Goal: Task Accomplishment & Management: Manage account settings

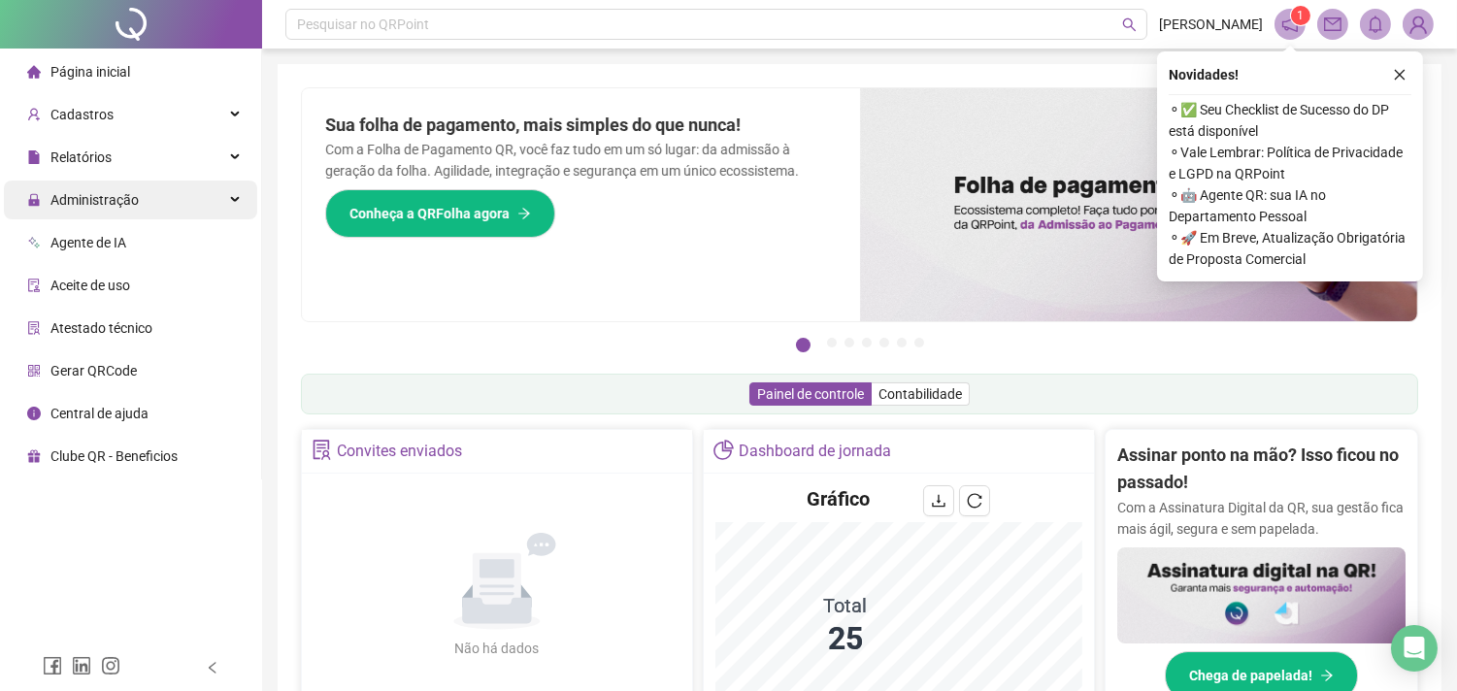
click at [112, 202] on span "Administração" at bounding box center [94, 200] width 88 height 16
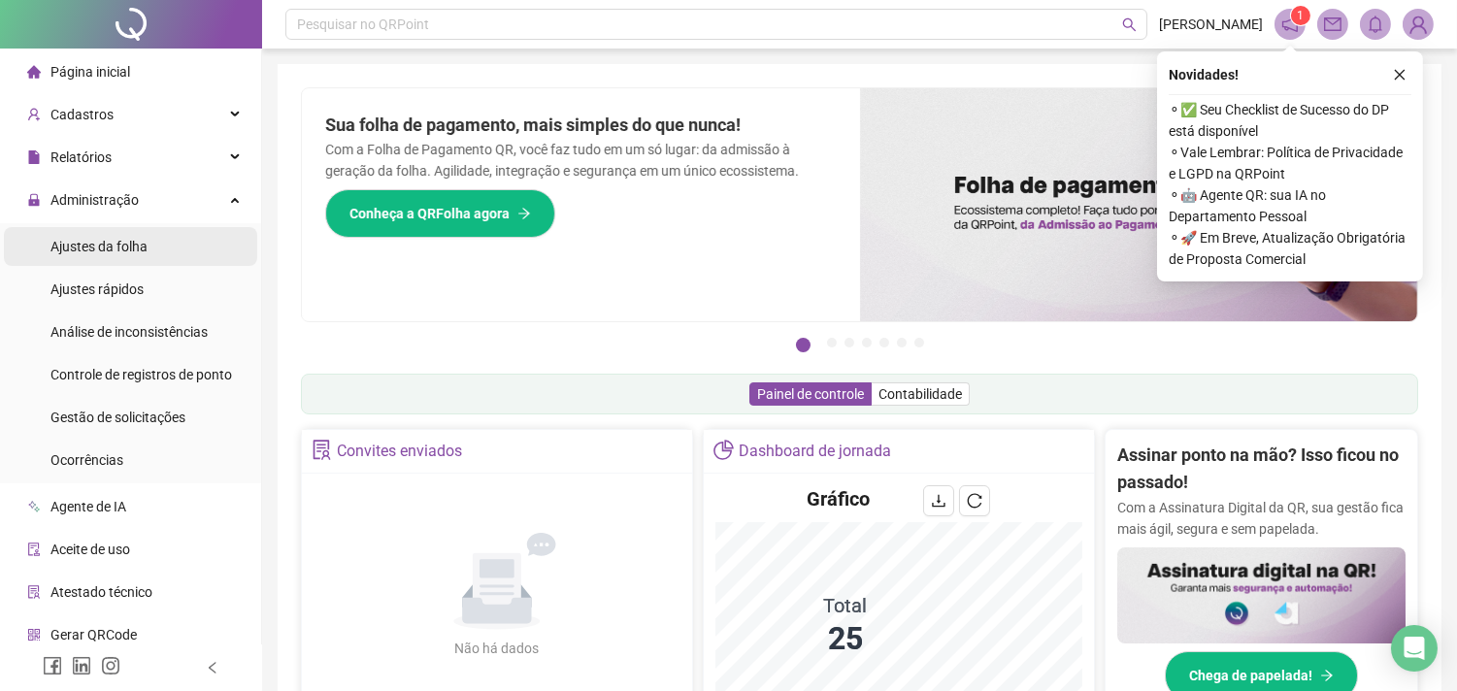
click at [143, 248] on span "Ajustes da folha" at bounding box center [98, 247] width 97 height 16
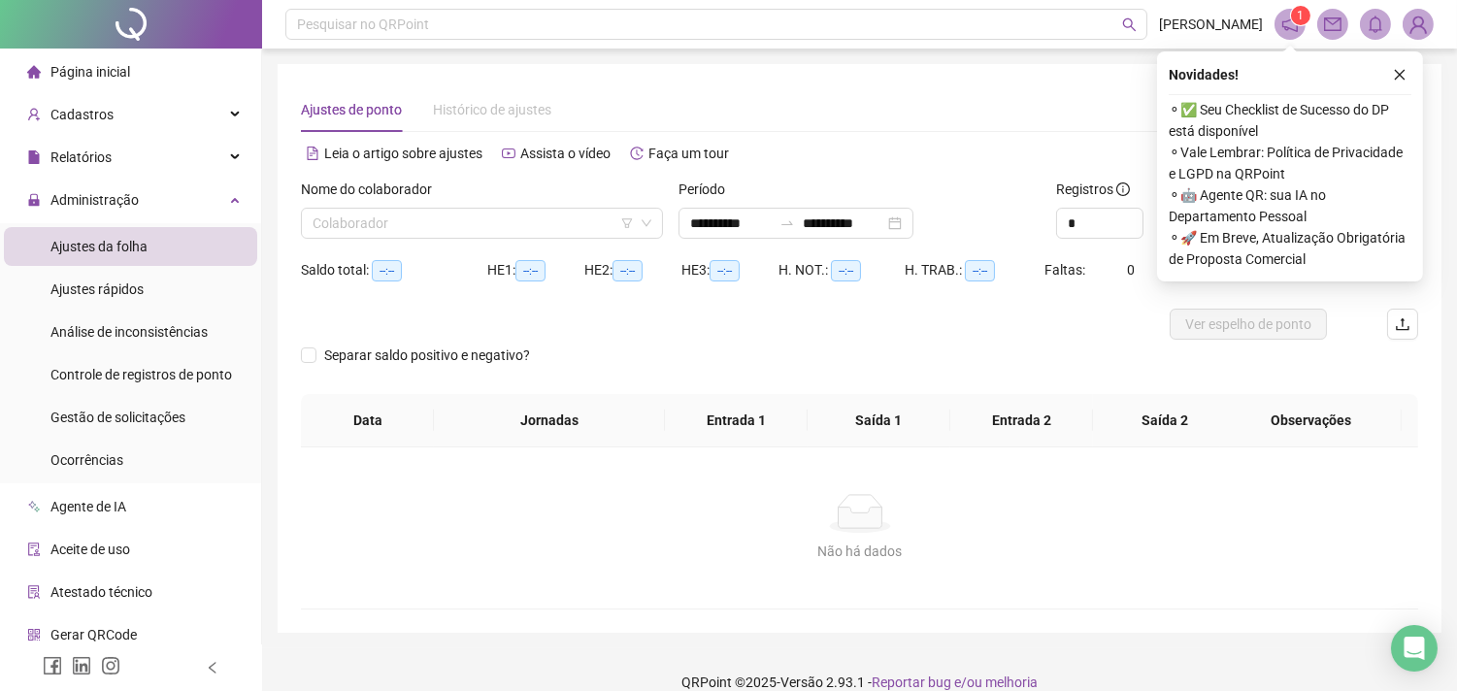
type input "**********"
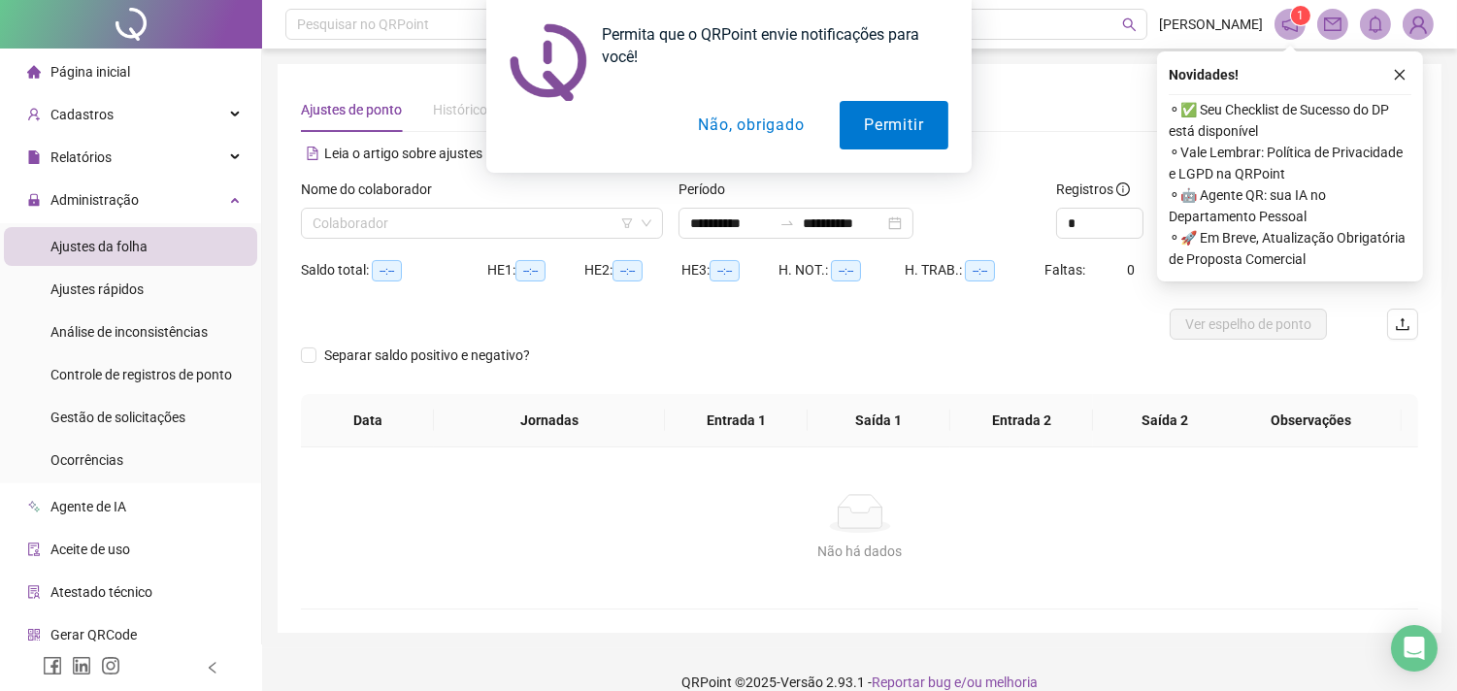
click at [1408, 73] on div "Permita que o QRPoint envie notificações para você! Permitir Não, obrigado" at bounding box center [728, 86] width 1457 height 173
click at [936, 122] on button "Permitir" at bounding box center [894, 125] width 108 height 49
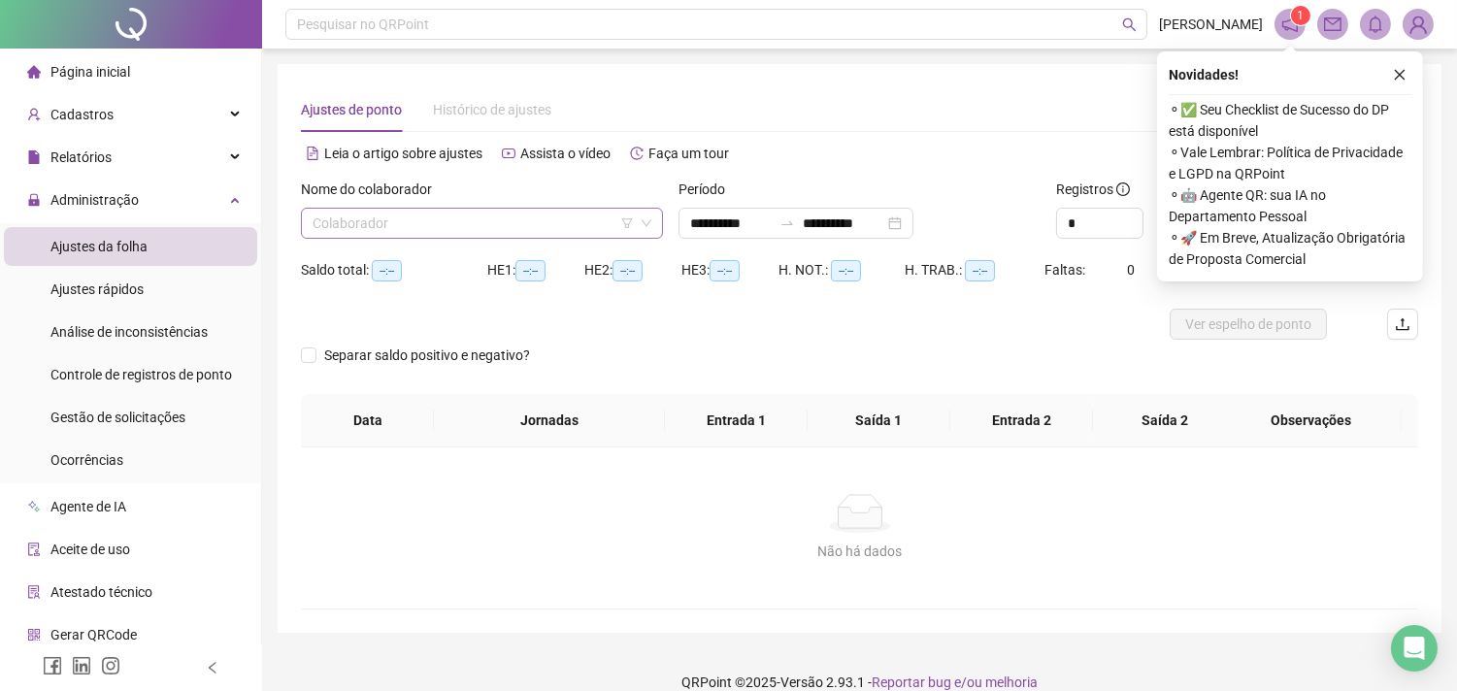
click at [383, 225] on input "search" at bounding box center [473, 223] width 321 height 29
click at [385, 225] on input "search" at bounding box center [473, 223] width 321 height 29
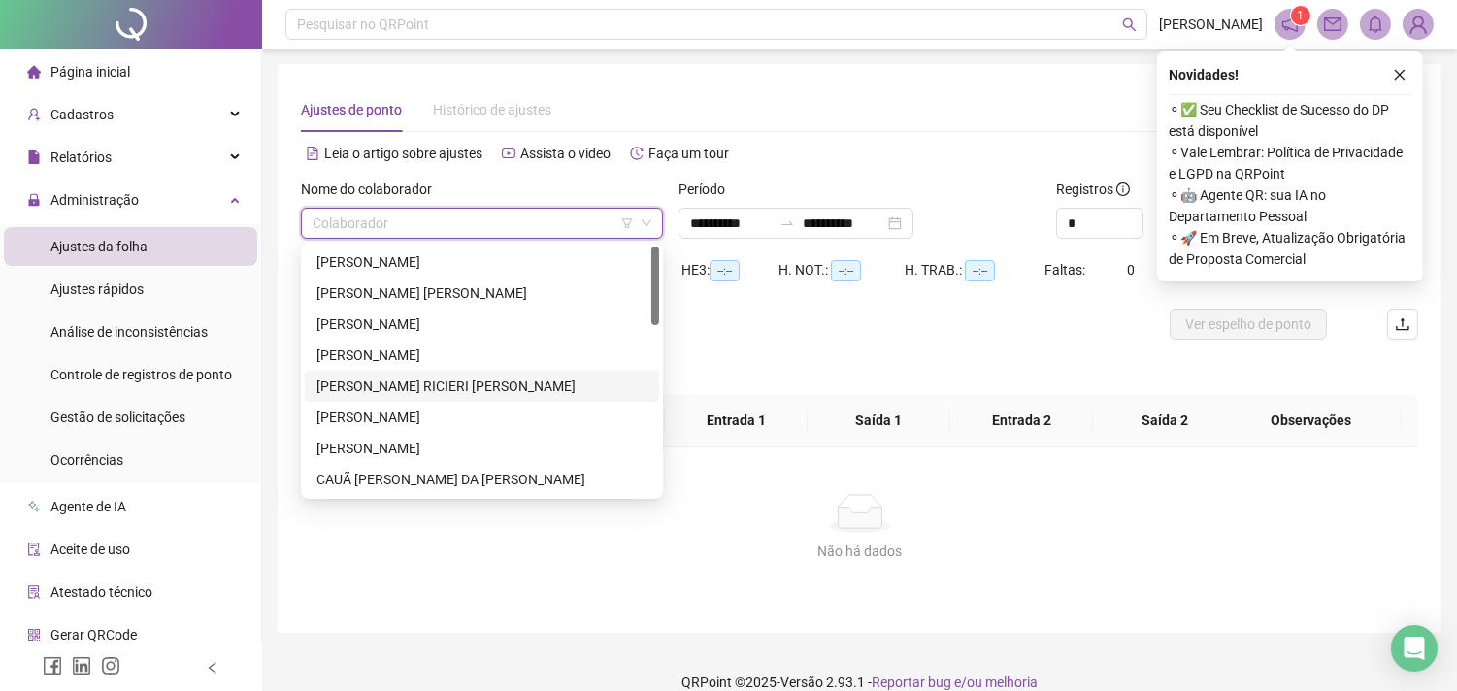
scroll to position [108, 0]
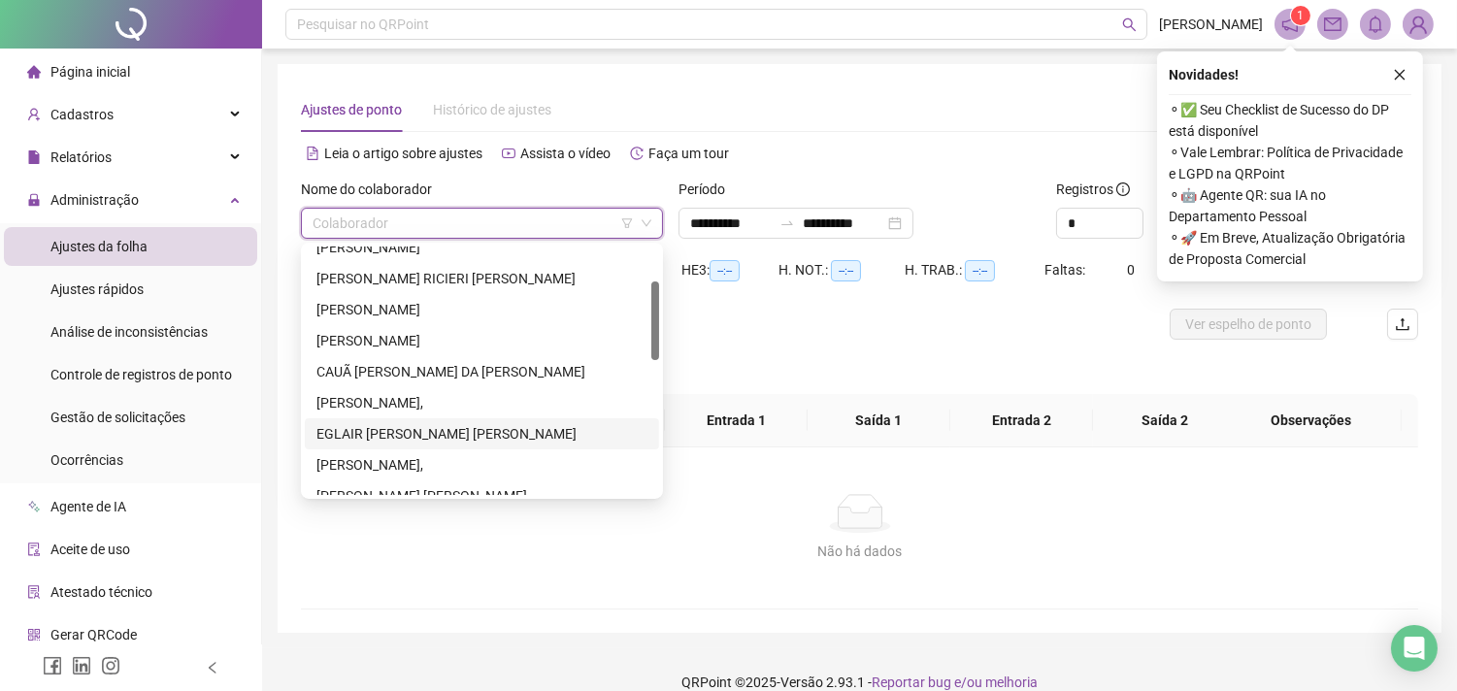
click at [371, 429] on div "[PERSON_NAME]" at bounding box center [482, 433] width 331 height 21
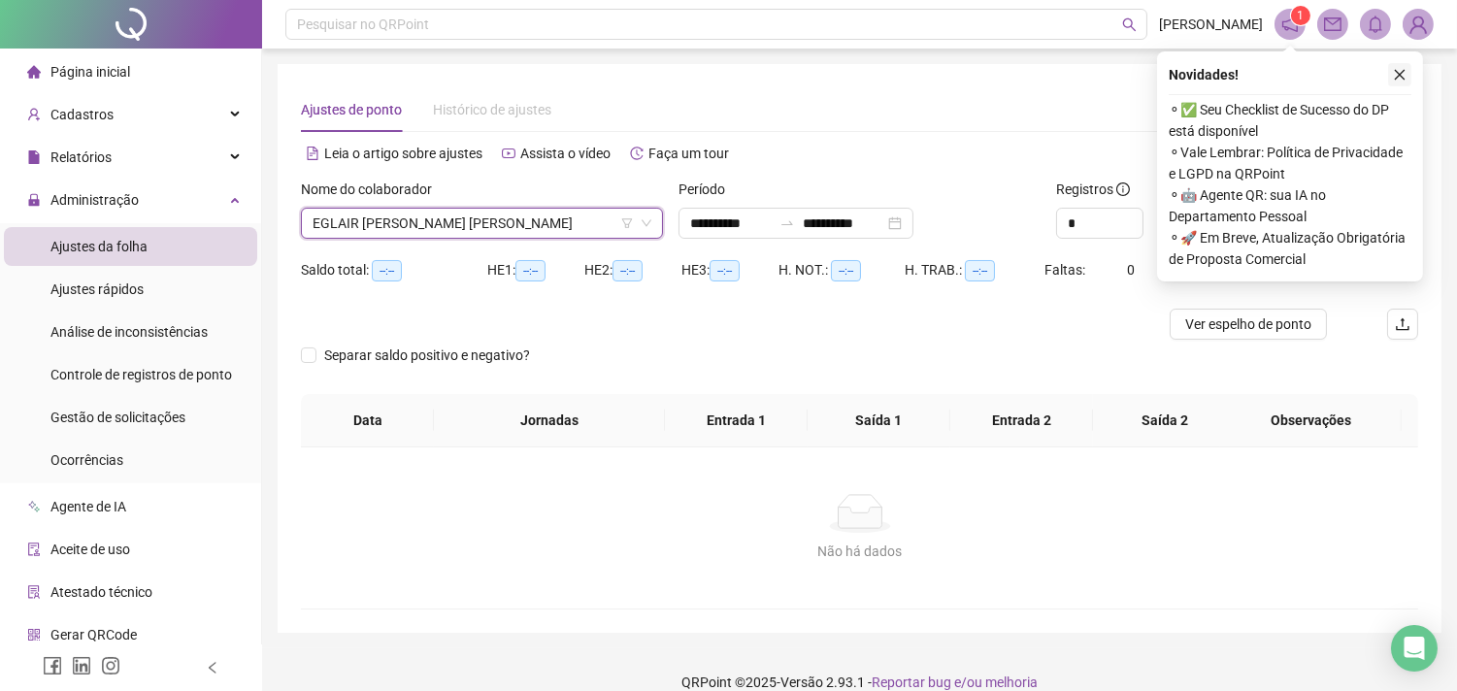
click at [1398, 74] on icon "close" at bounding box center [1400, 75] width 14 height 14
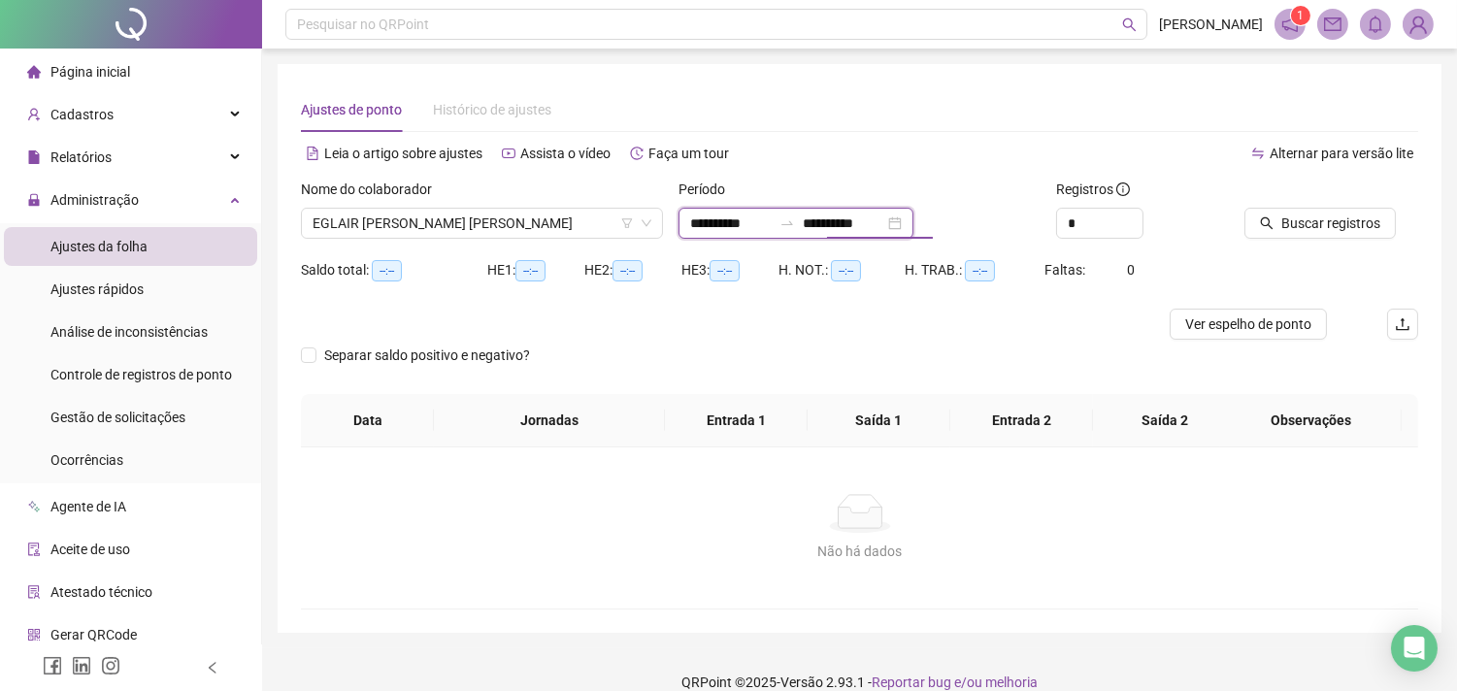
click at [884, 224] on input "**********" at bounding box center [844, 223] width 82 height 21
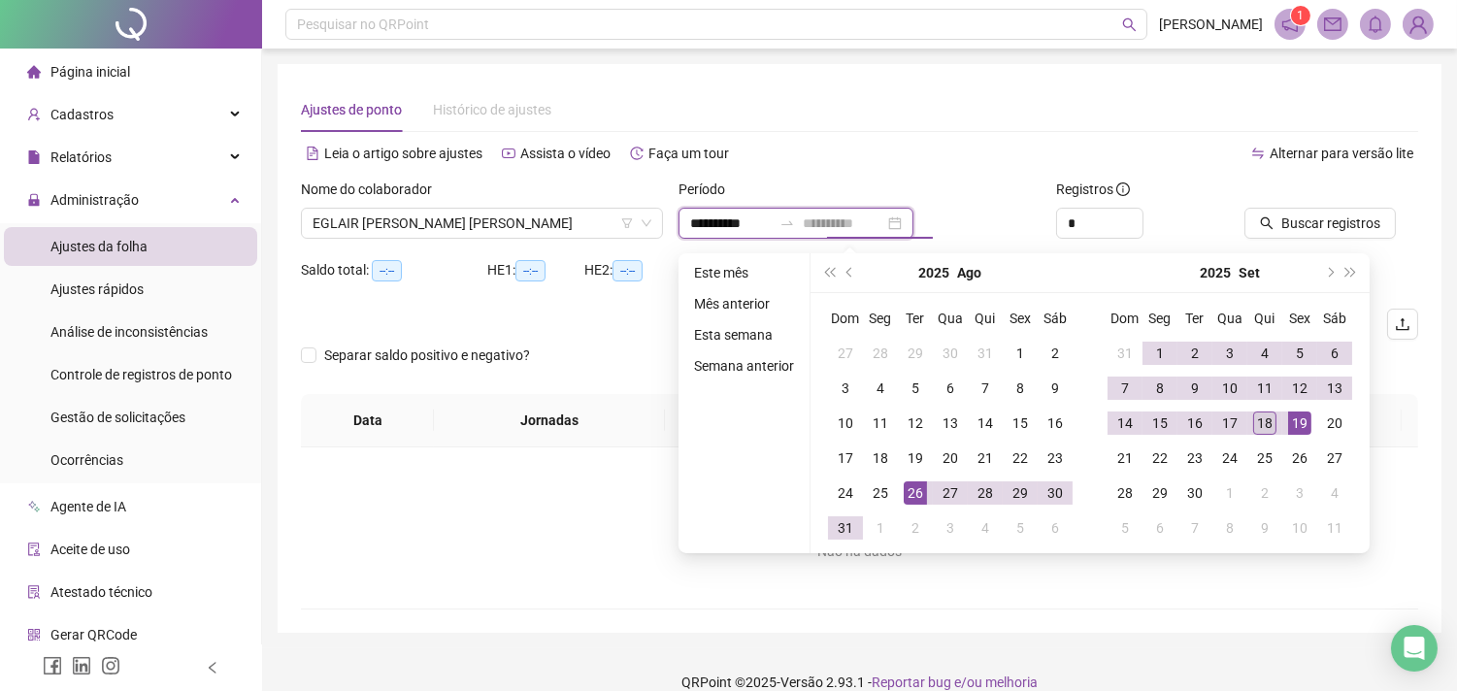
type input "**********"
click at [1266, 424] on div "18" at bounding box center [1264, 423] width 23 height 23
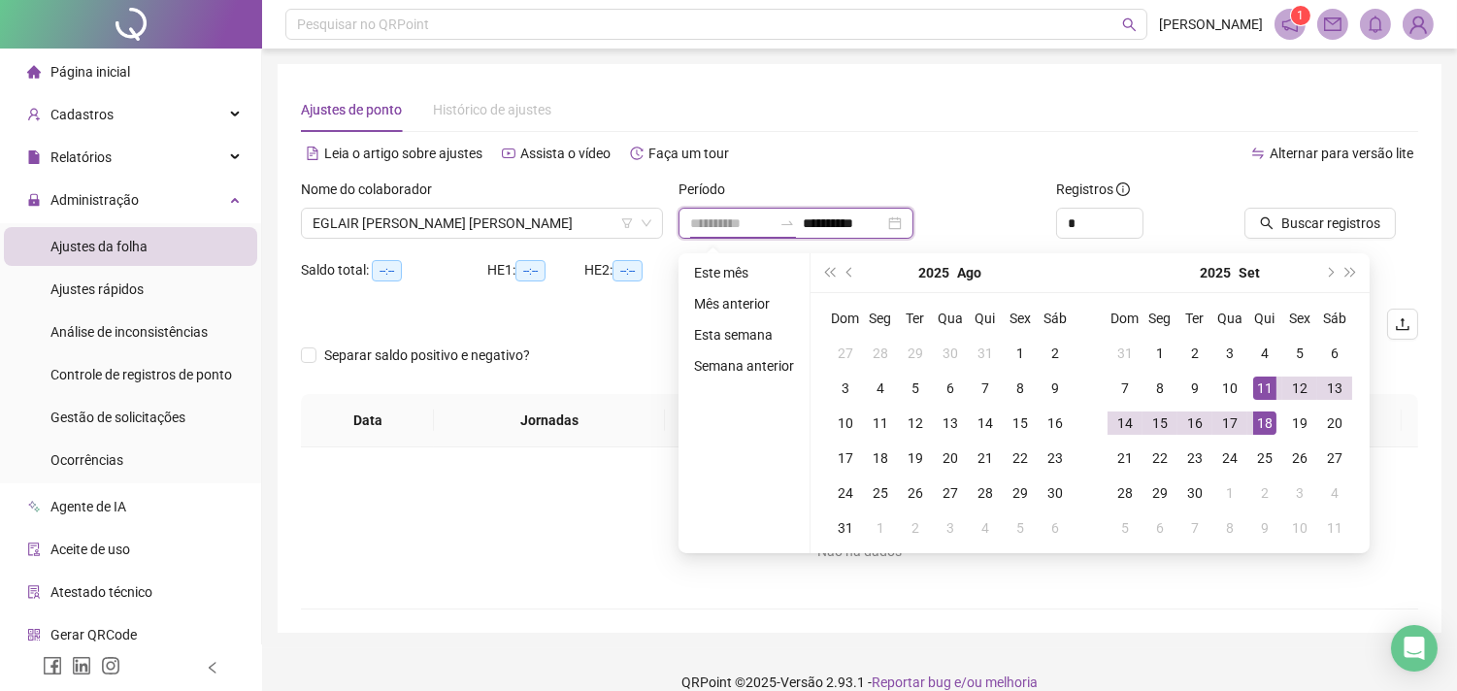
type input "**********"
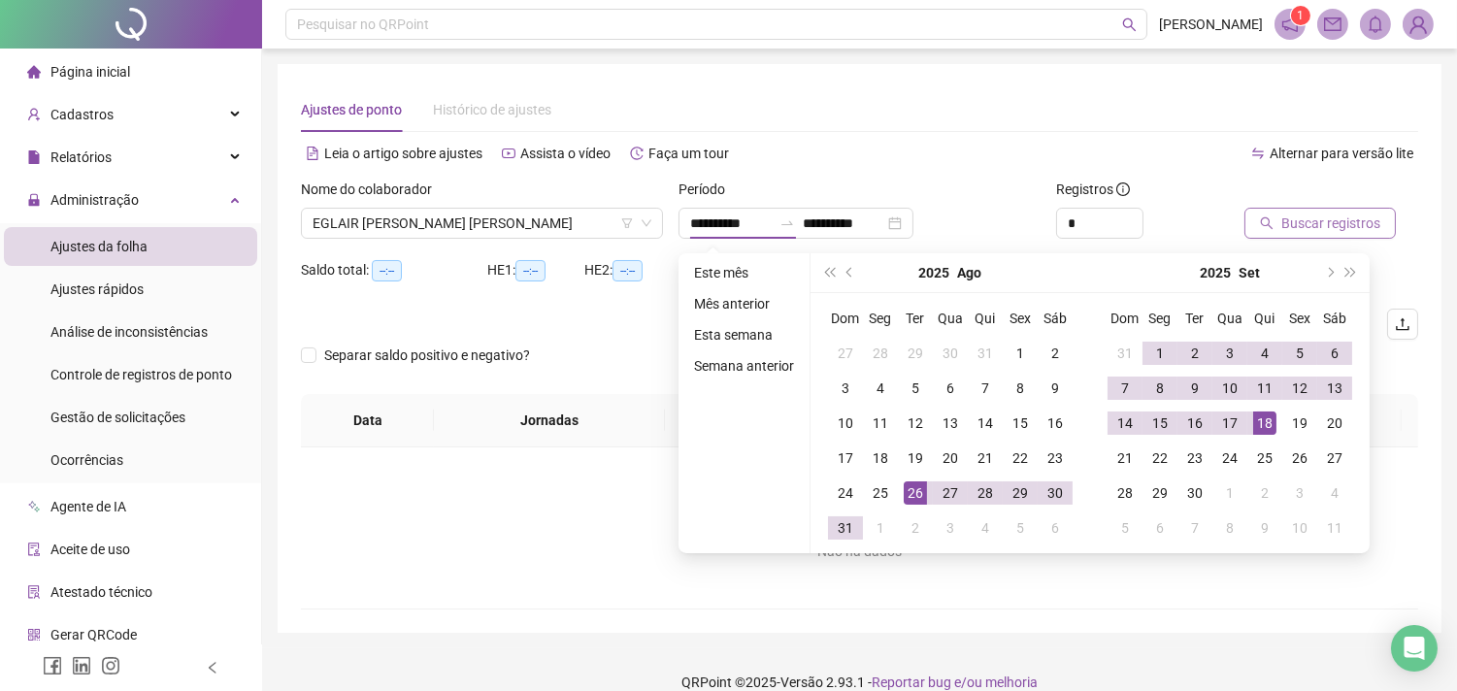
click at [1318, 223] on span "Buscar registros" at bounding box center [1331, 223] width 99 height 21
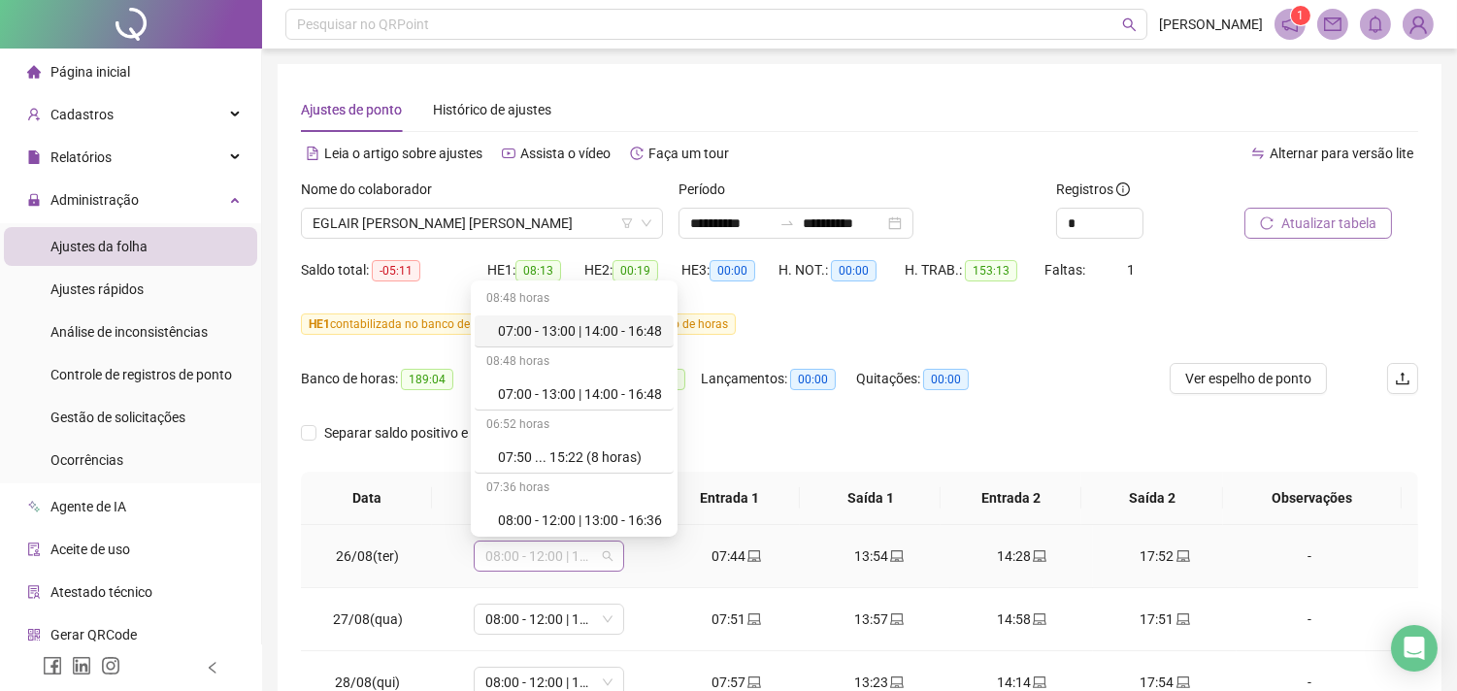
click at [606, 563] on span "08:00 - 12:00 | 13:00 - 17:48" at bounding box center [548, 556] width 127 height 29
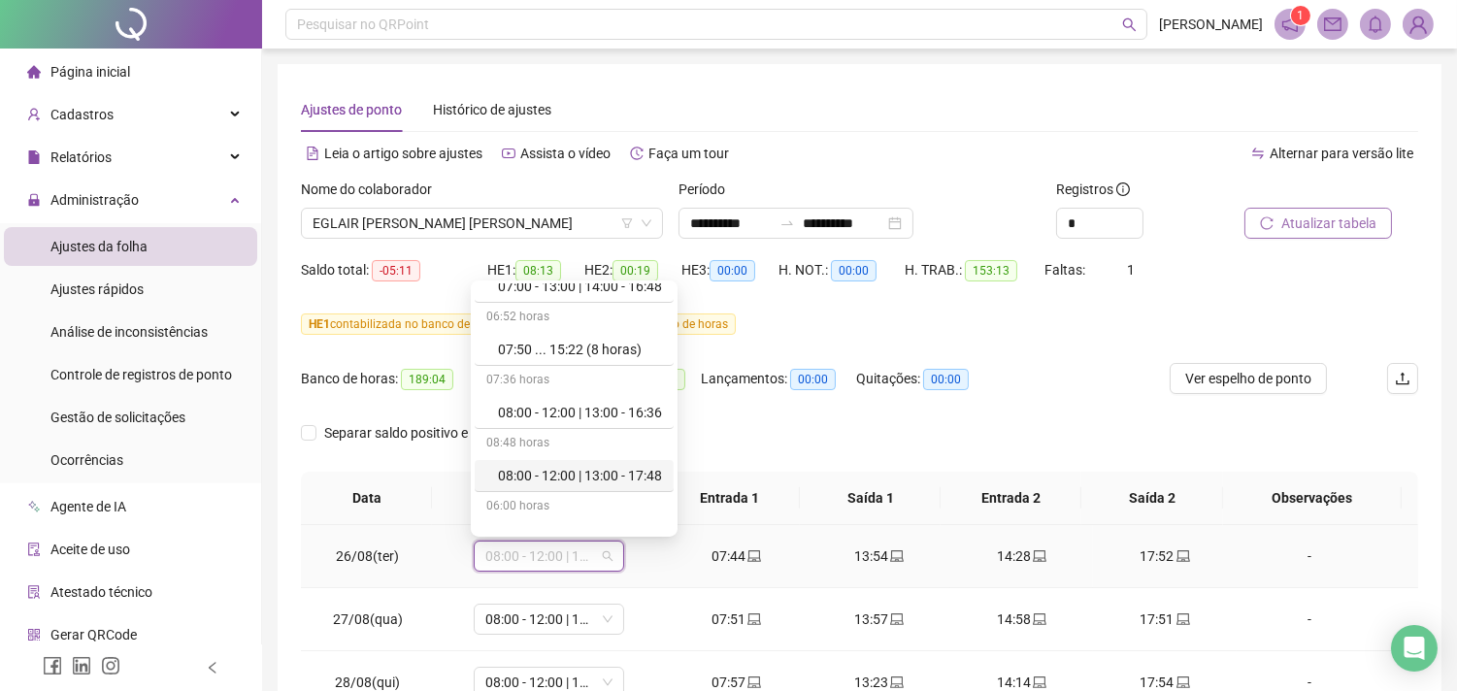
click at [608, 476] on div "08:00 - 12:00 | 13:00 - 17:48" at bounding box center [580, 475] width 164 height 21
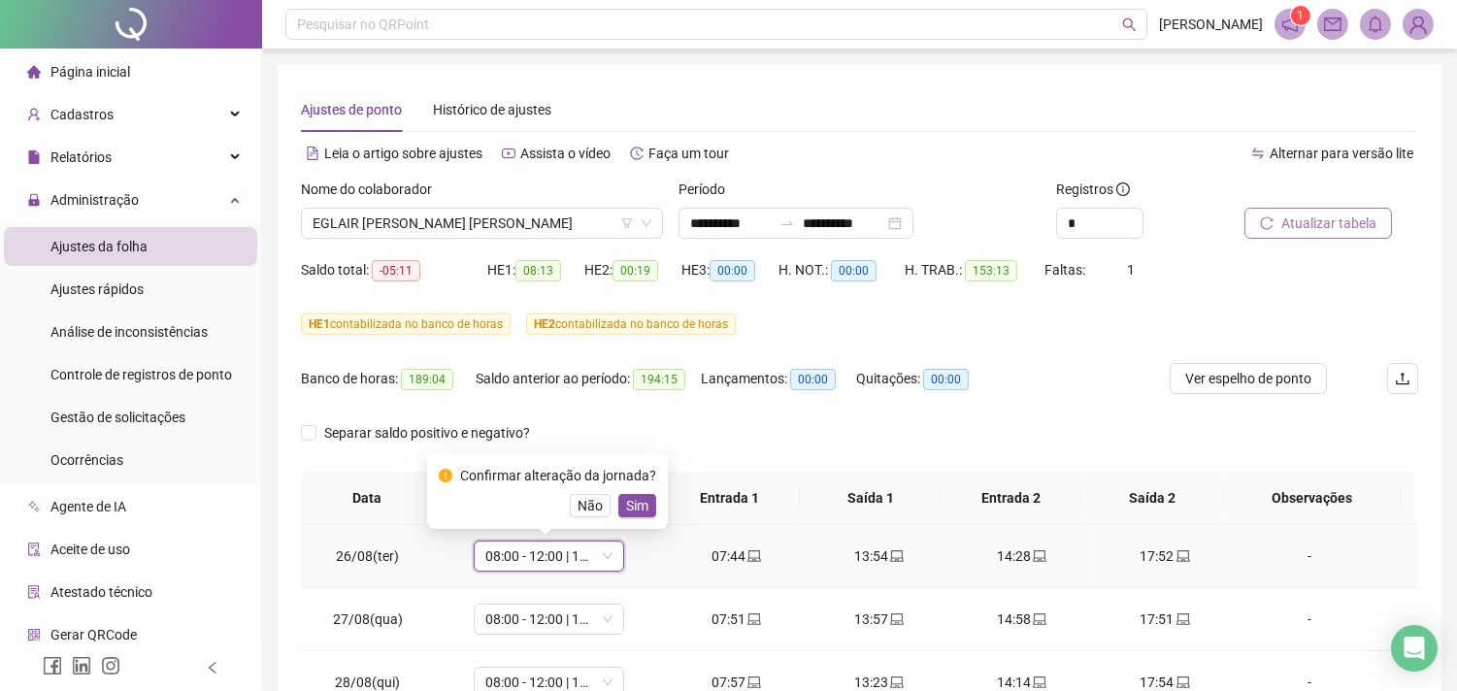
click at [638, 507] on span "Sim" at bounding box center [637, 505] width 22 height 21
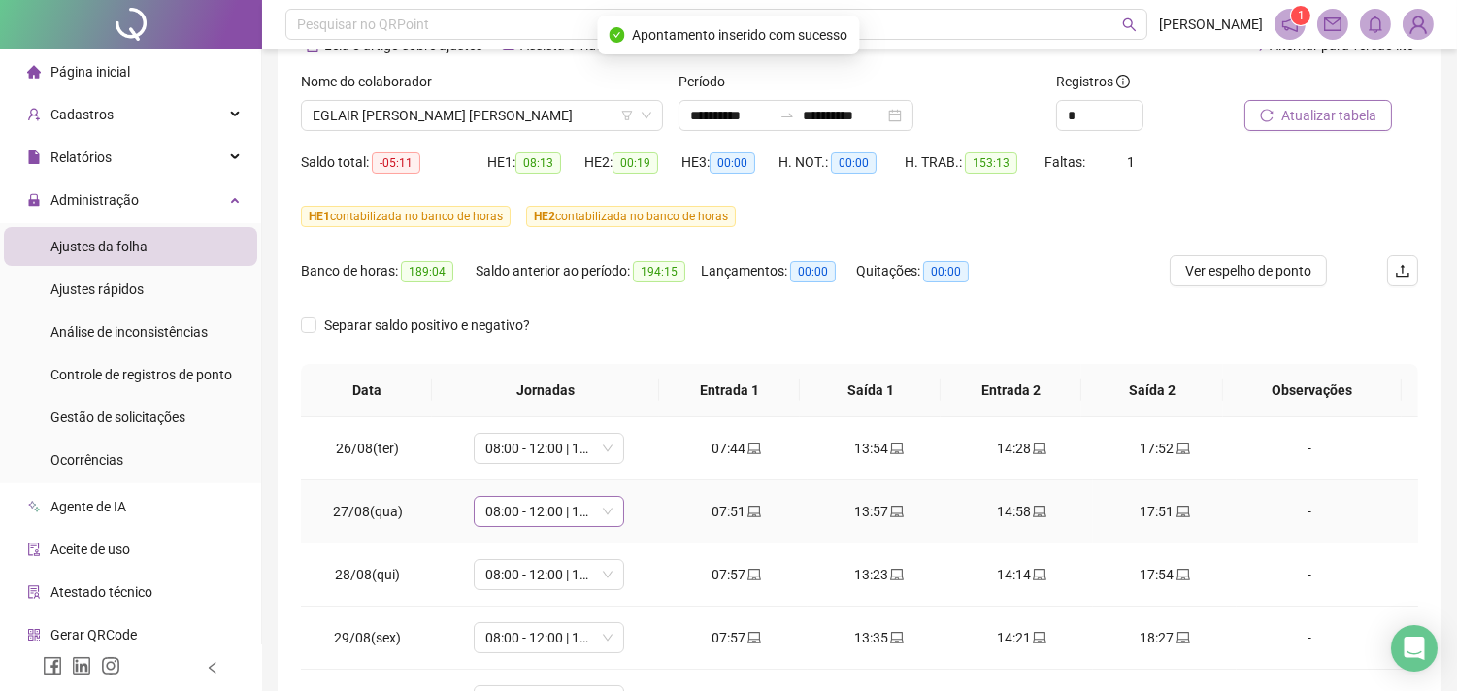
click at [605, 515] on span "08:00 - 12:00 | 13:00 - 17:48" at bounding box center [548, 511] width 127 height 29
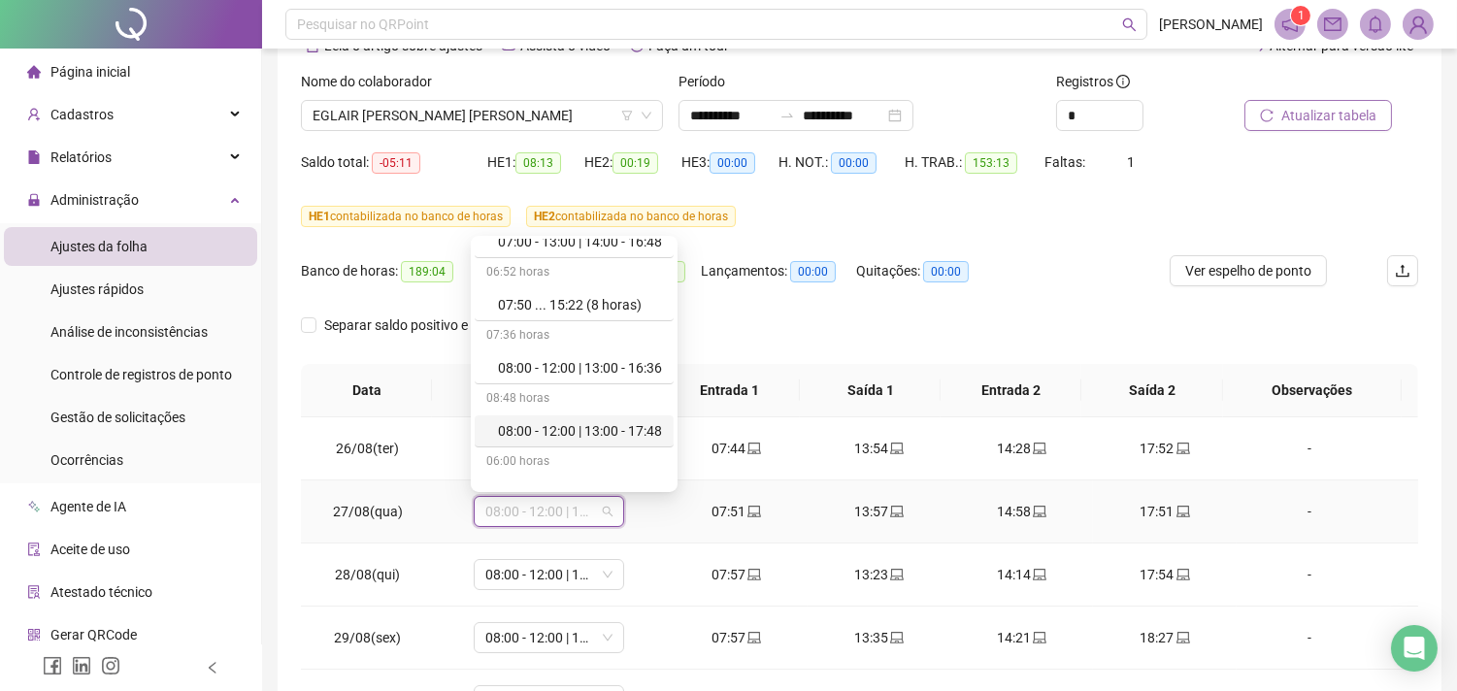
click at [581, 428] on div "08:00 - 12:00 | 13:00 - 17:48" at bounding box center [580, 430] width 164 height 21
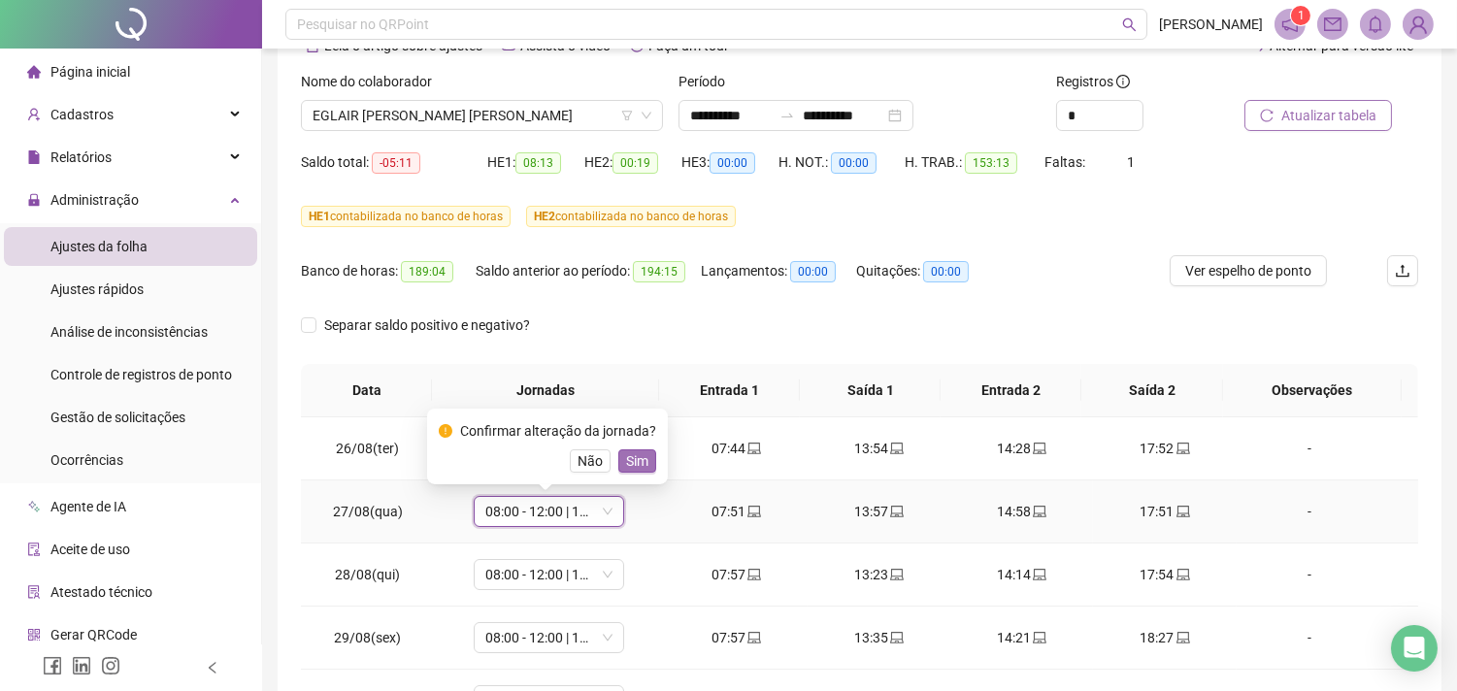
click at [634, 460] on span "Sim" at bounding box center [637, 460] width 22 height 21
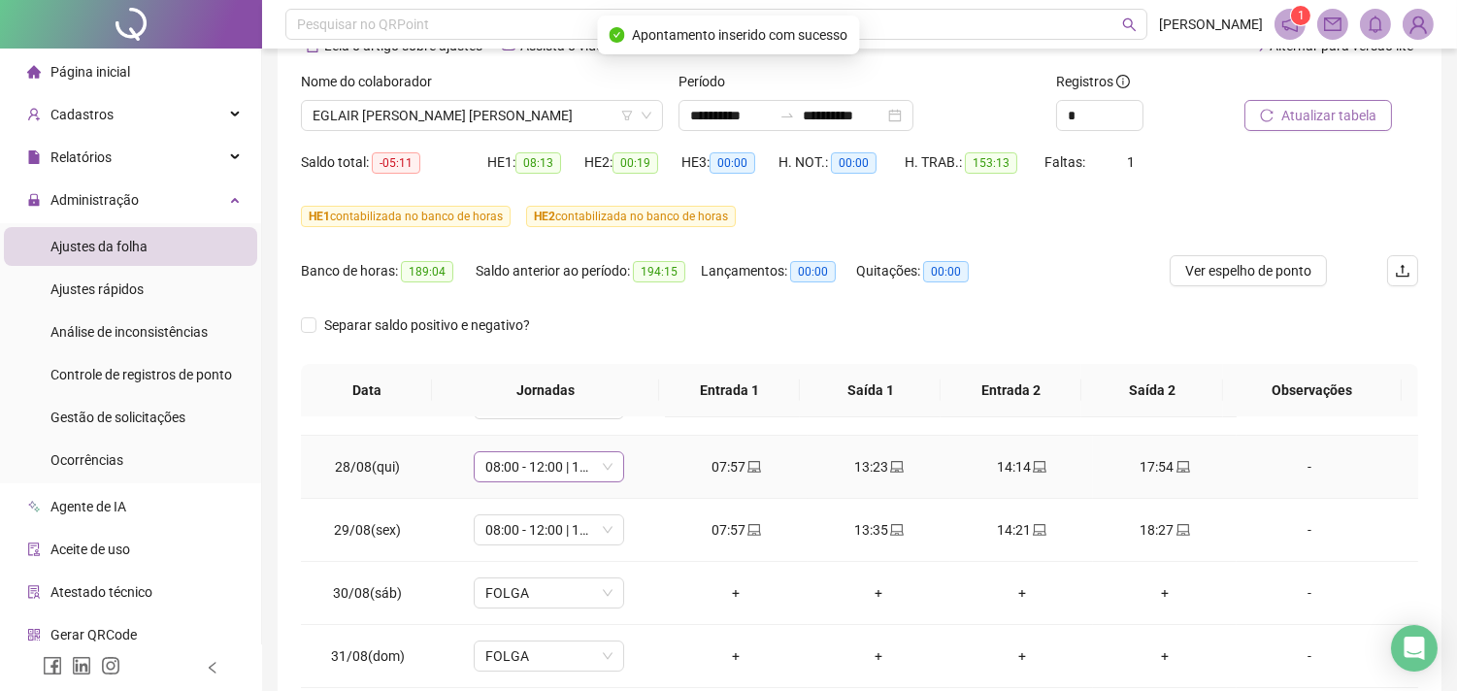
click at [608, 476] on span "08:00 - 12:00 | 13:00 - 17:48" at bounding box center [548, 466] width 127 height 29
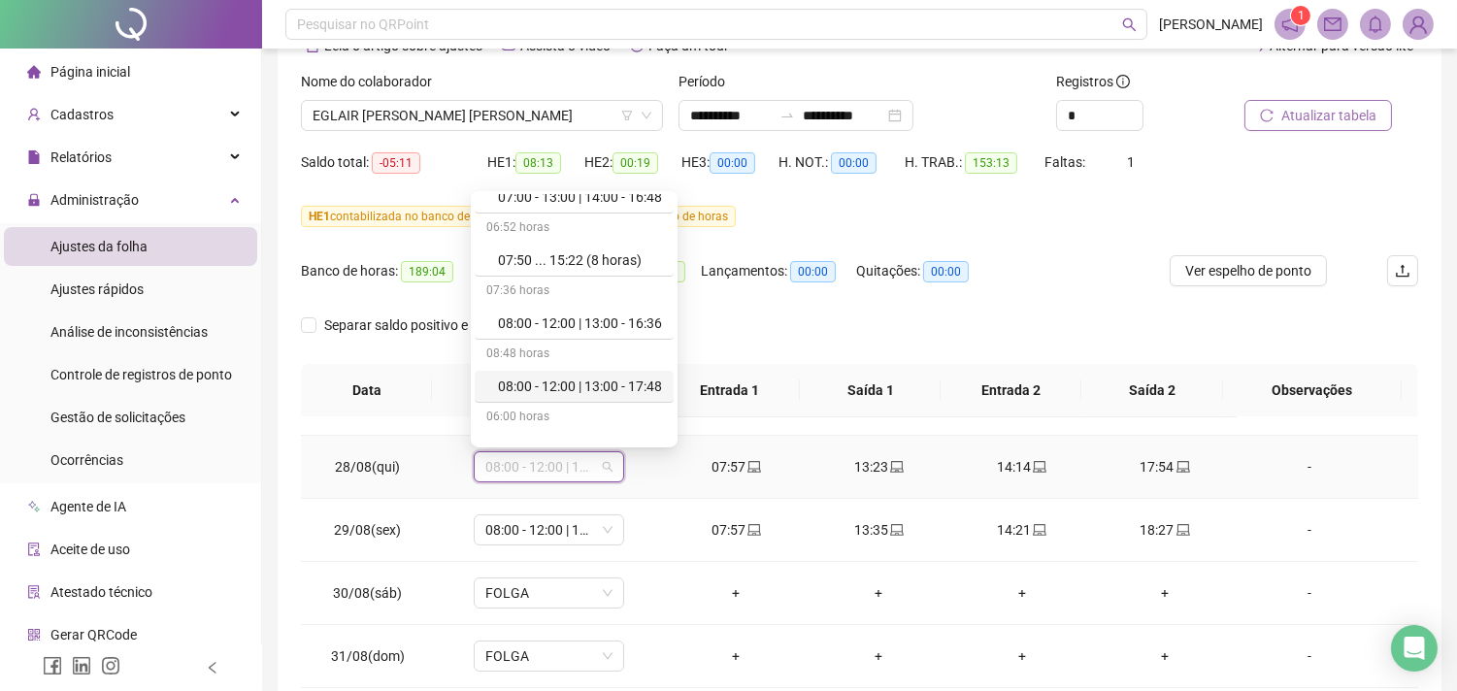
click at [613, 384] on div "08:00 - 12:00 | 13:00 - 17:48" at bounding box center [580, 386] width 164 height 21
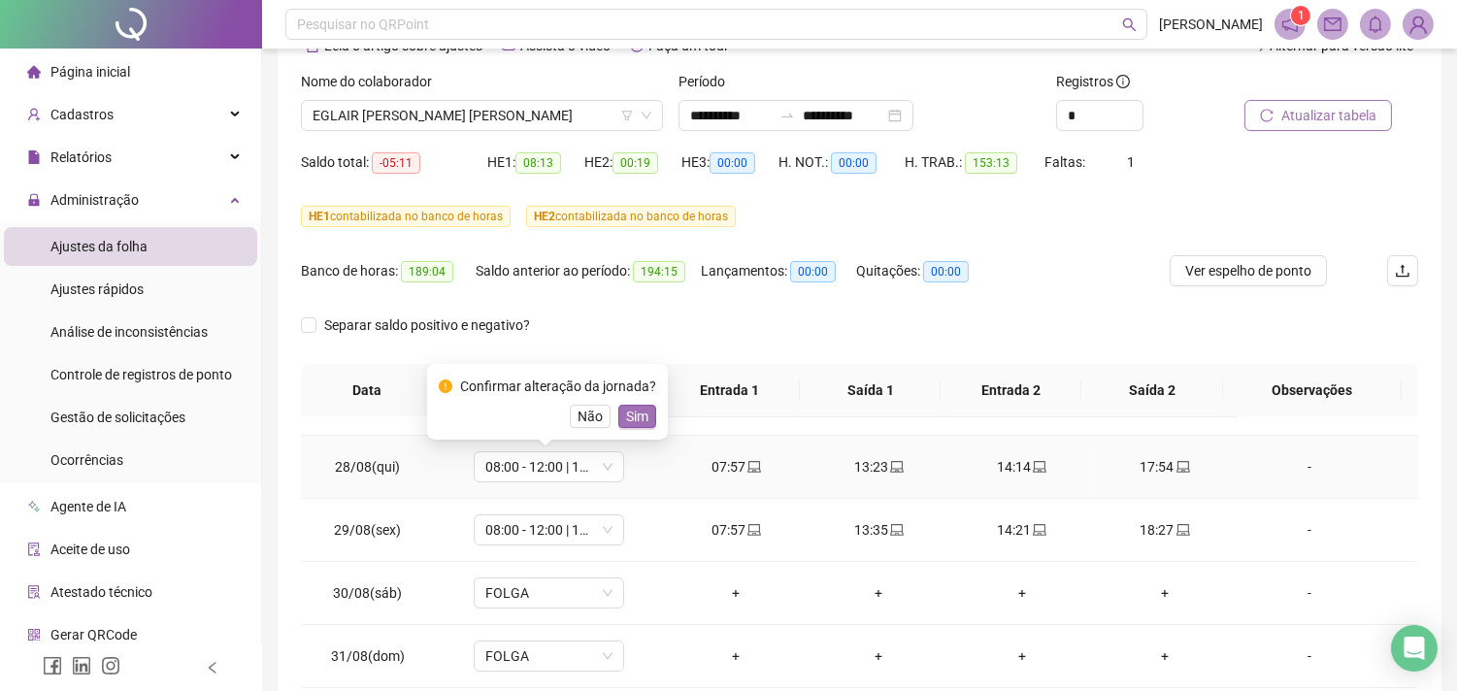
click at [638, 414] on span "Sim" at bounding box center [637, 416] width 22 height 21
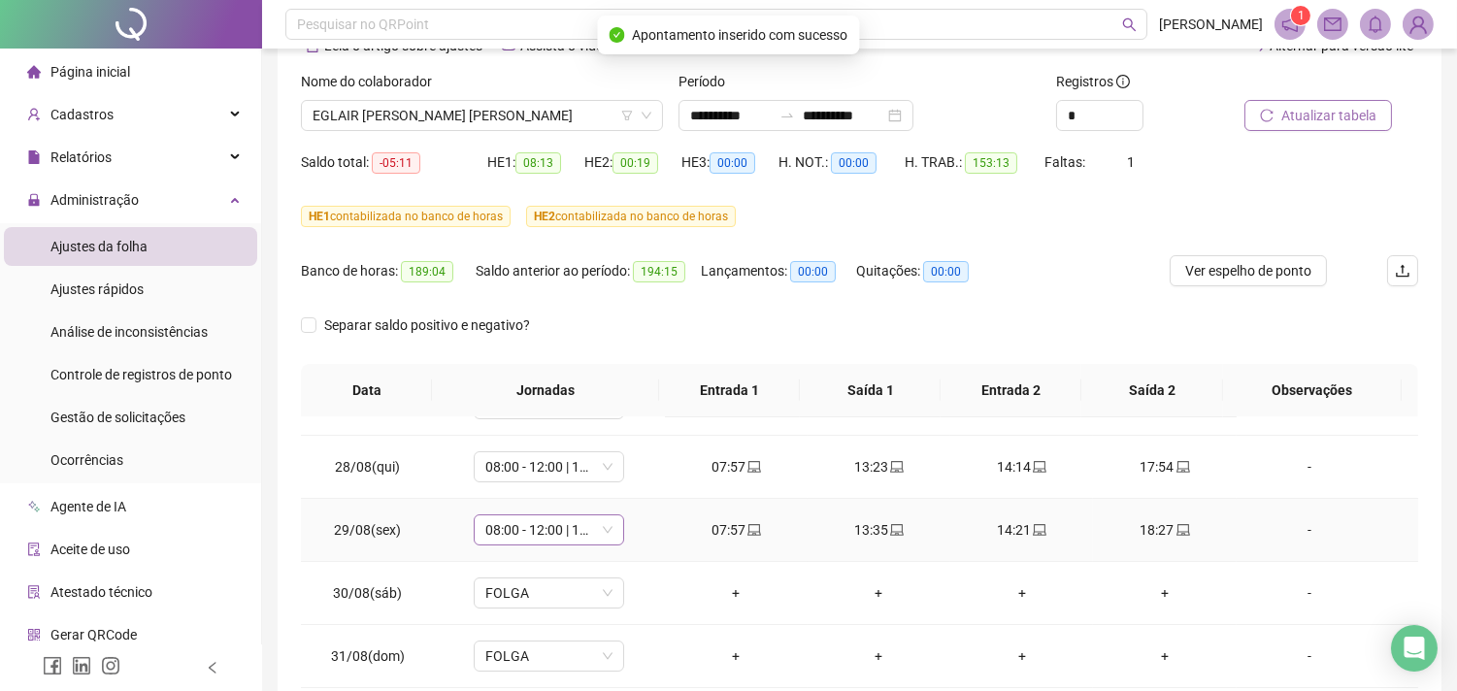
click at [606, 531] on span "08:00 - 12:00 | 13:00 - 17:48" at bounding box center [548, 530] width 127 height 29
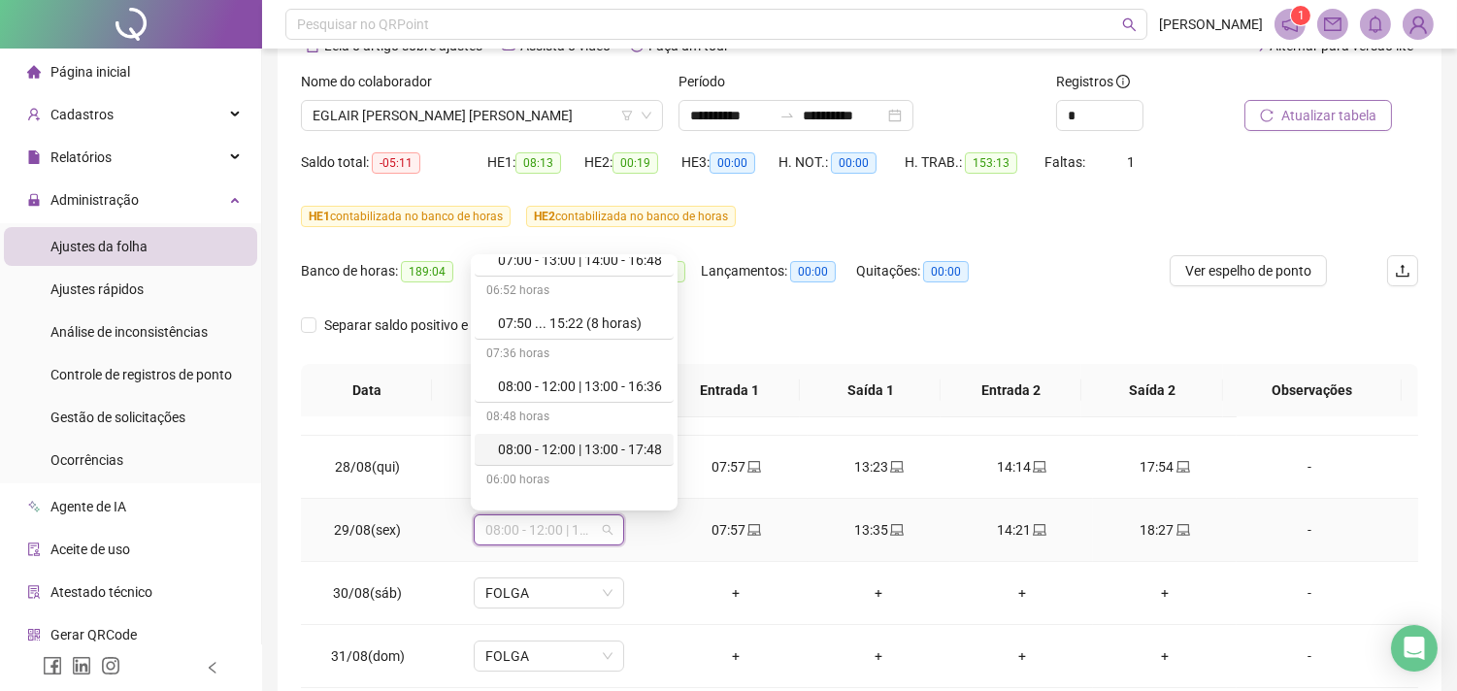
click at [628, 450] on div "08:00 - 12:00 | 13:00 - 17:48" at bounding box center [580, 449] width 164 height 21
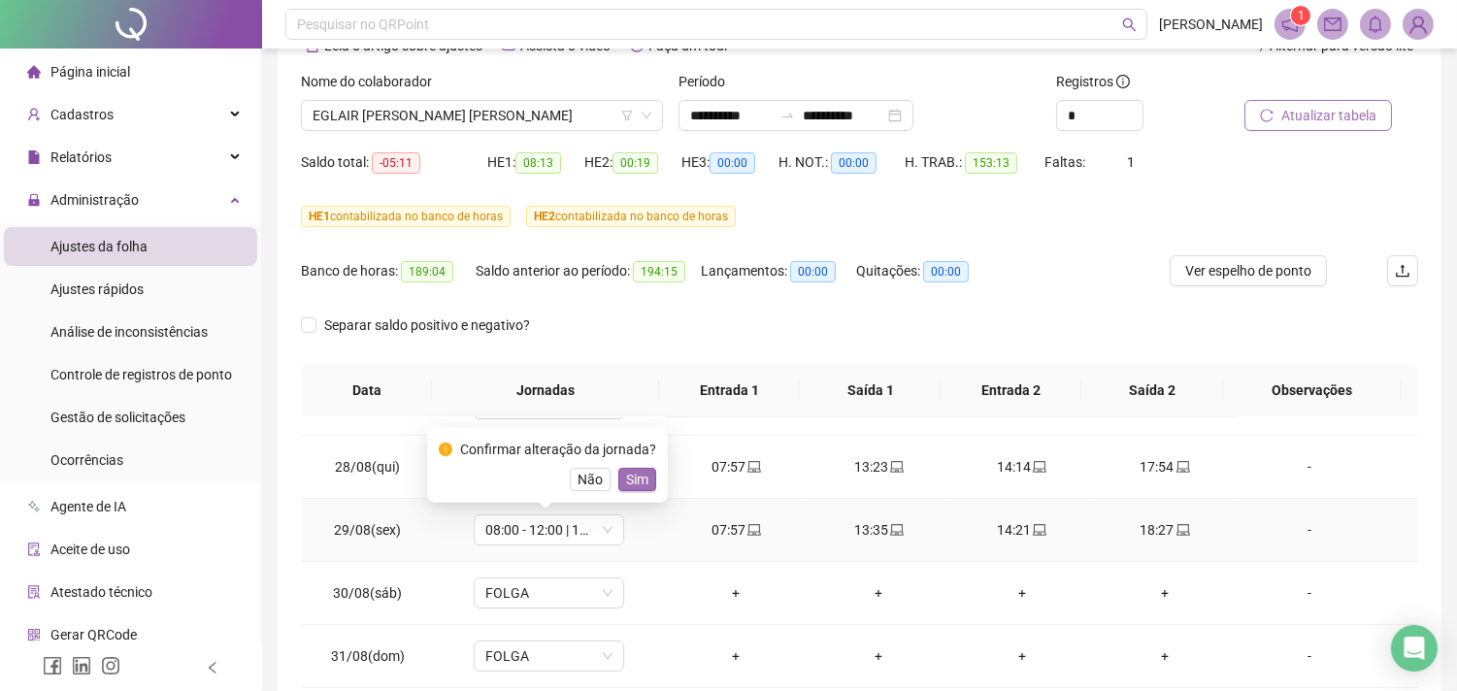
click at [645, 482] on button "Sim" at bounding box center [637, 479] width 38 height 23
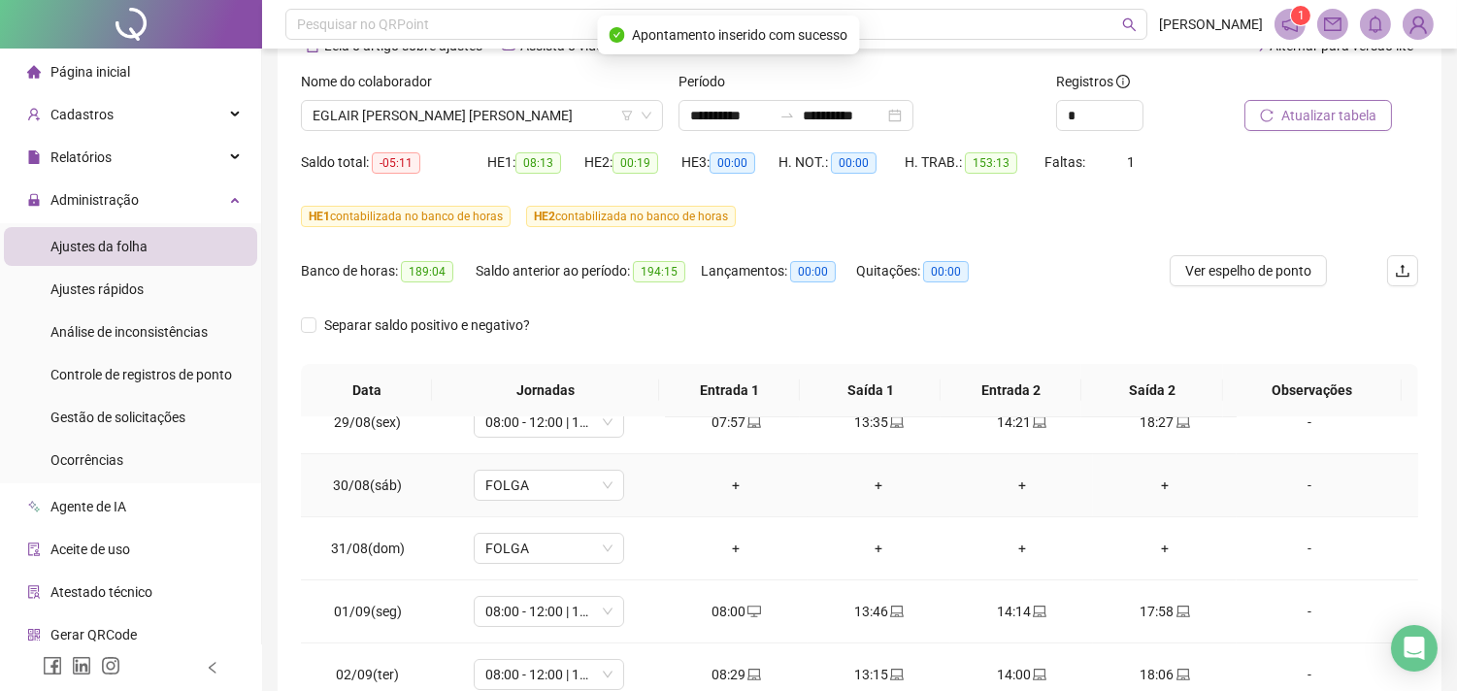
scroll to position [323, 0]
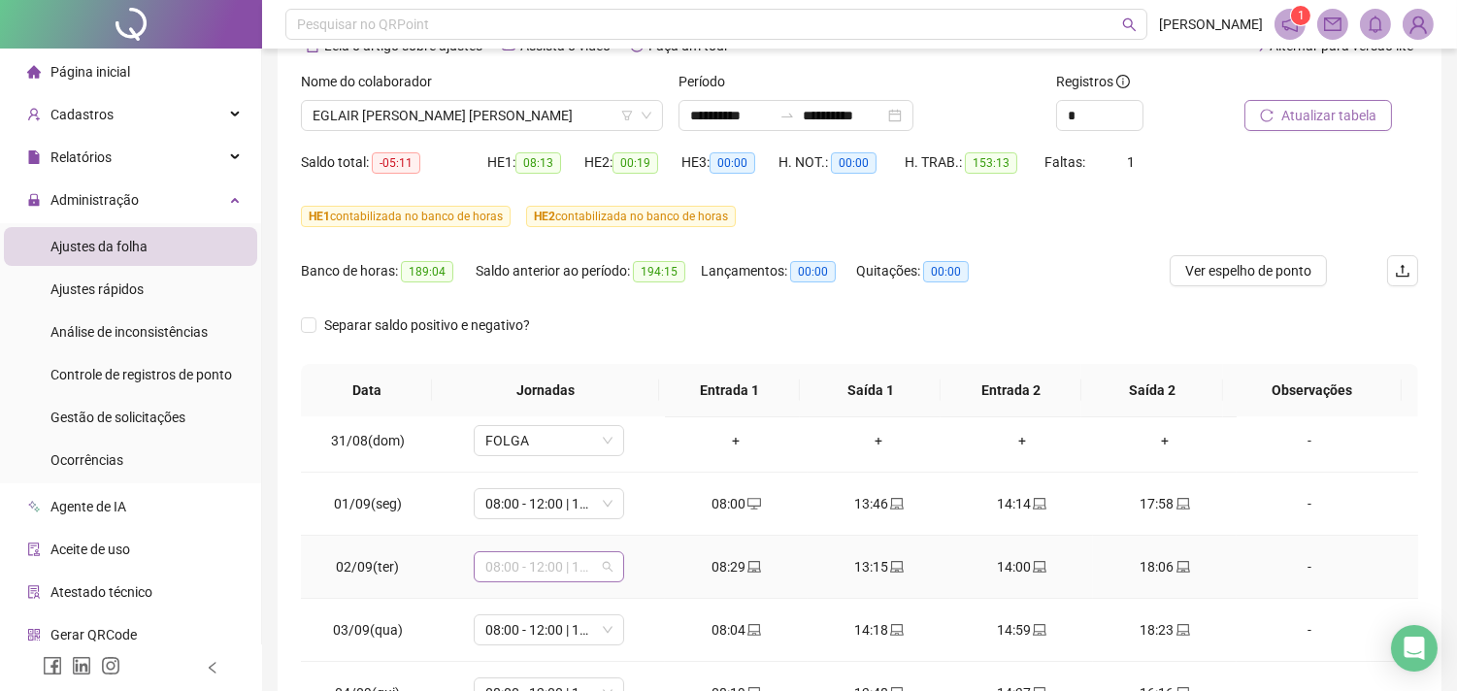
click at [606, 569] on span "08:00 - 12:00 | 13:00 - 17:48" at bounding box center [548, 566] width 127 height 29
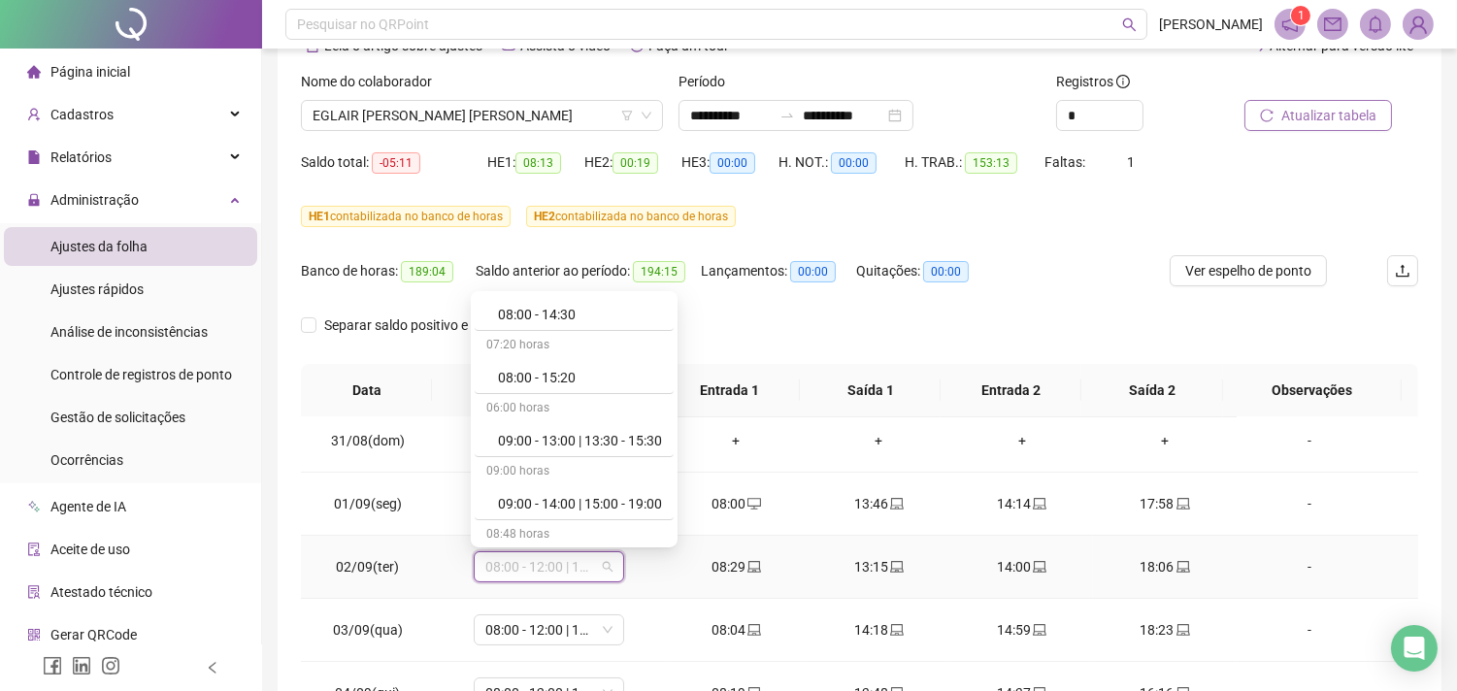
scroll to position [431, 0]
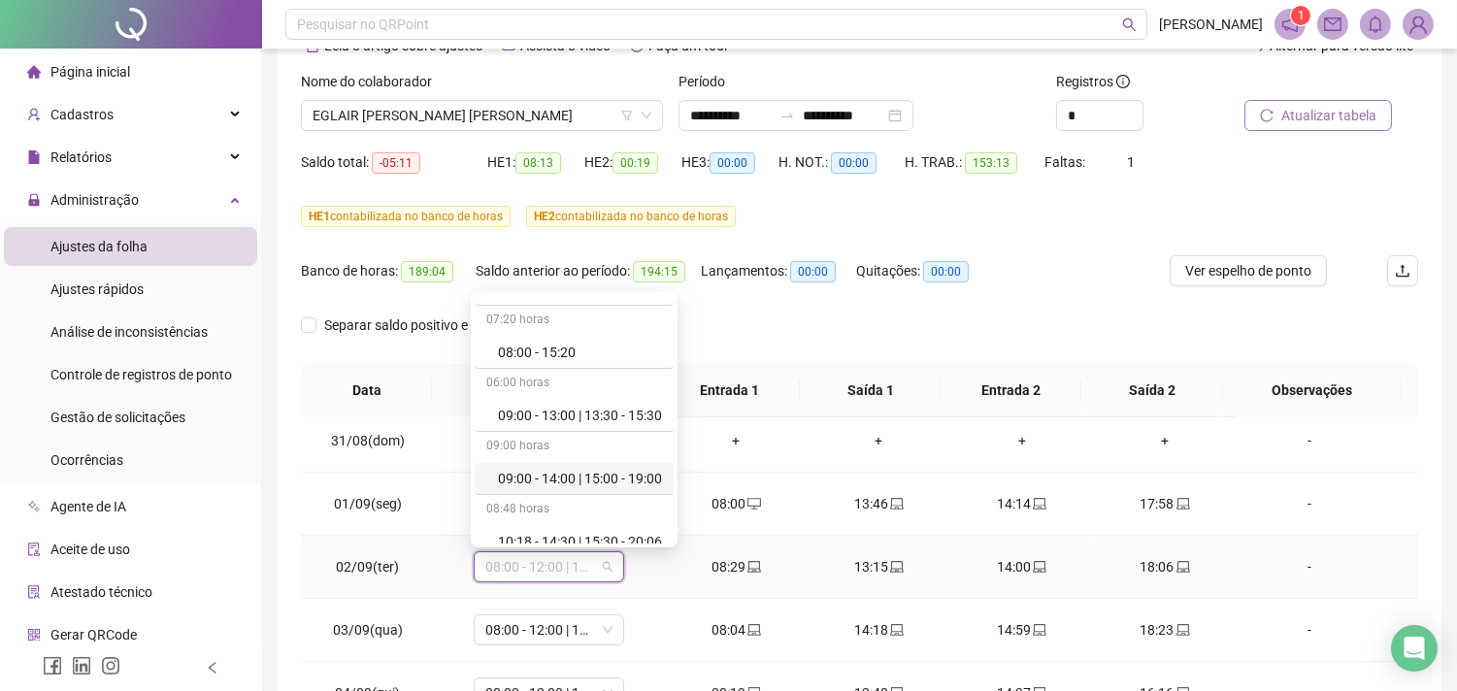
click at [597, 477] on div "09:00 - 14:00 | 15:00 - 19:00" at bounding box center [580, 478] width 164 height 21
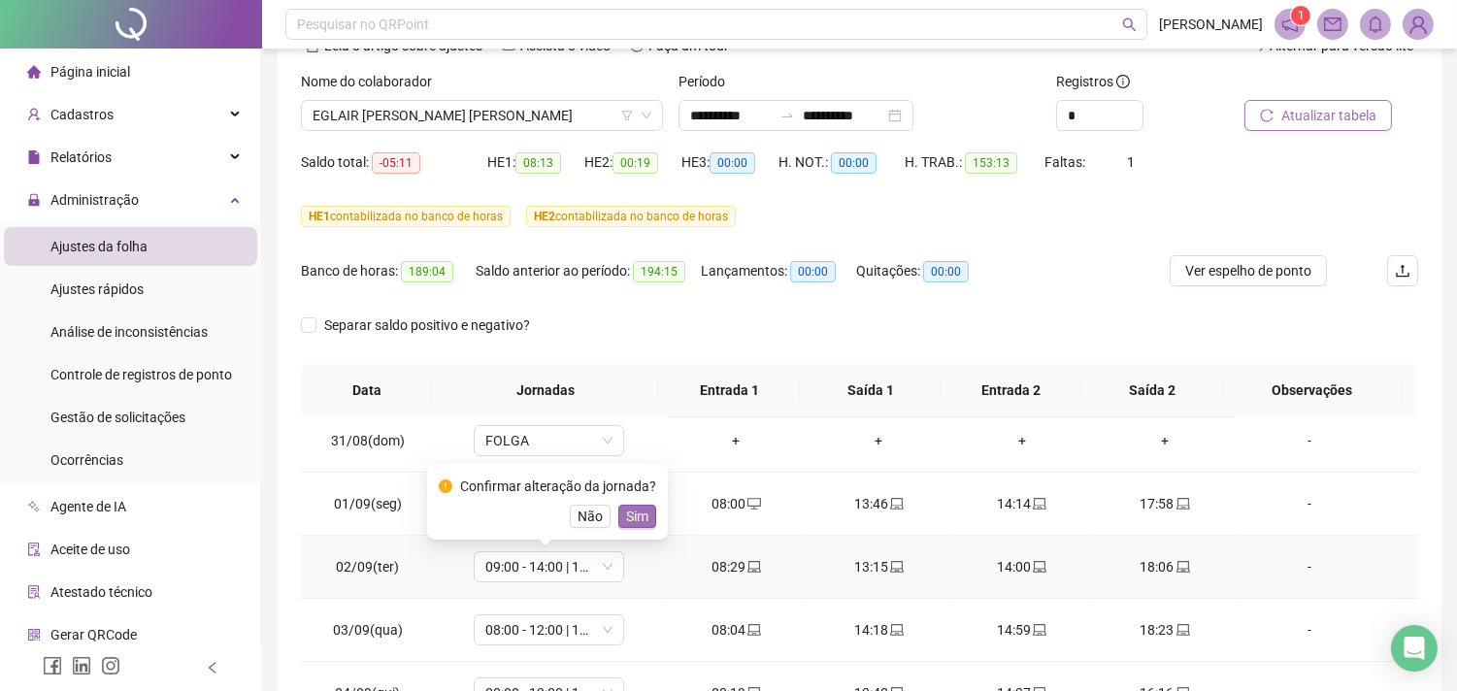
click at [639, 509] on span "Sim" at bounding box center [637, 516] width 22 height 21
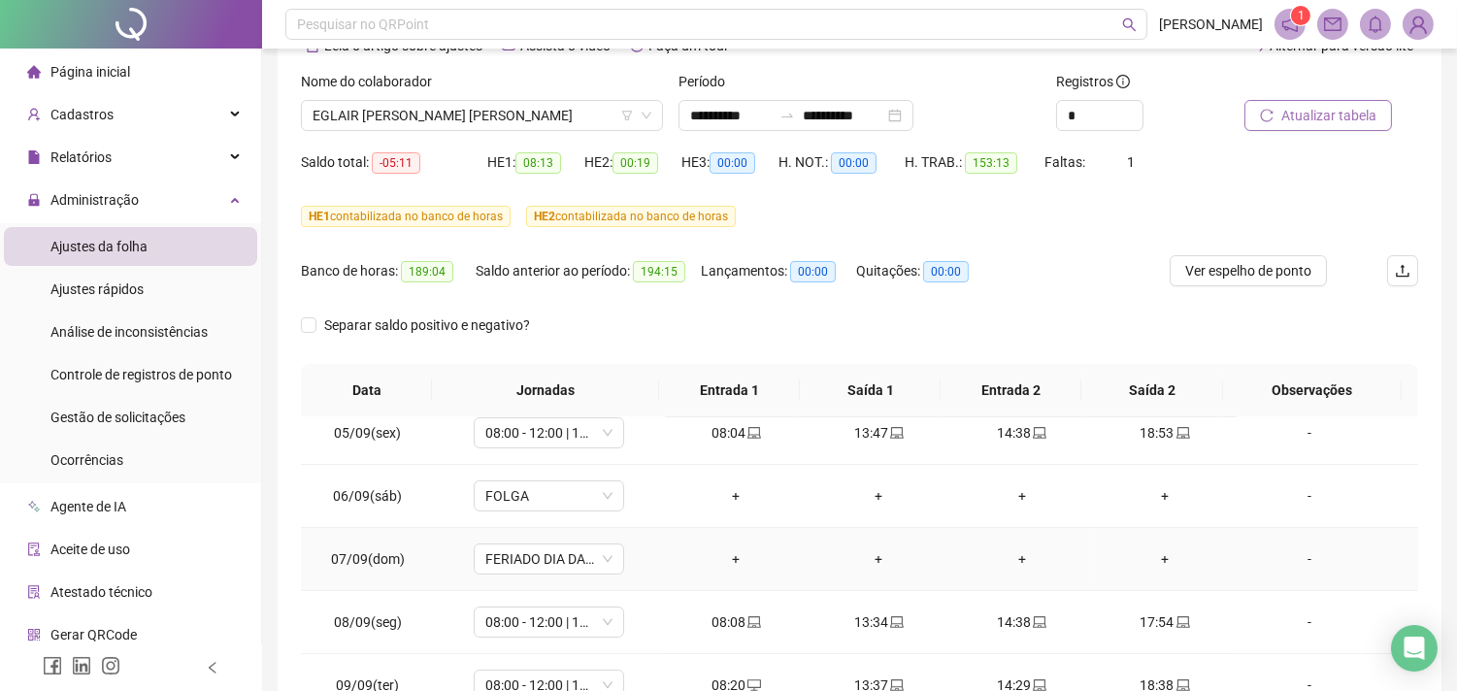
scroll to position [754, 0]
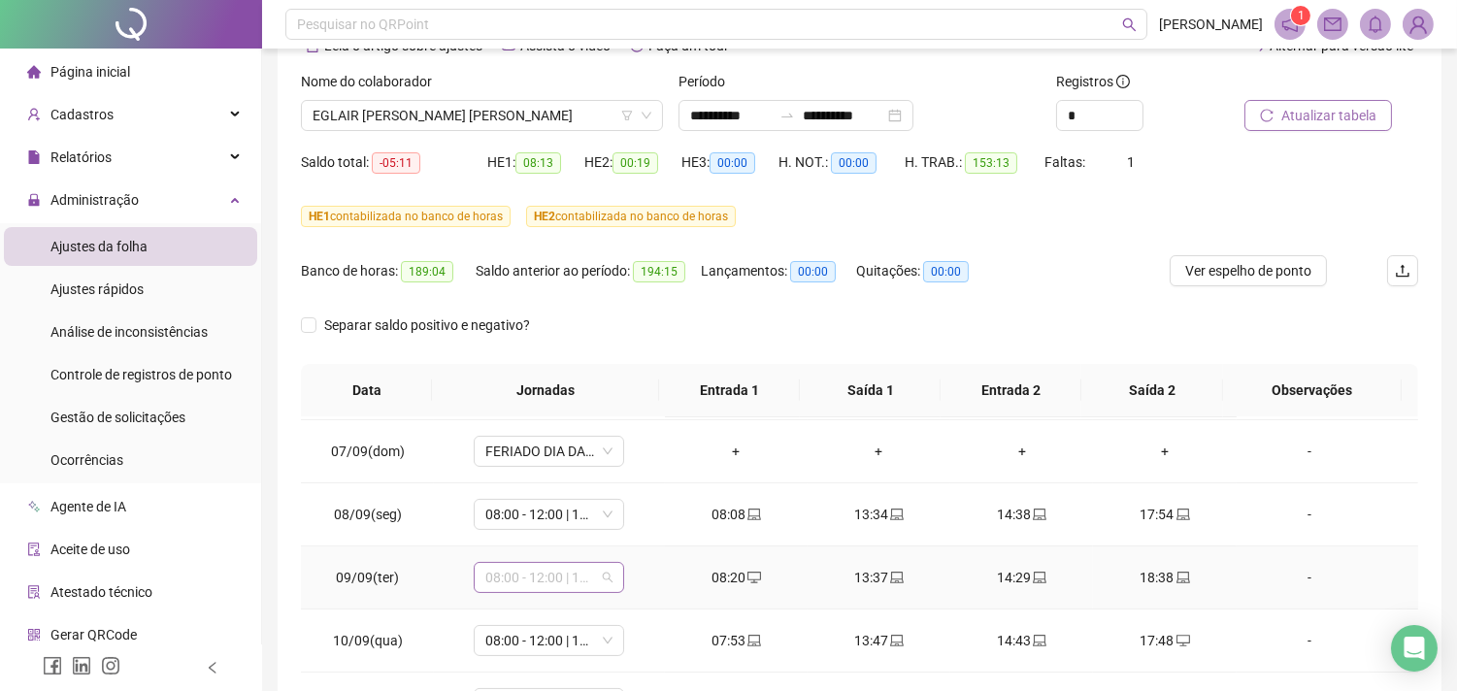
click at [605, 580] on span "08:00 - 12:00 | 13:00 - 17:48" at bounding box center [548, 577] width 127 height 29
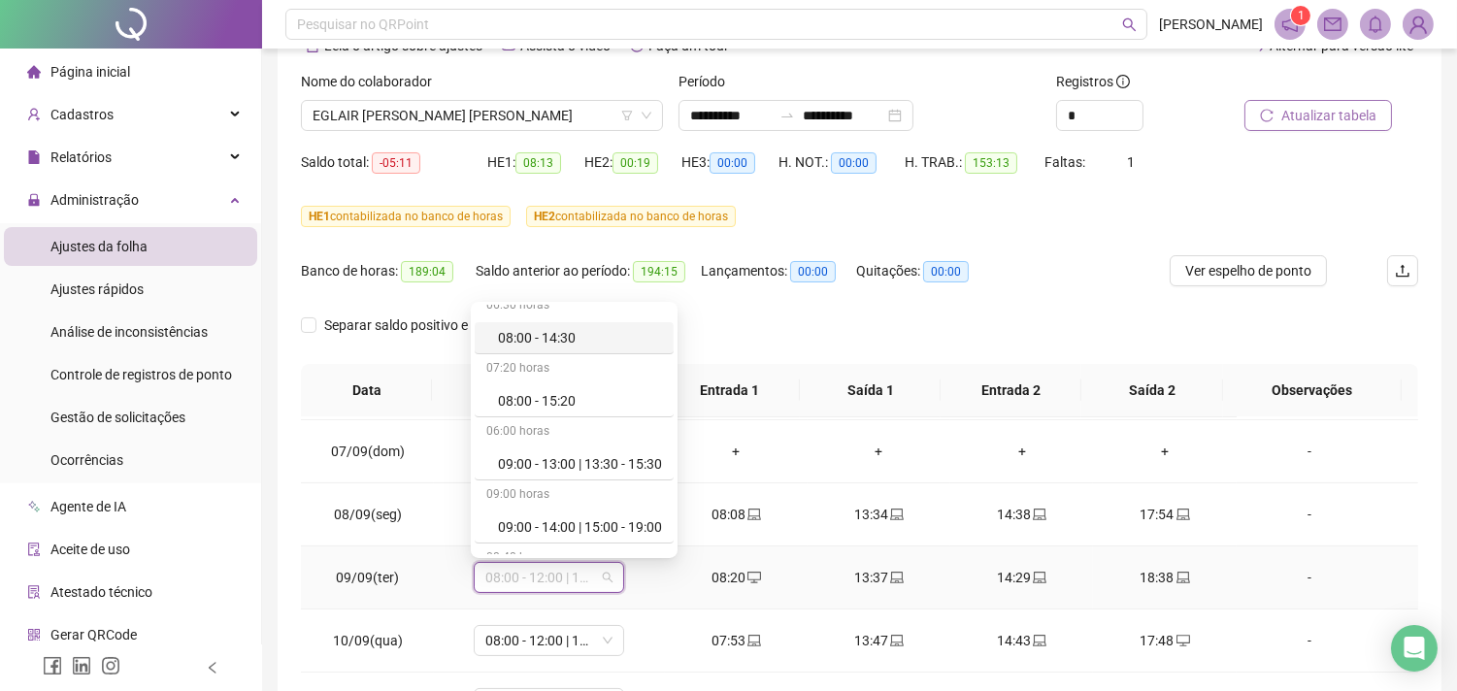
scroll to position [431, 0]
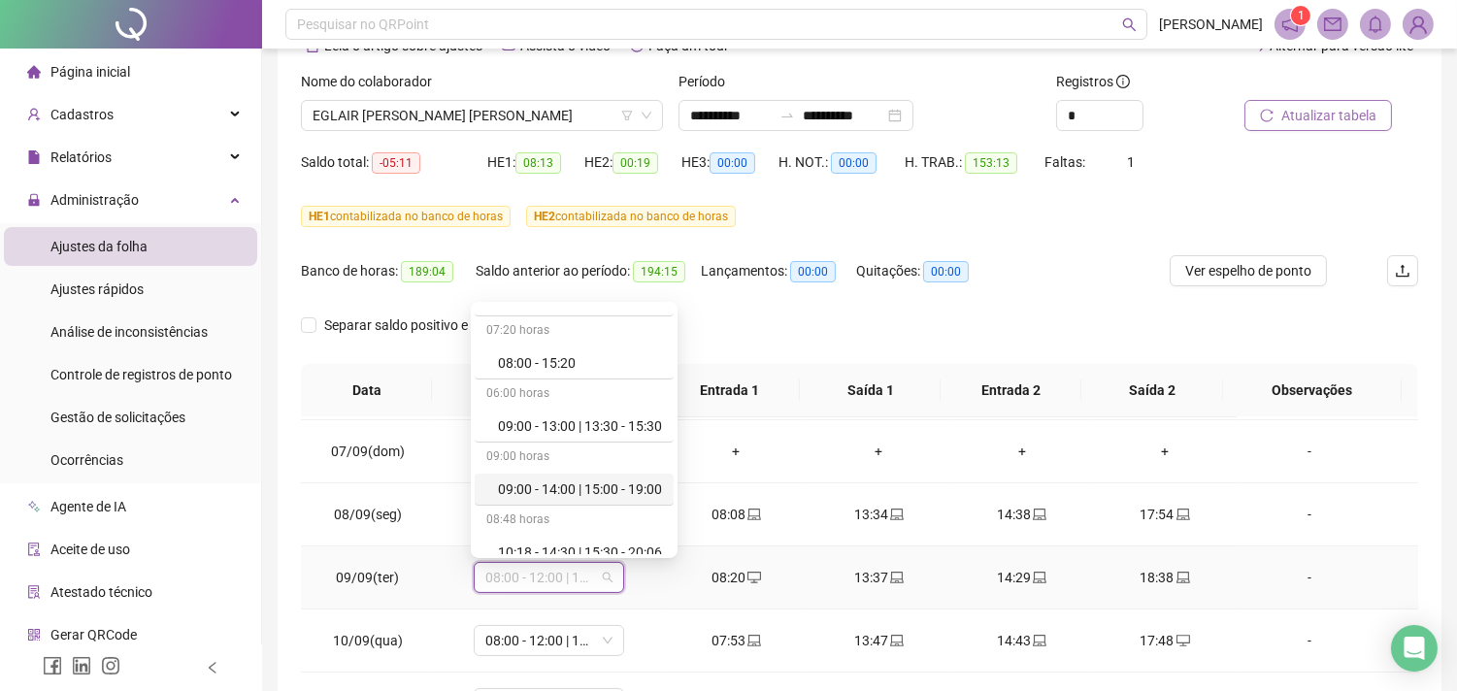
click at [579, 488] on div "09:00 - 14:00 | 15:00 - 19:00" at bounding box center [580, 489] width 164 height 21
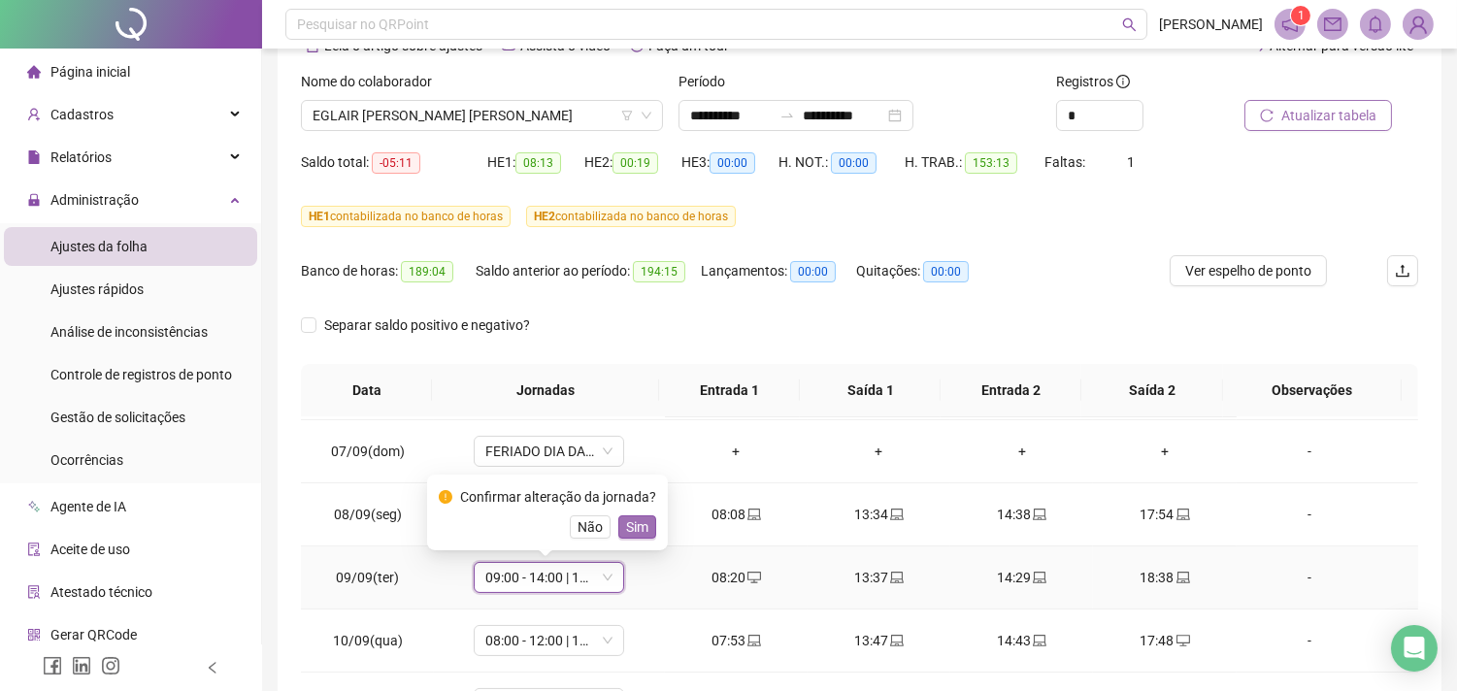
click at [634, 529] on span "Sim" at bounding box center [637, 527] width 22 height 21
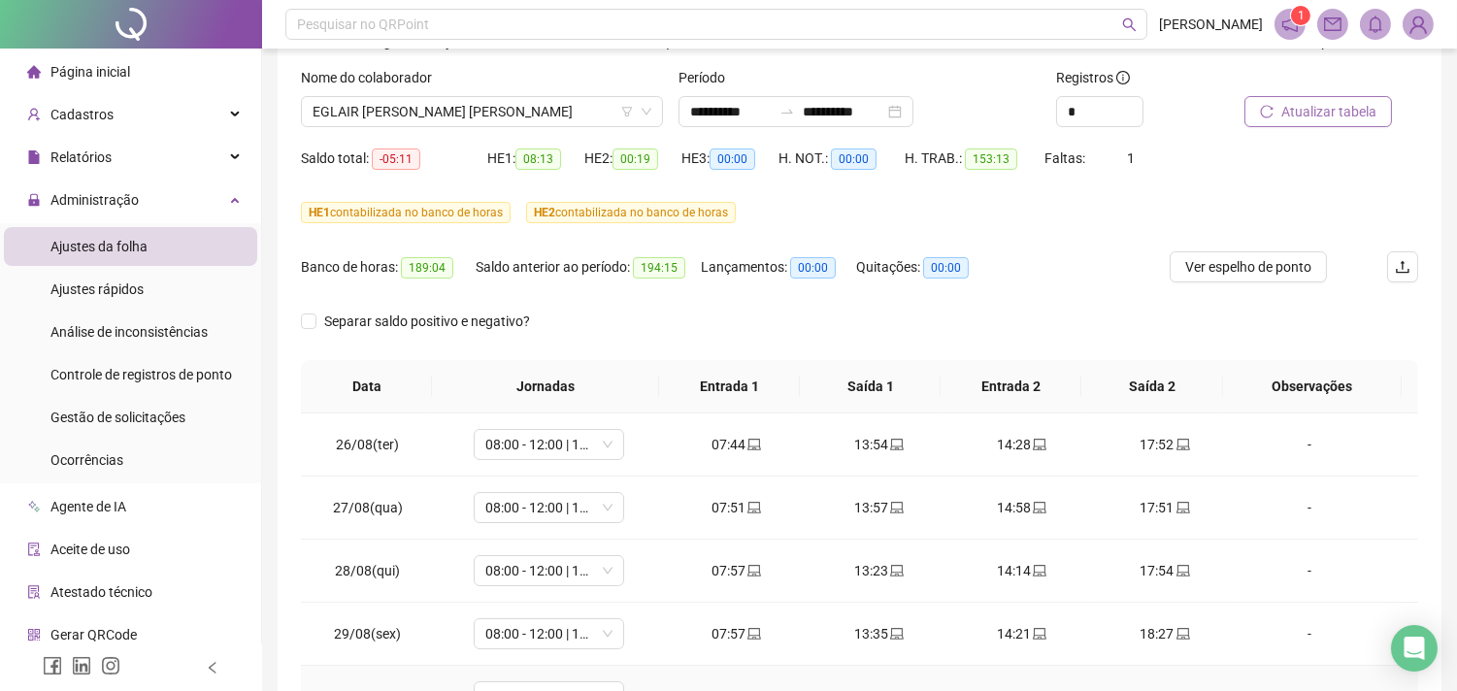
scroll to position [0, 0]
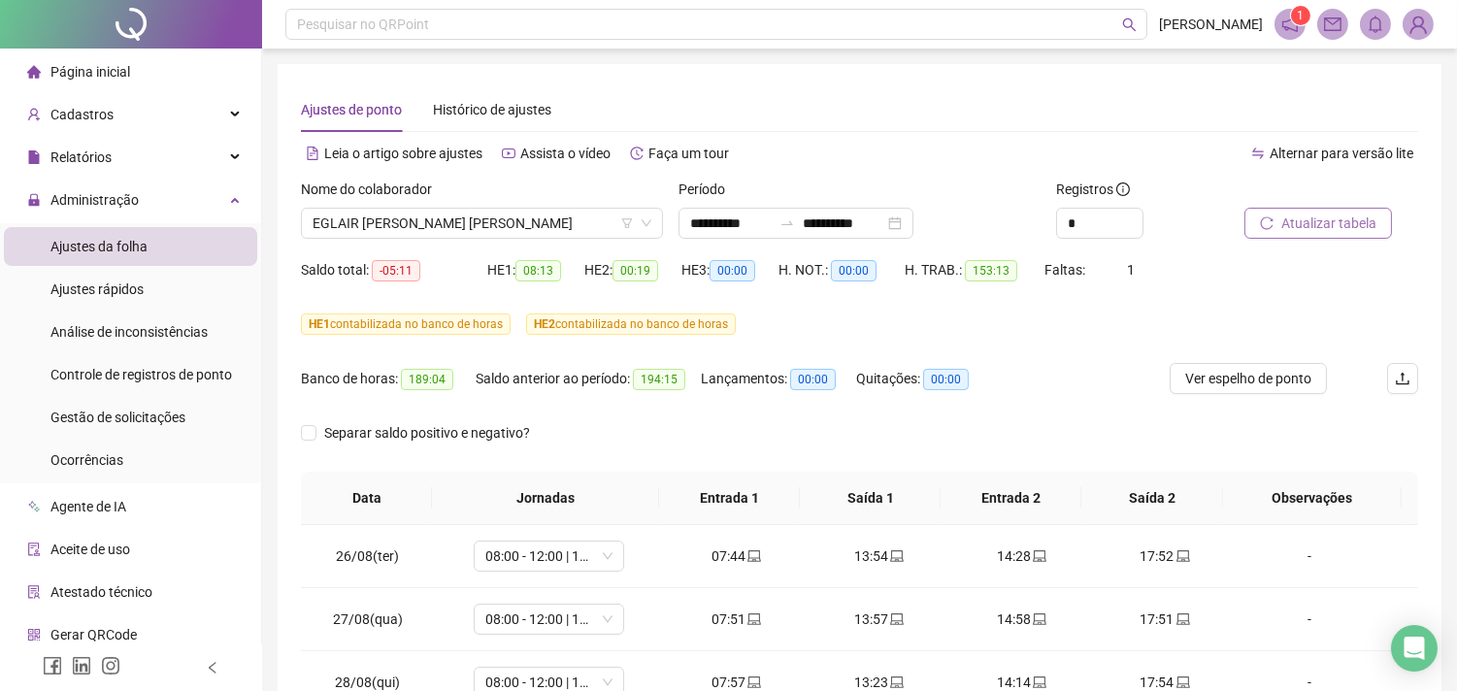
click at [1350, 211] on button "Atualizar tabela" at bounding box center [1319, 223] width 148 height 31
click at [109, 150] on span "Relatórios" at bounding box center [80, 158] width 61 height 16
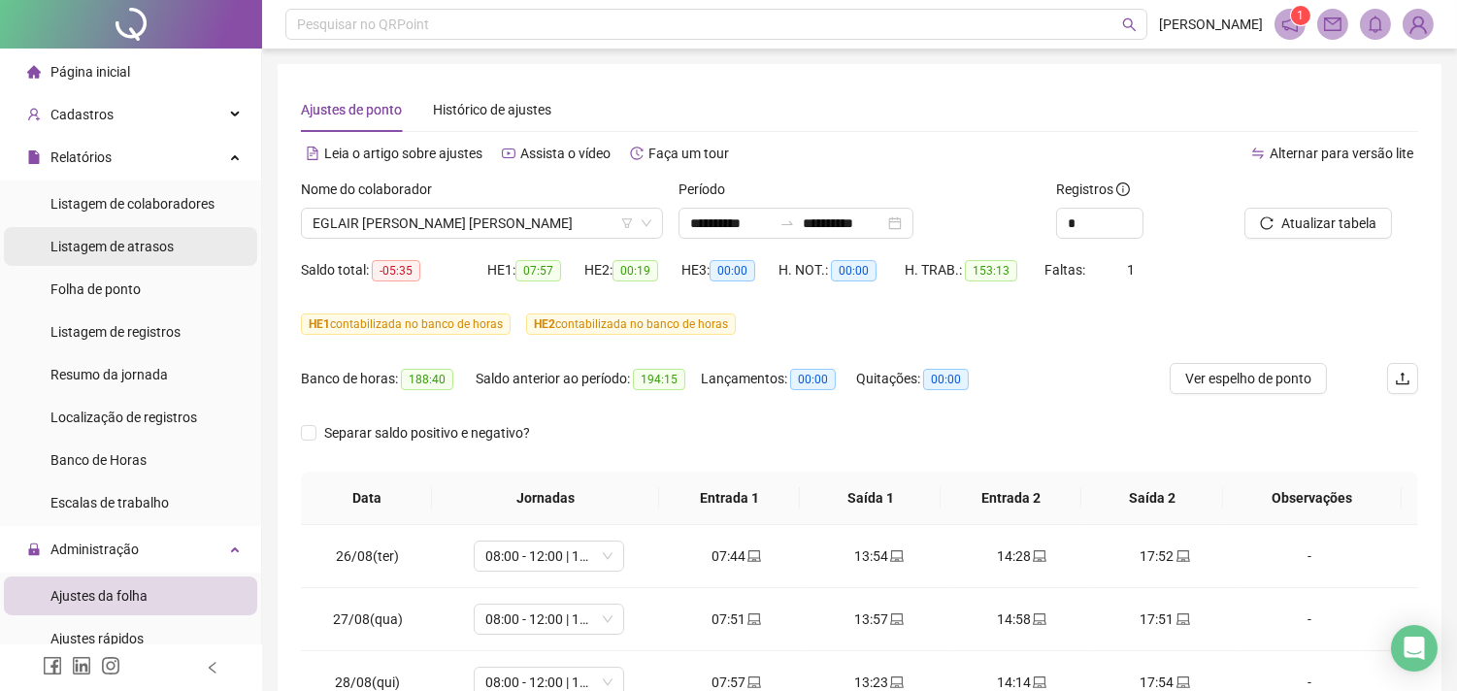
click at [166, 247] on span "Listagem de atrasos" at bounding box center [111, 247] width 123 height 16
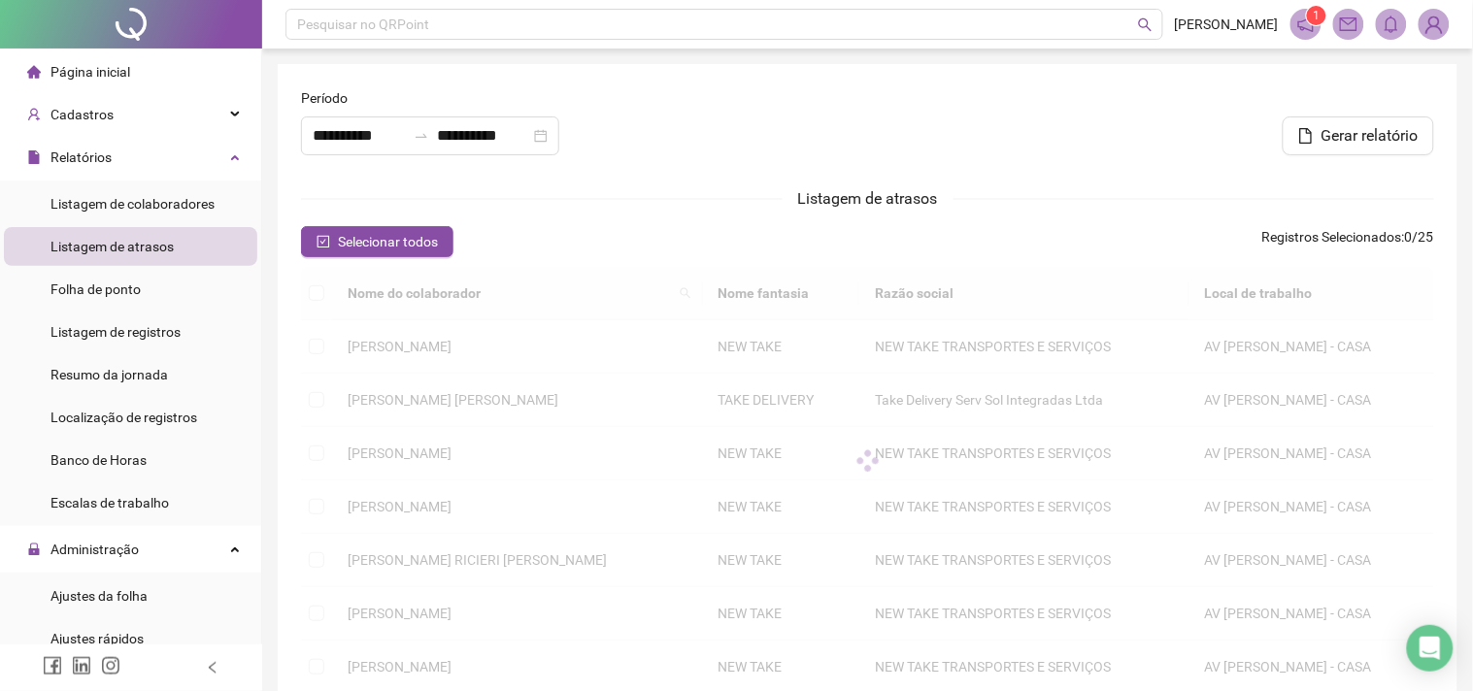
type input "**********"
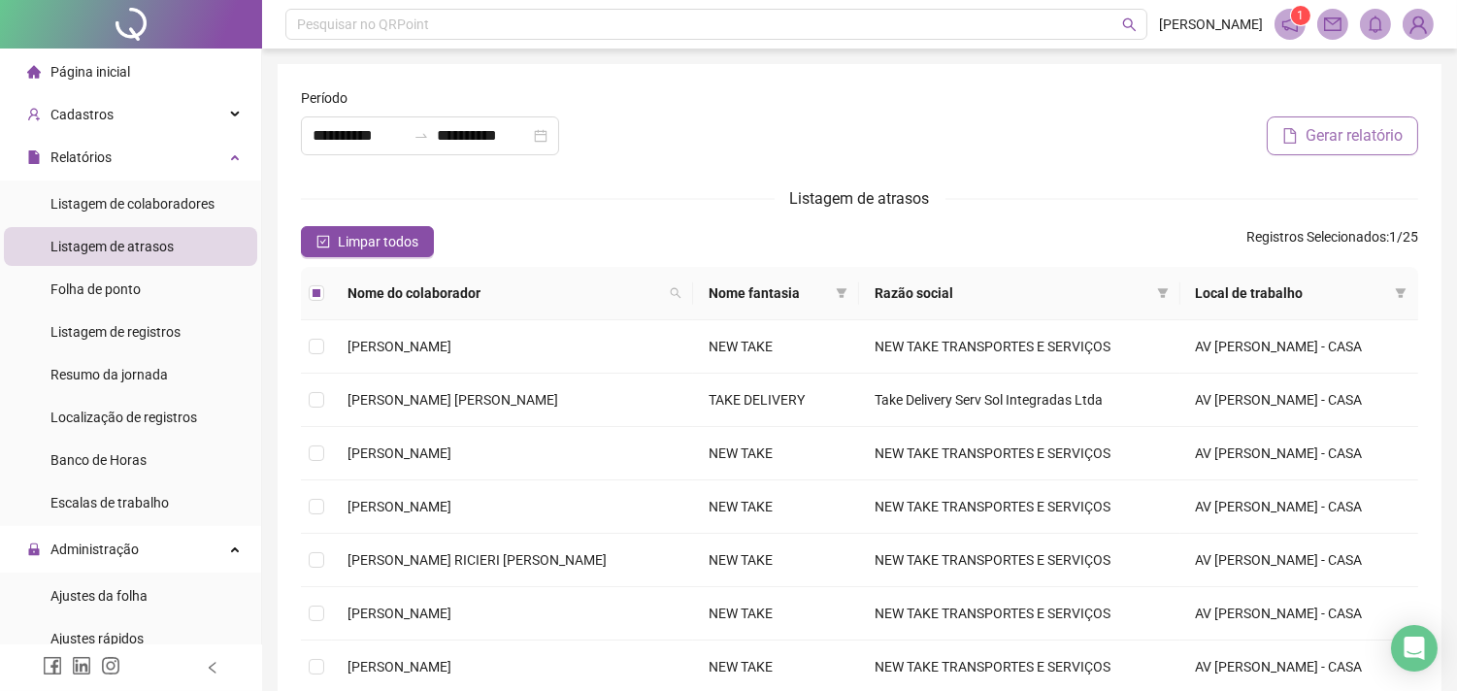
click at [1341, 131] on span "Gerar relatório" at bounding box center [1354, 135] width 97 height 23
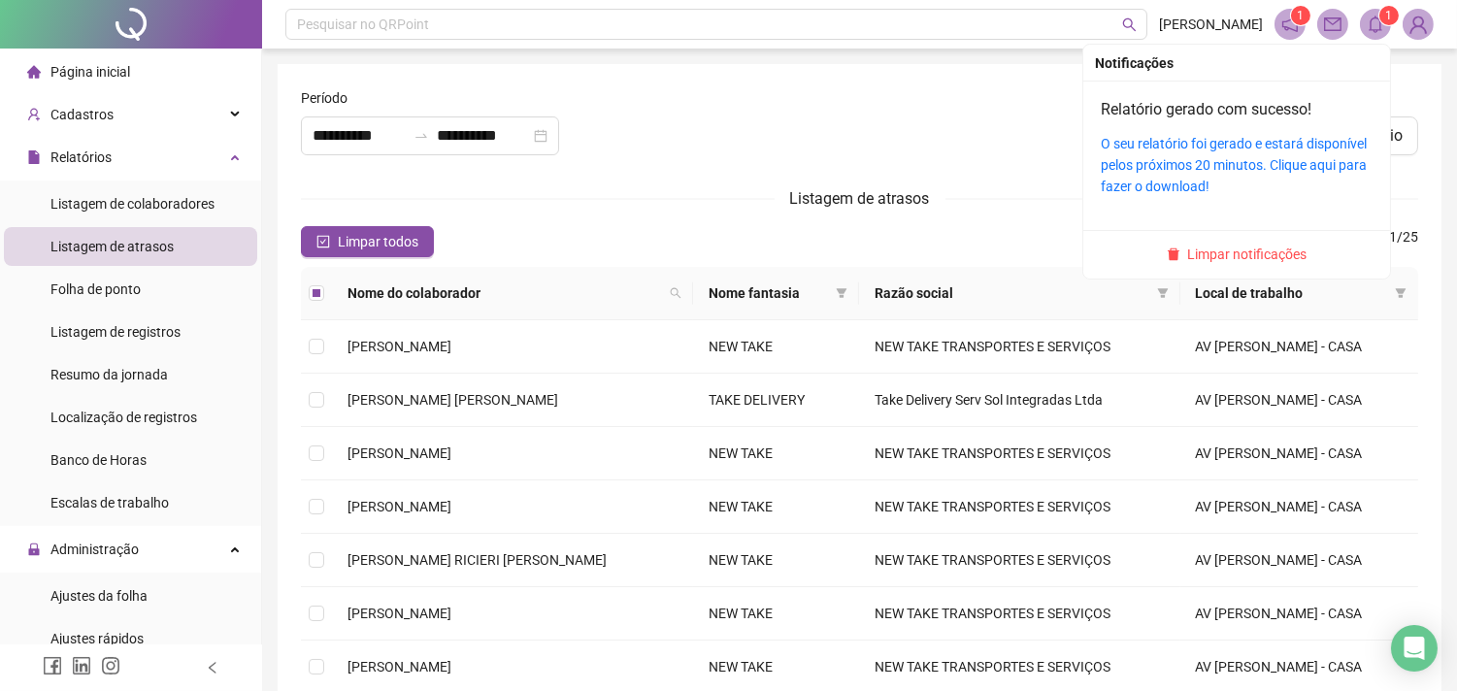
click at [1389, 17] on span "1" at bounding box center [1389, 16] width 7 height 14
click at [1272, 171] on link "O seu relatório foi gerado e estará disponível pelos próximos 20 minutos. Cliqu…" at bounding box center [1234, 165] width 266 height 58
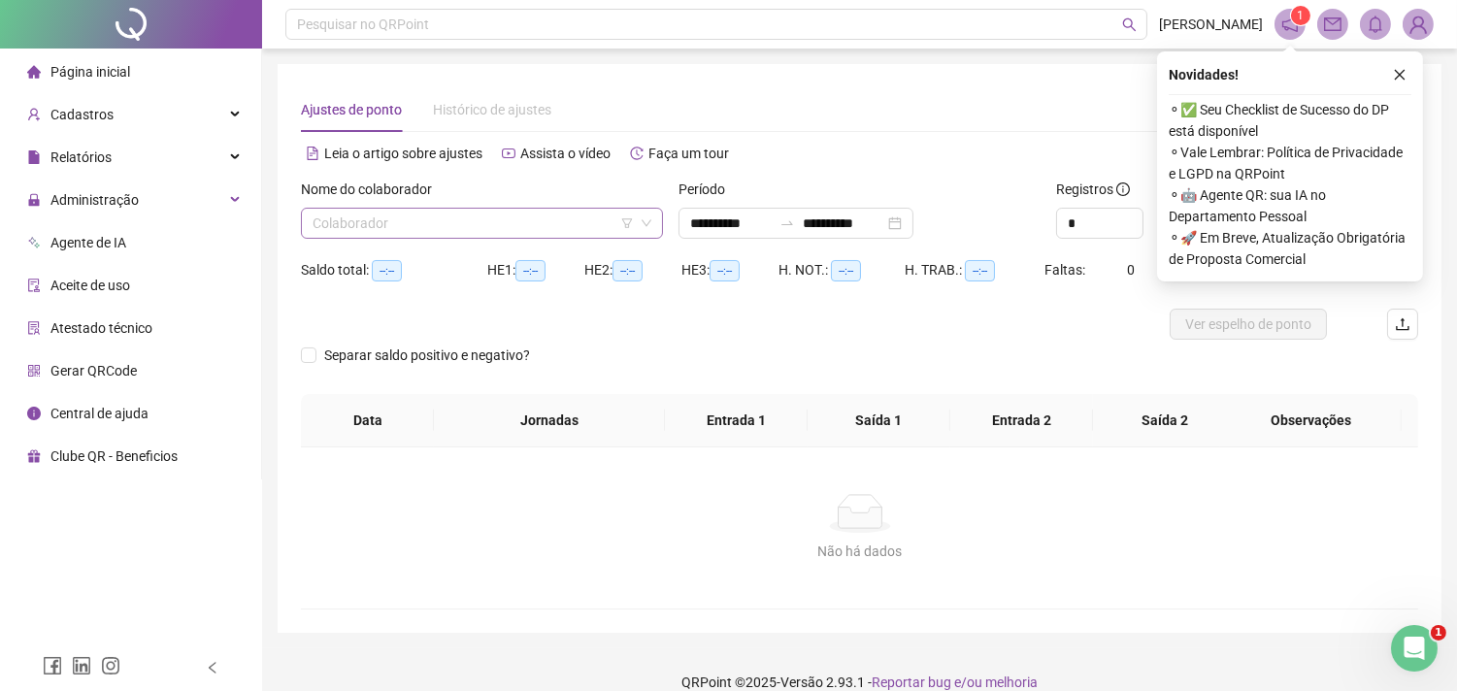
click at [433, 226] on input "search" at bounding box center [473, 223] width 321 height 29
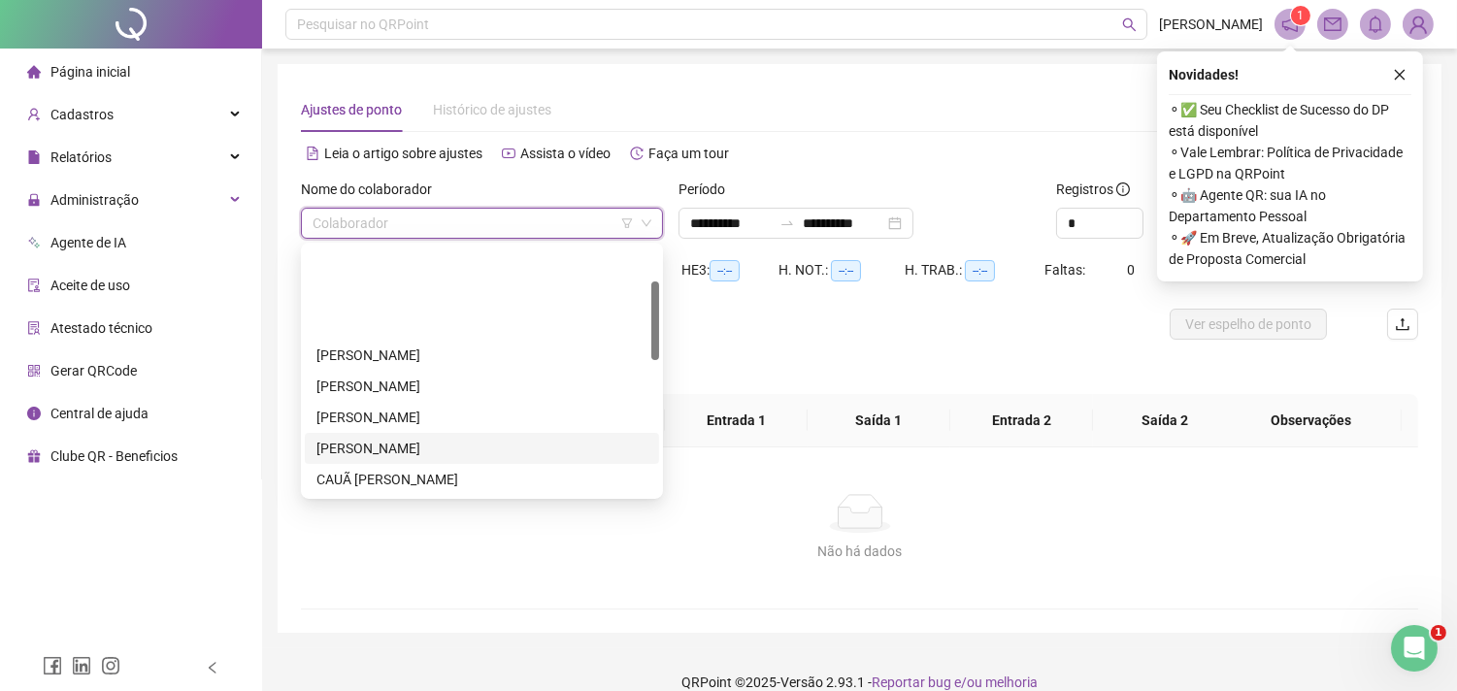
scroll to position [108, 0]
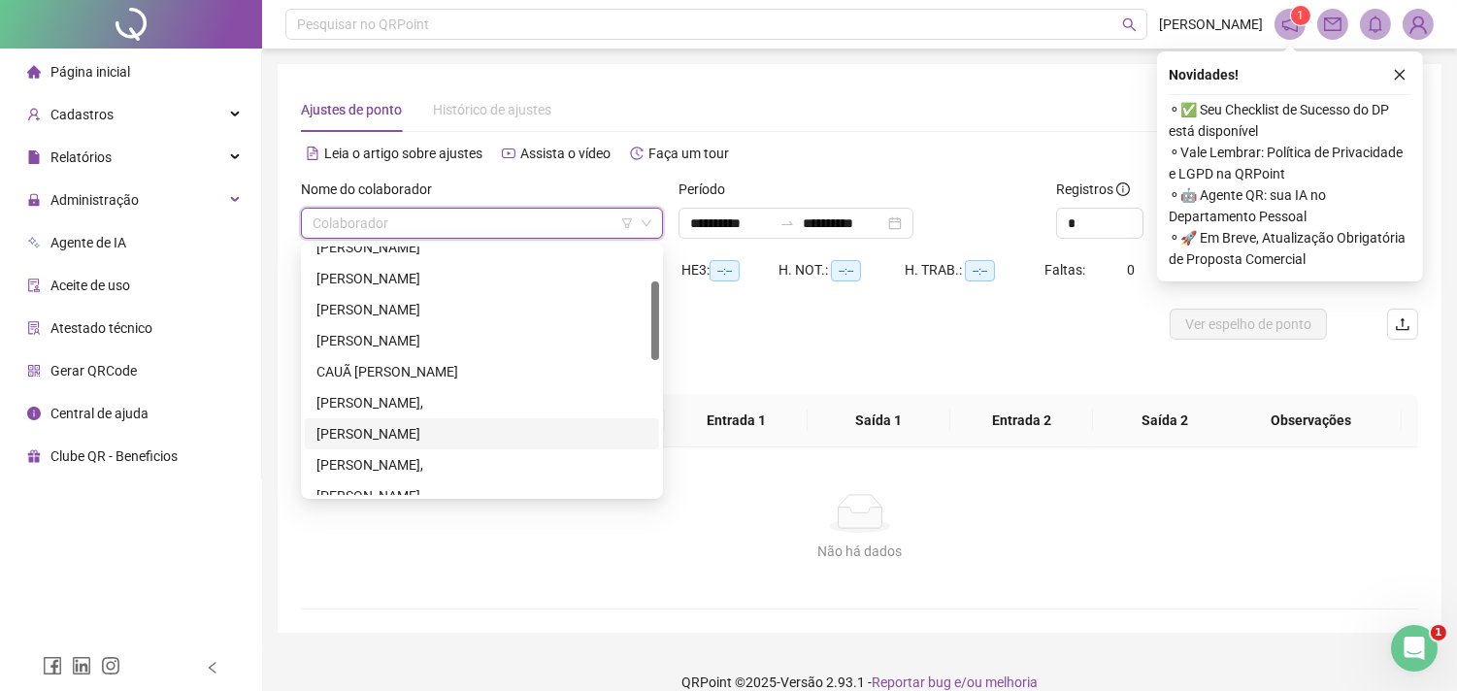
click at [388, 431] on div "[PERSON_NAME]" at bounding box center [482, 433] width 331 height 21
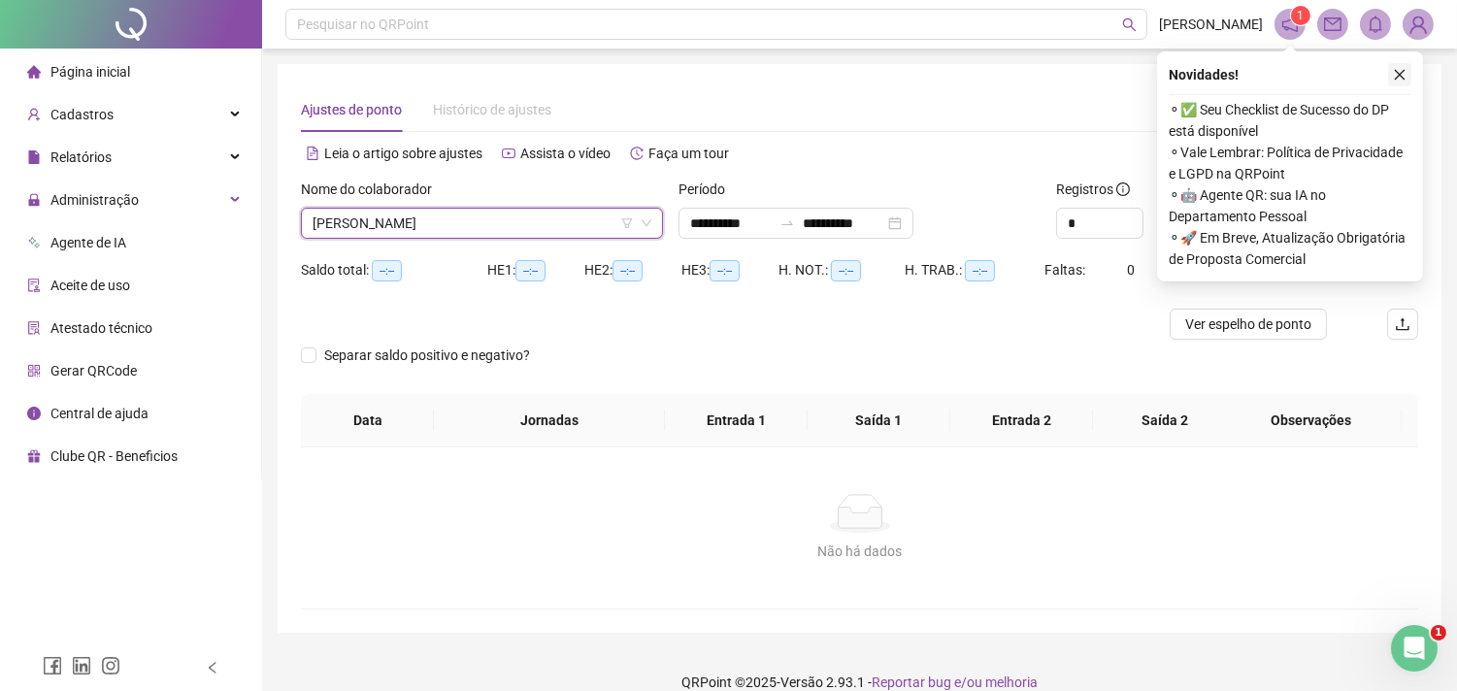
click at [1403, 78] on icon "close" at bounding box center [1400, 75] width 11 height 11
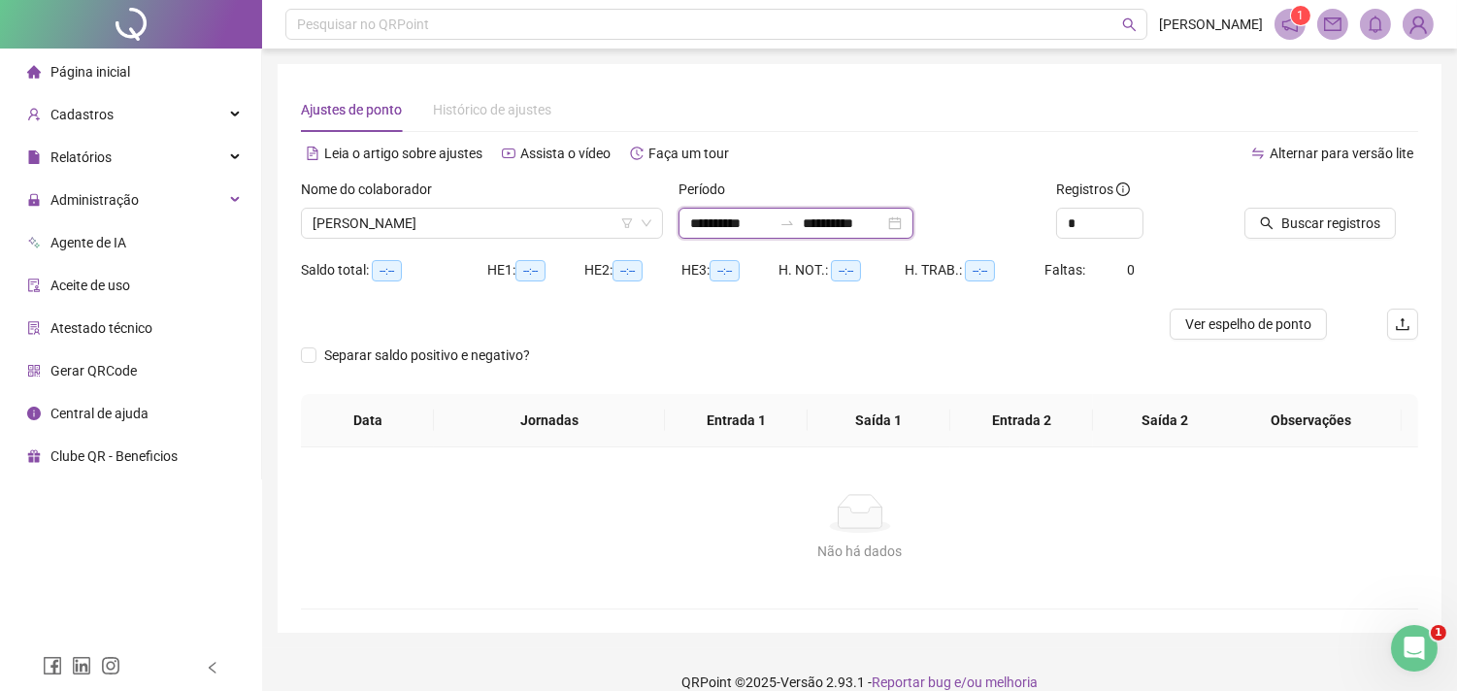
click at [864, 218] on input "**********" at bounding box center [844, 223] width 82 height 21
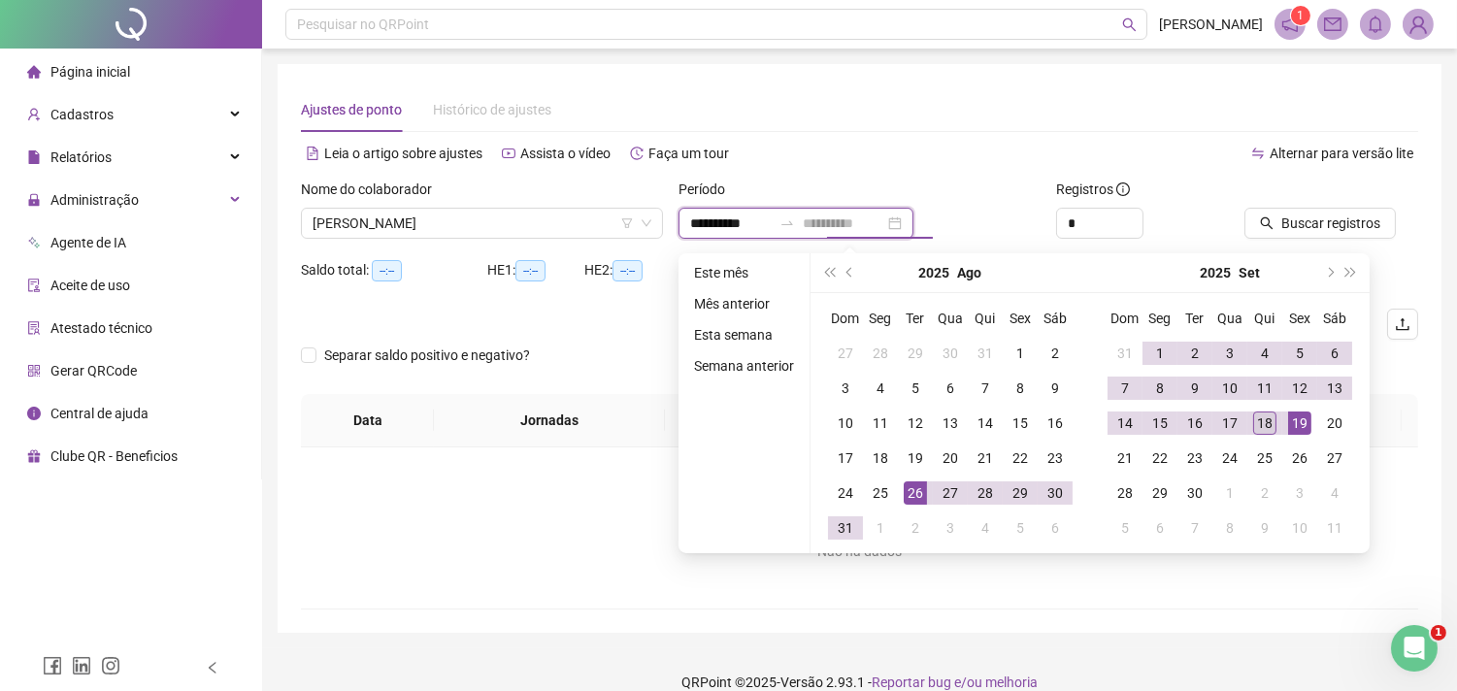
type input "**********"
click at [1267, 421] on div "18" at bounding box center [1264, 423] width 23 height 23
type input "**********"
click at [917, 488] on div "26" at bounding box center [915, 493] width 23 height 23
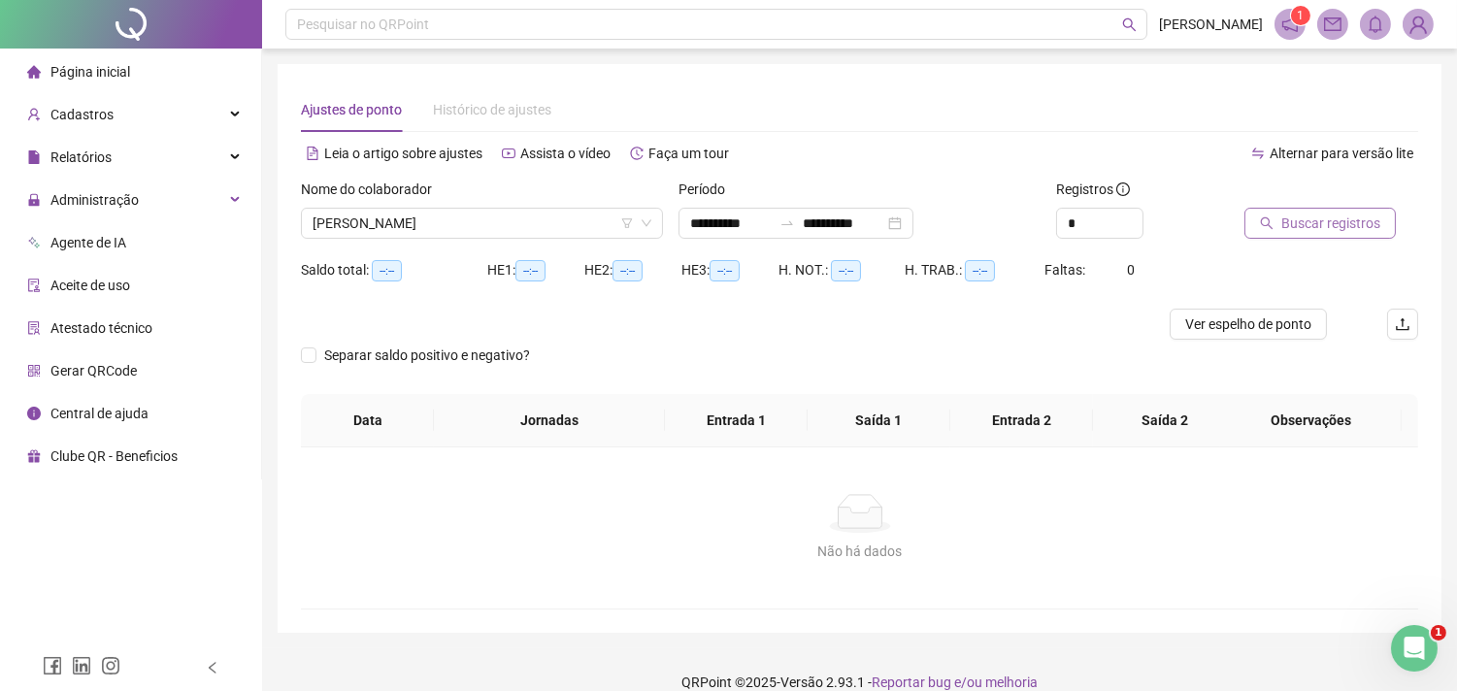
click at [1313, 223] on span "Buscar registros" at bounding box center [1331, 223] width 99 height 21
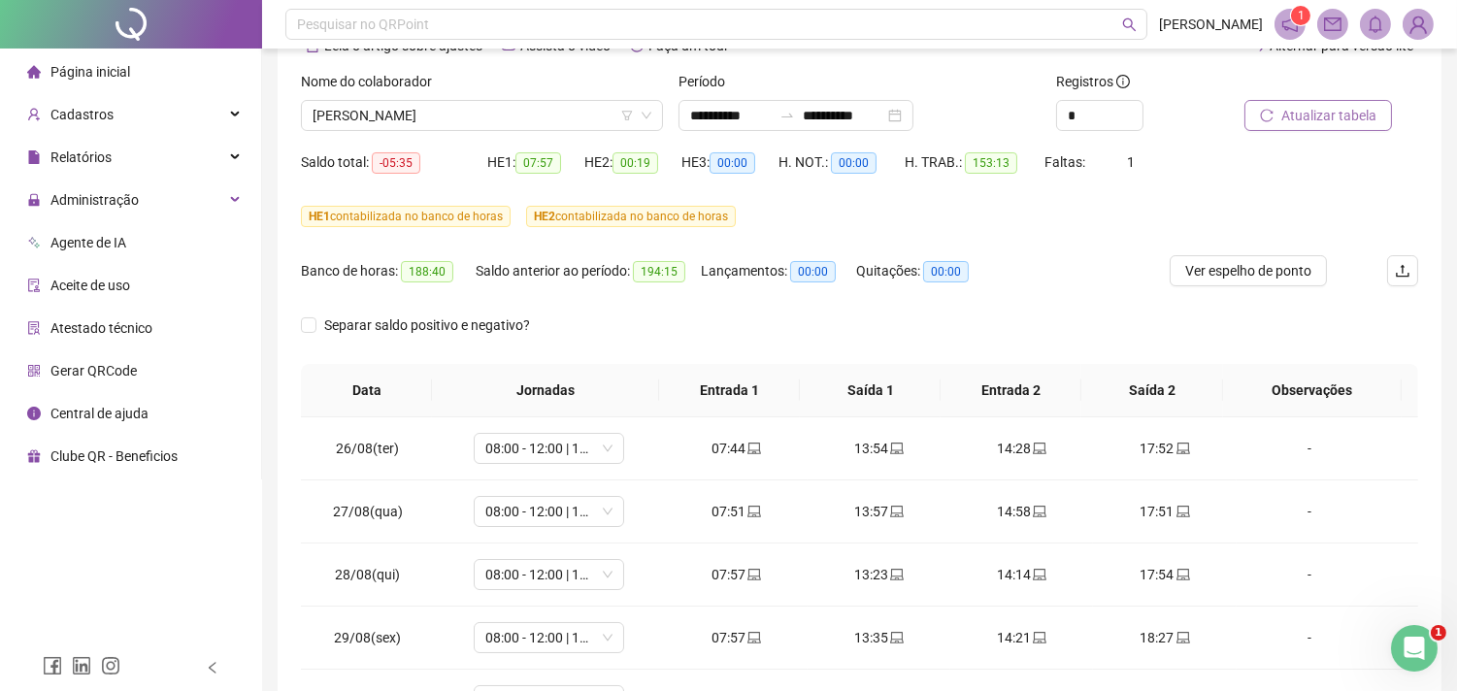
scroll to position [0, 0]
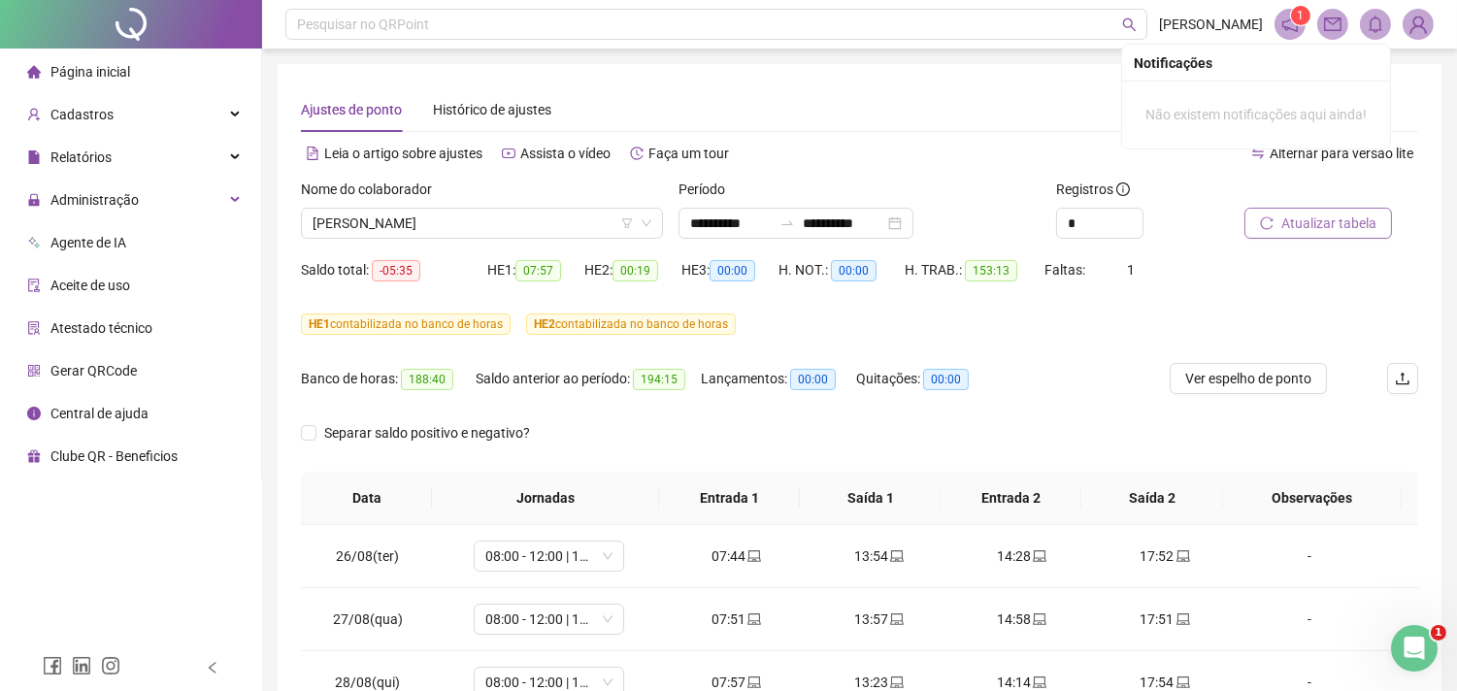
click at [1374, 19] on icon "bell" at bounding box center [1375, 24] width 17 height 17
click at [1092, 108] on div "Ajustes de ponto Histórico de ajustes" at bounding box center [859, 109] width 1117 height 45
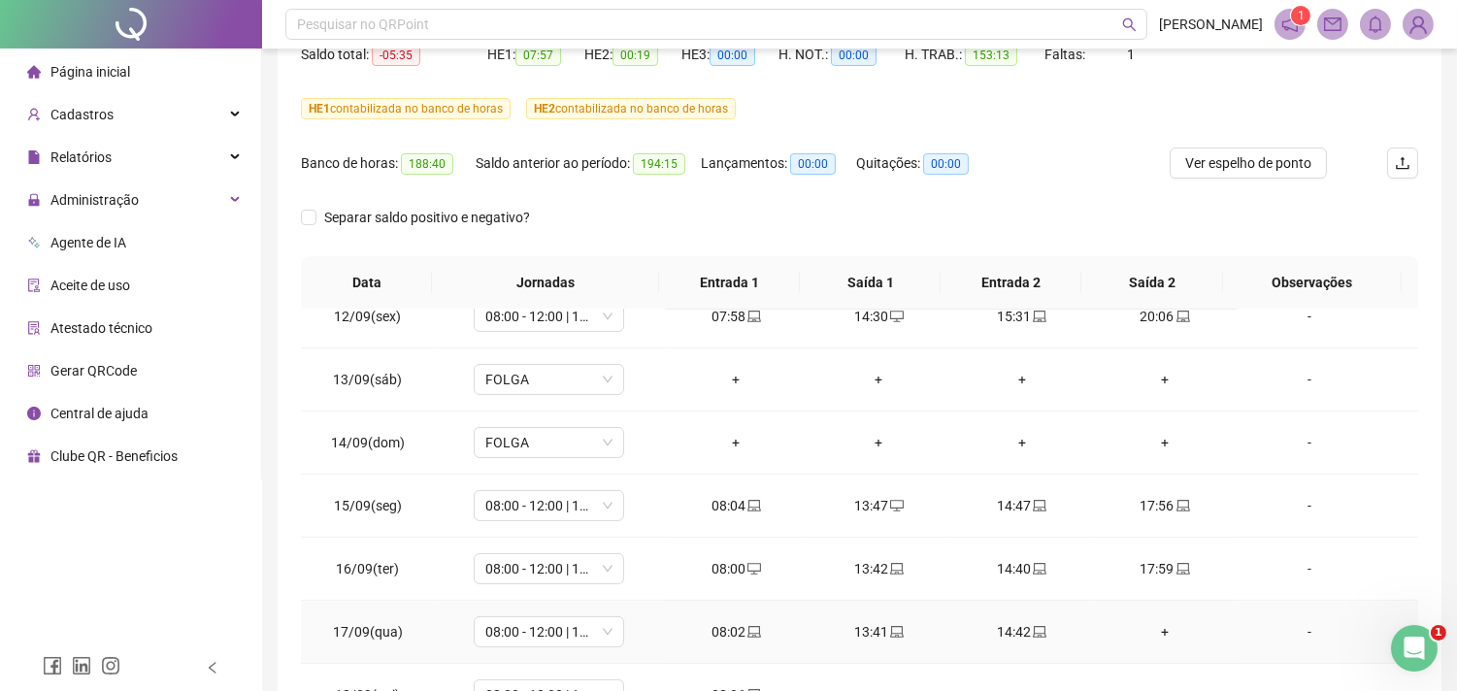
scroll to position [1102, 0]
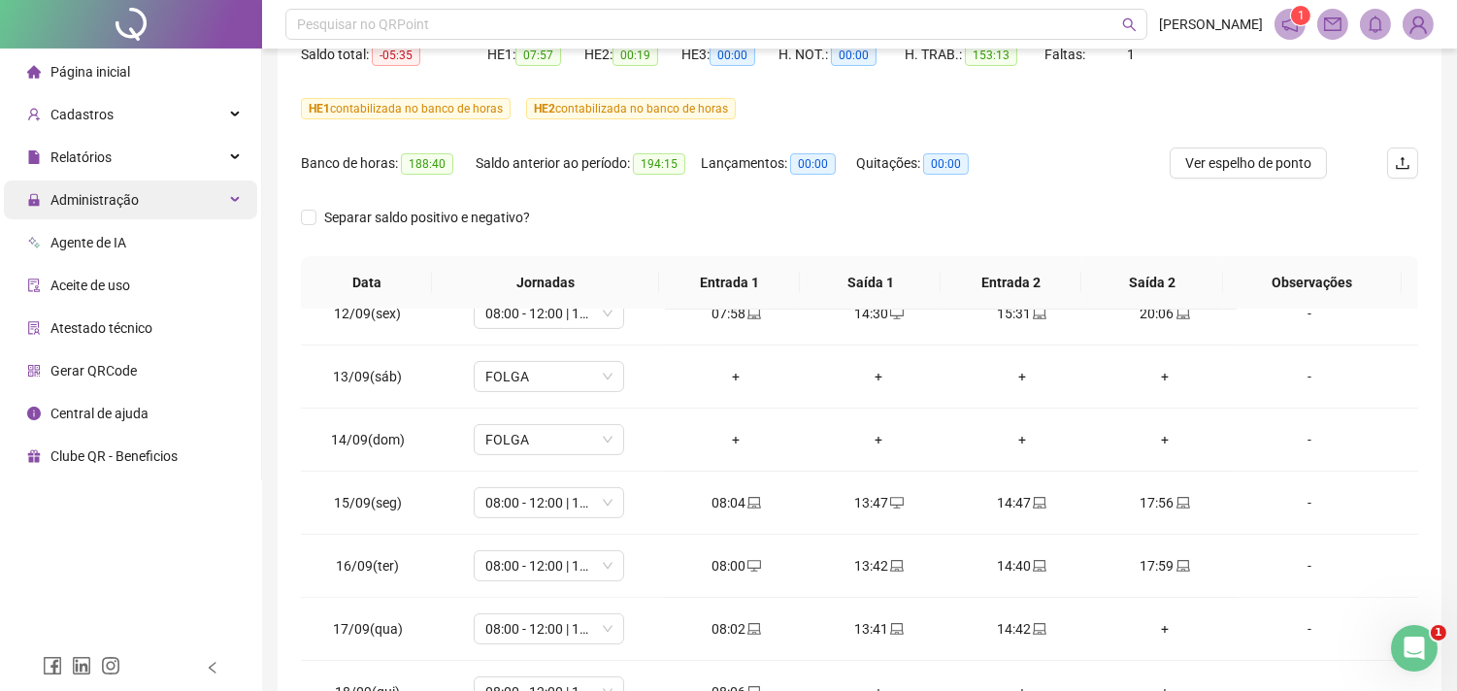
click at [240, 195] on div "Administração" at bounding box center [130, 200] width 253 height 39
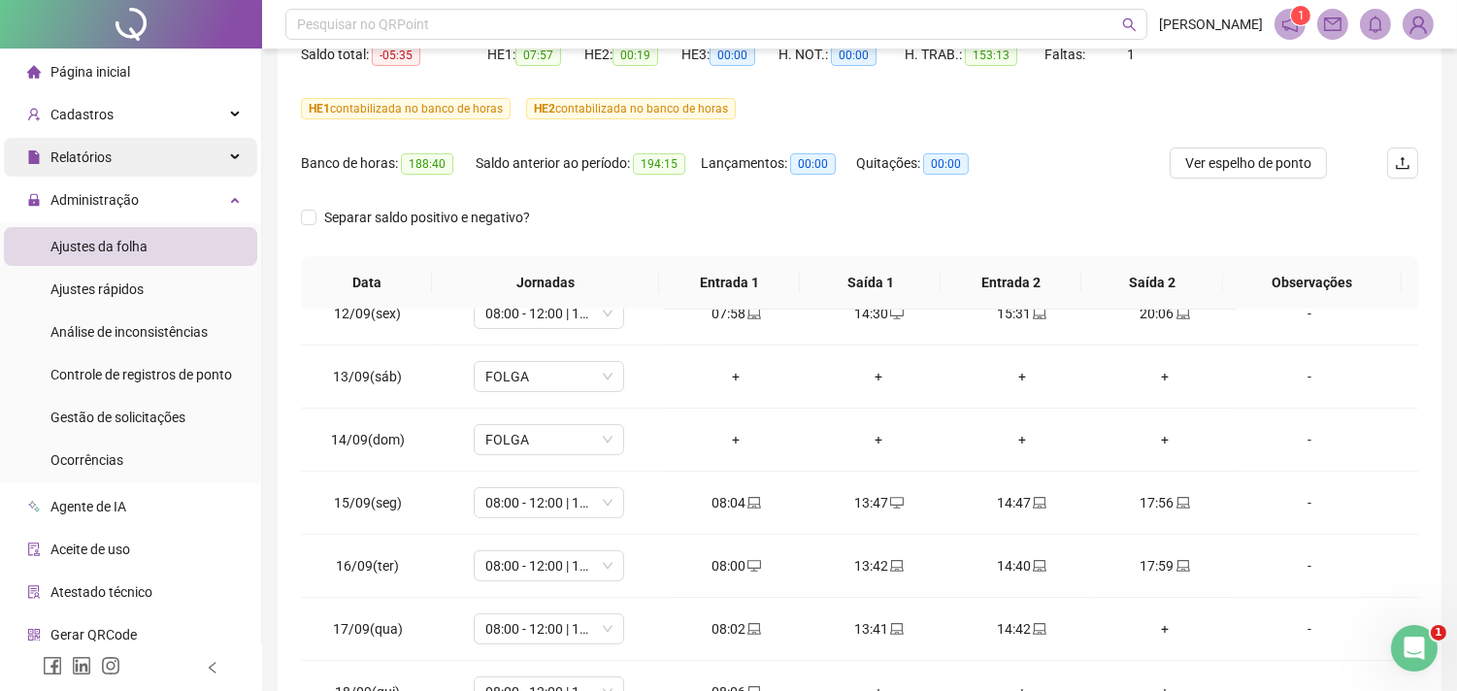
click at [224, 148] on div "Relatórios" at bounding box center [130, 157] width 253 height 39
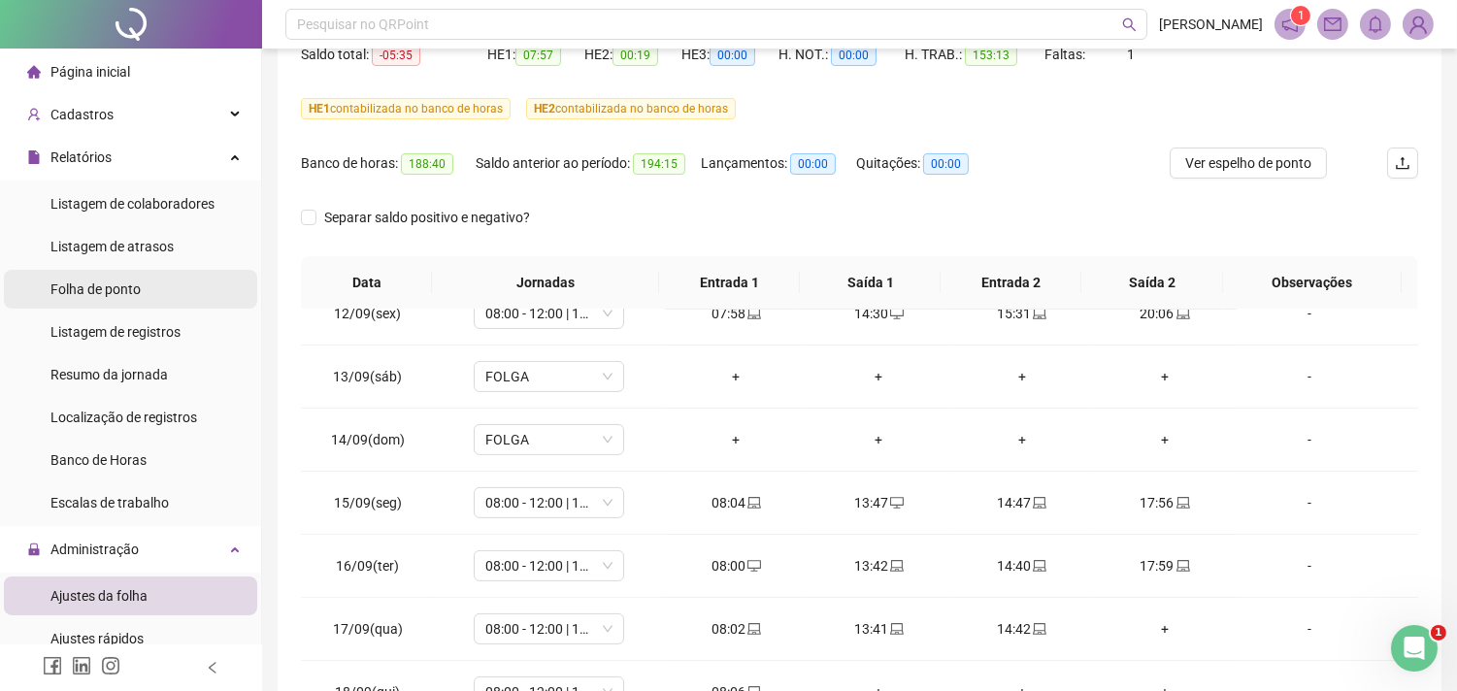
click at [114, 287] on span "Folha de ponto" at bounding box center [95, 290] width 90 height 16
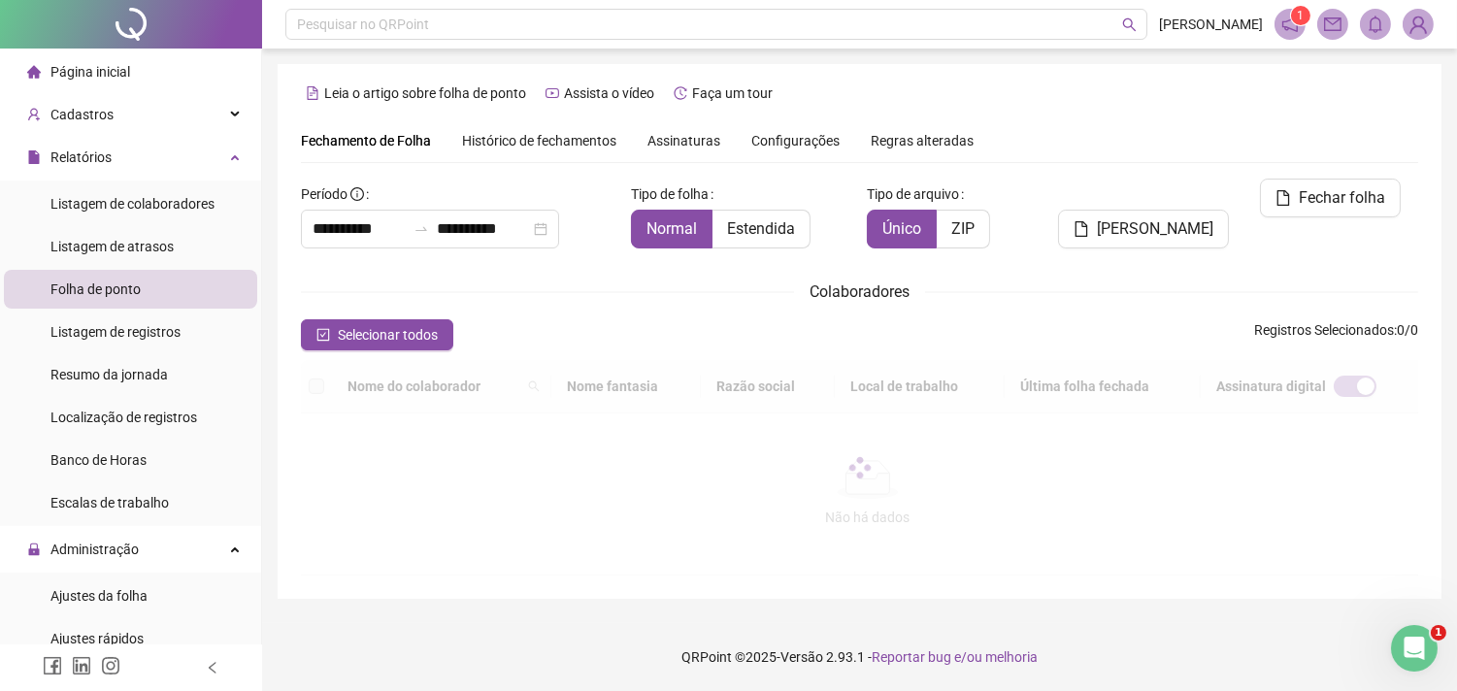
scroll to position [51, 0]
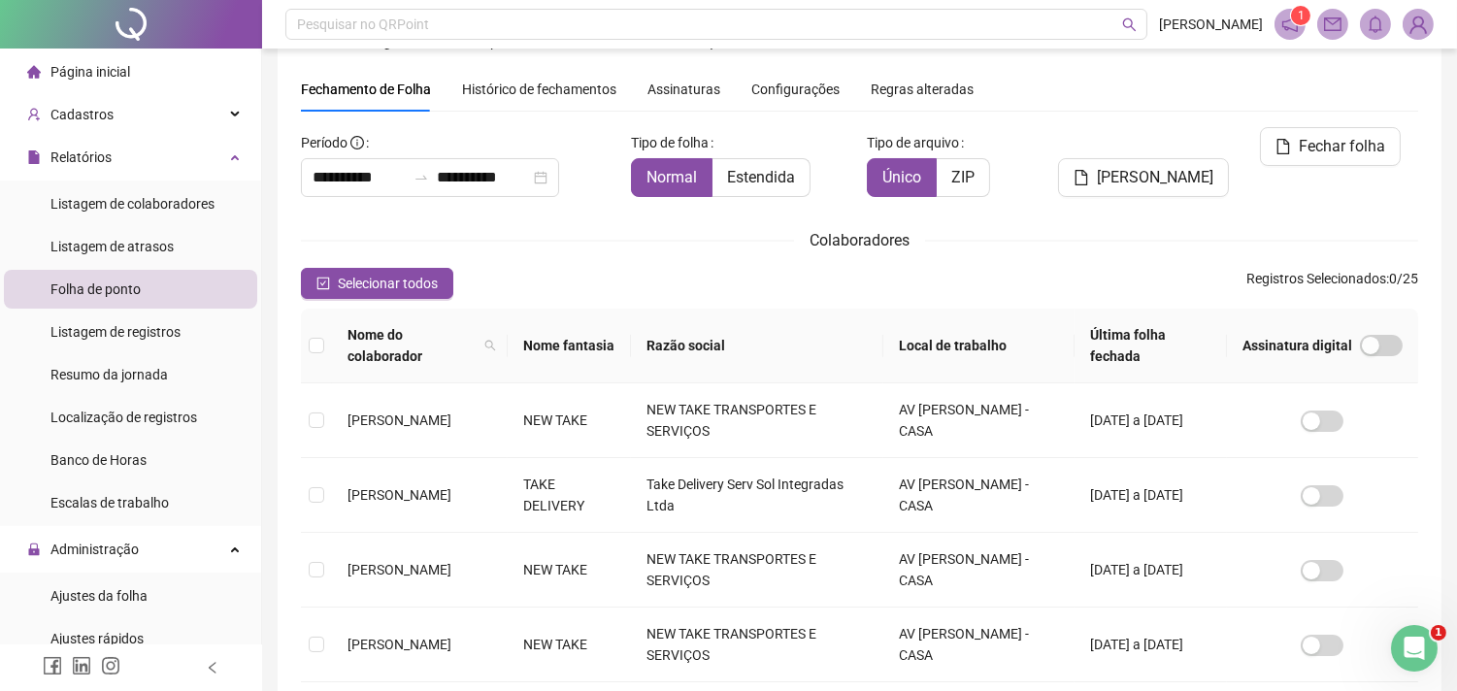
type input "**********"
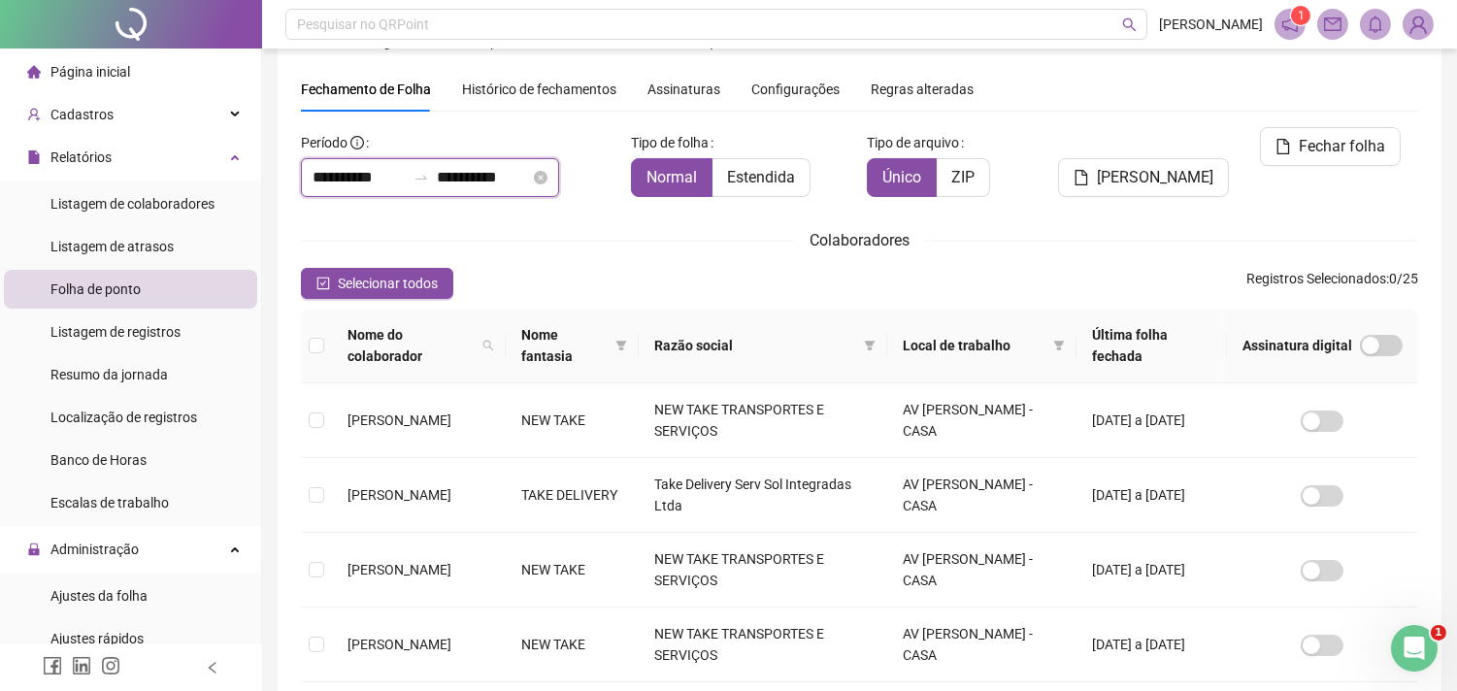
click at [507, 176] on input "**********" at bounding box center [483, 177] width 93 height 23
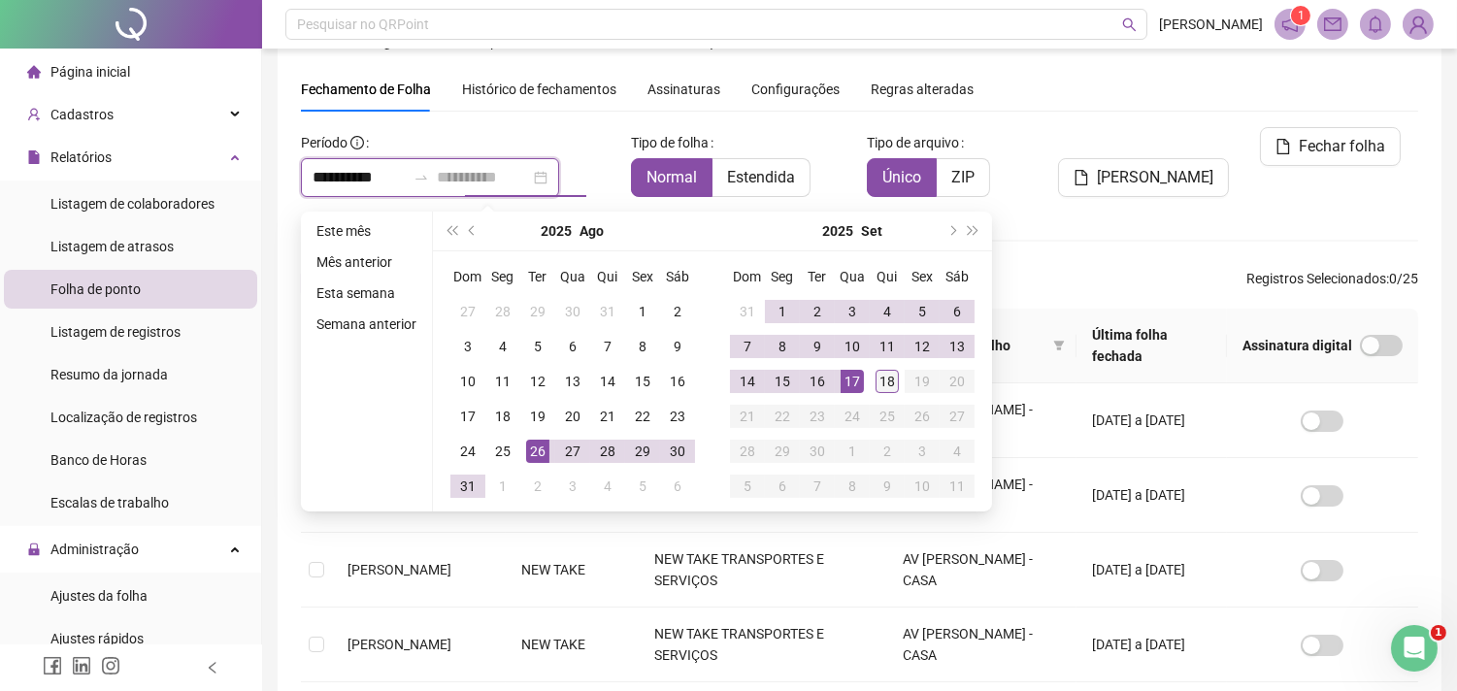
type input "**********"
click at [889, 383] on div "18" at bounding box center [887, 381] width 23 height 23
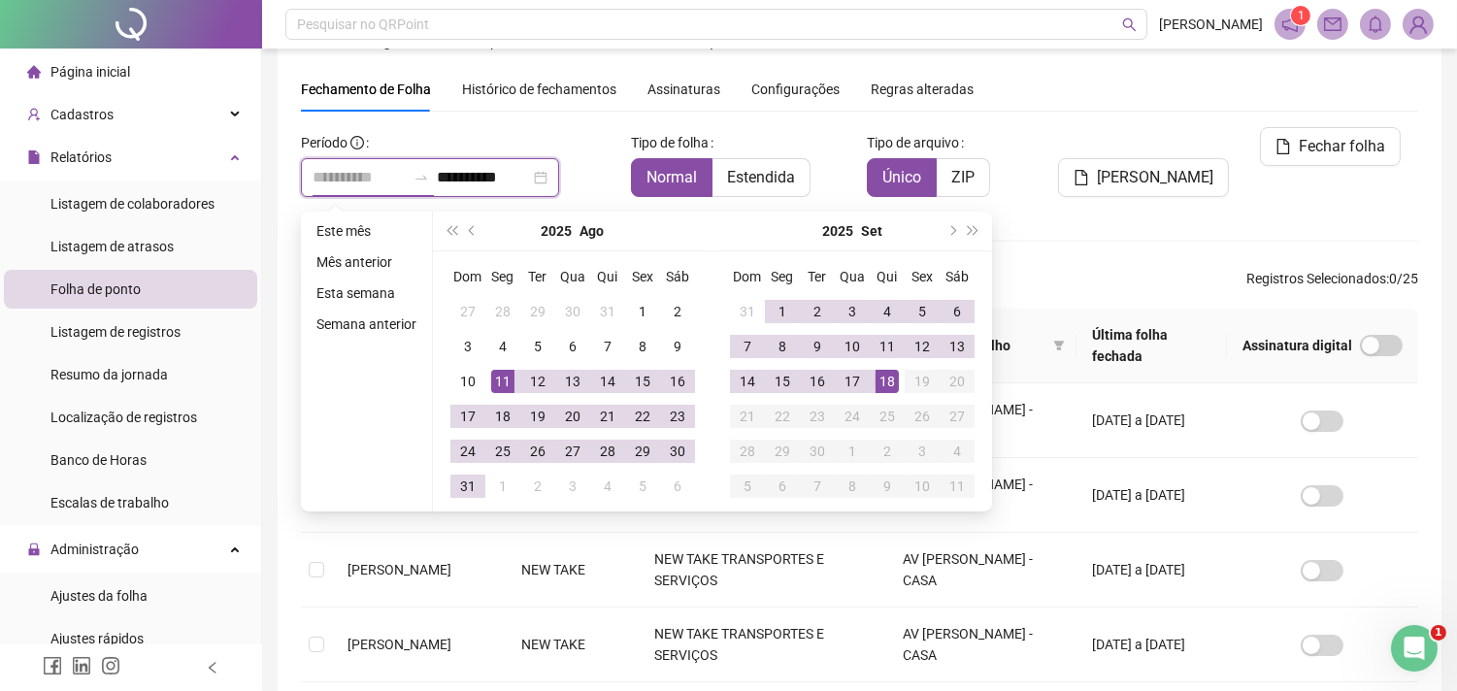
type input "**********"
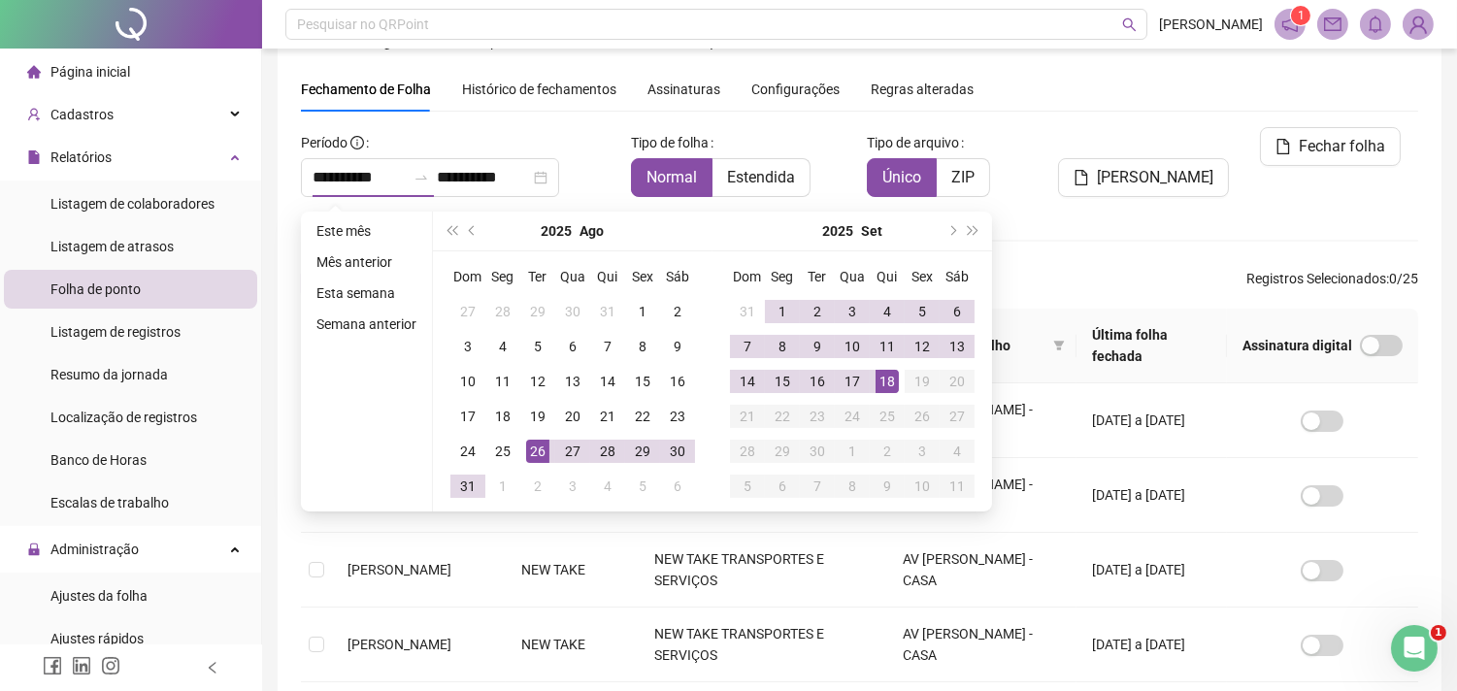
click at [1134, 205] on div "[PERSON_NAME]" at bounding box center [1143, 169] width 189 height 85
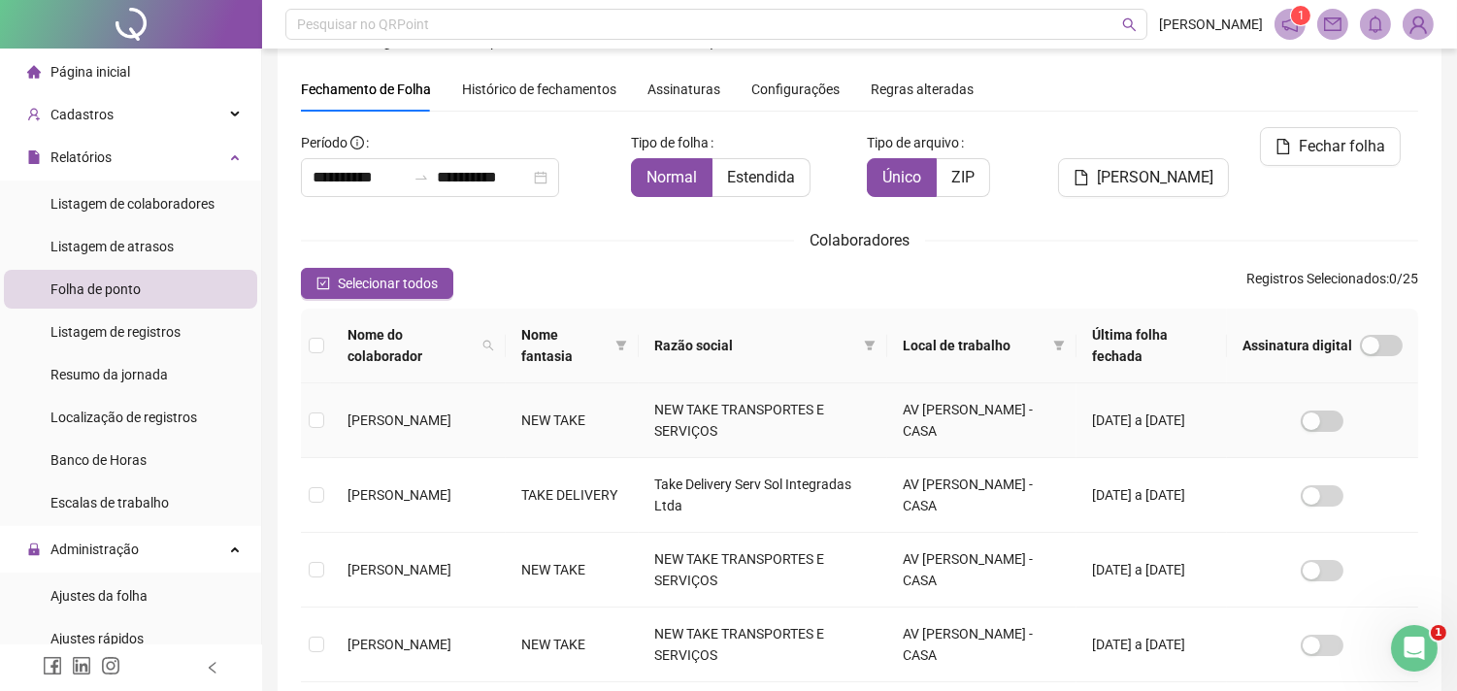
click at [326, 419] on td at bounding box center [316, 420] width 31 height 75
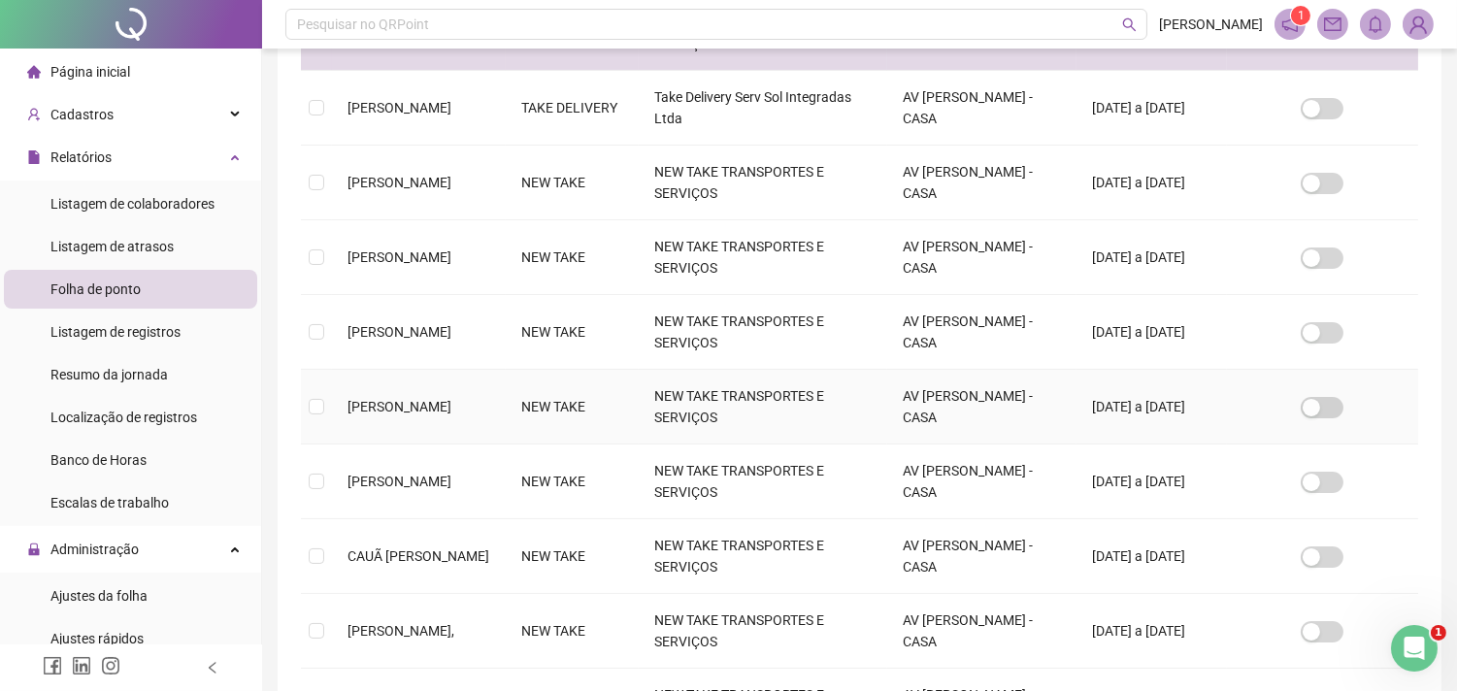
scroll to position [483, 0]
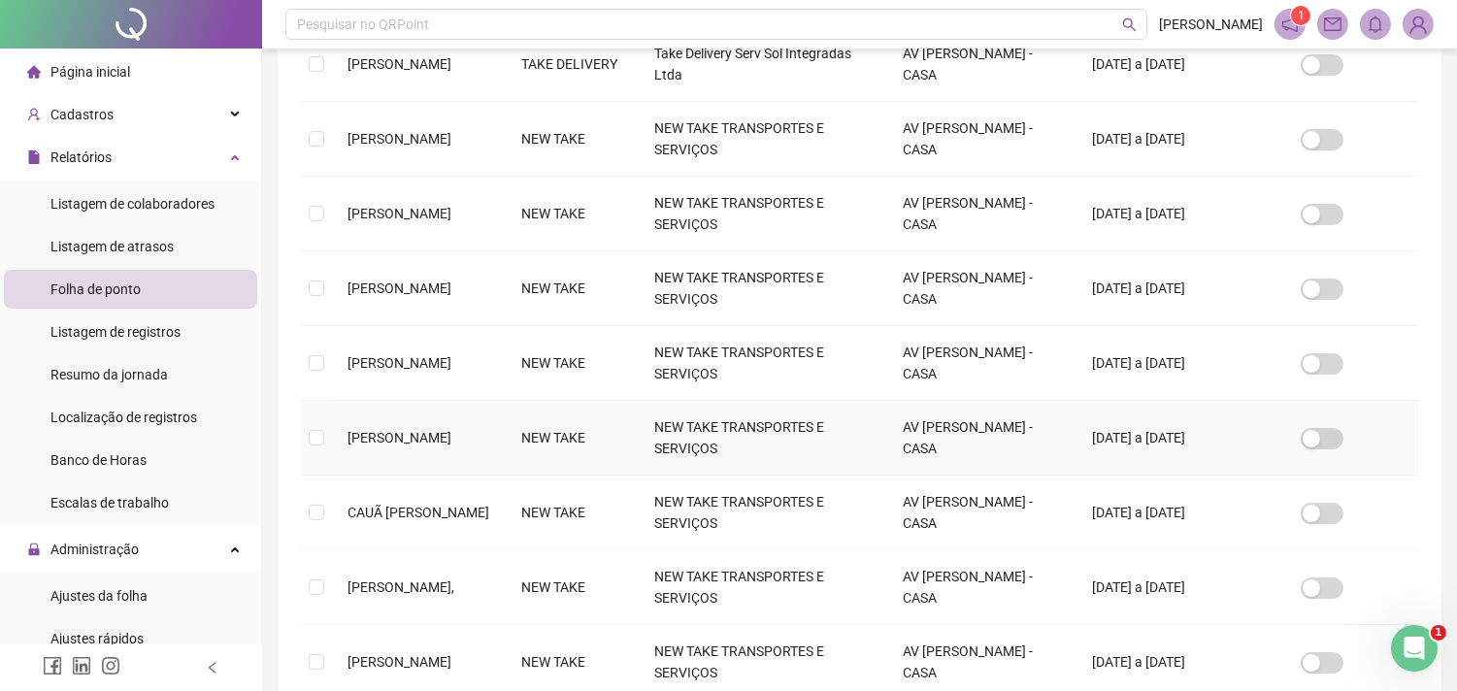
click at [325, 434] on td at bounding box center [316, 438] width 31 height 75
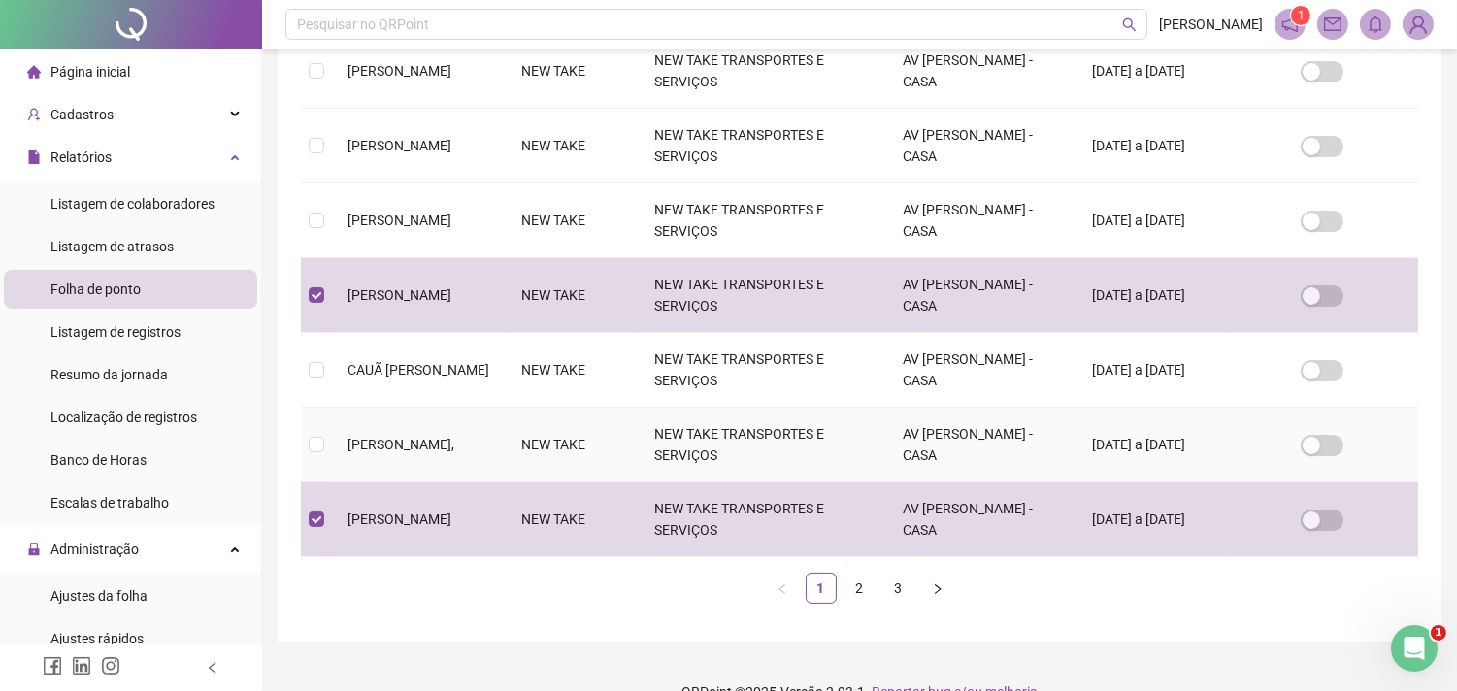
scroll to position [660, 0]
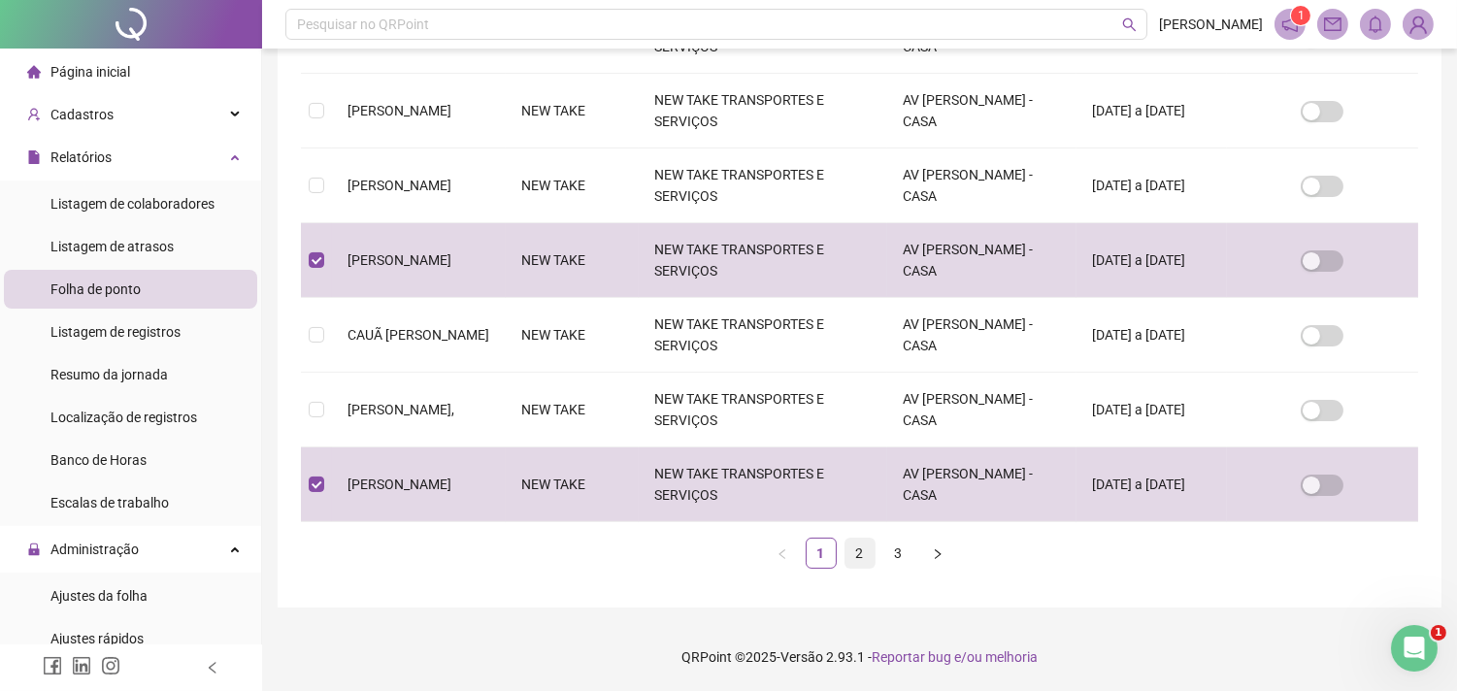
click at [868, 553] on link "2" at bounding box center [860, 553] width 29 height 29
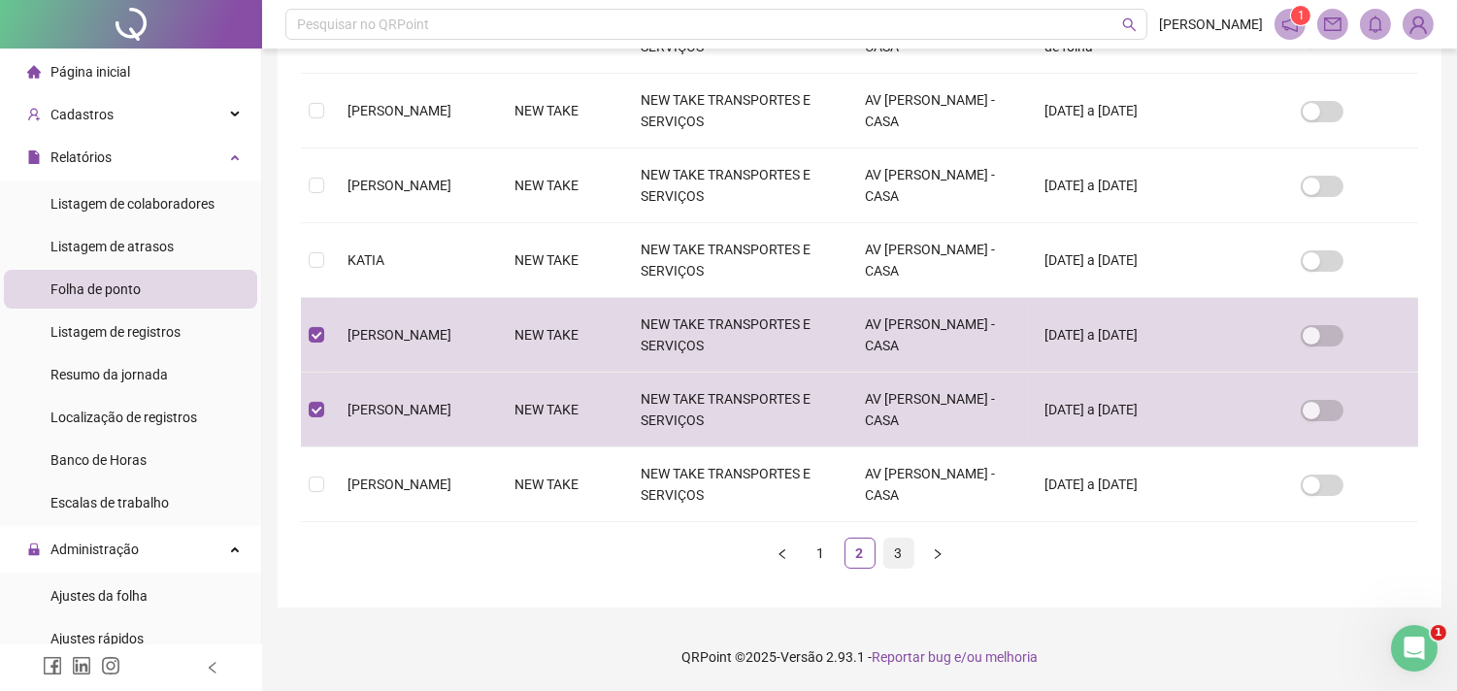
click at [898, 555] on link "3" at bounding box center [898, 553] width 29 height 29
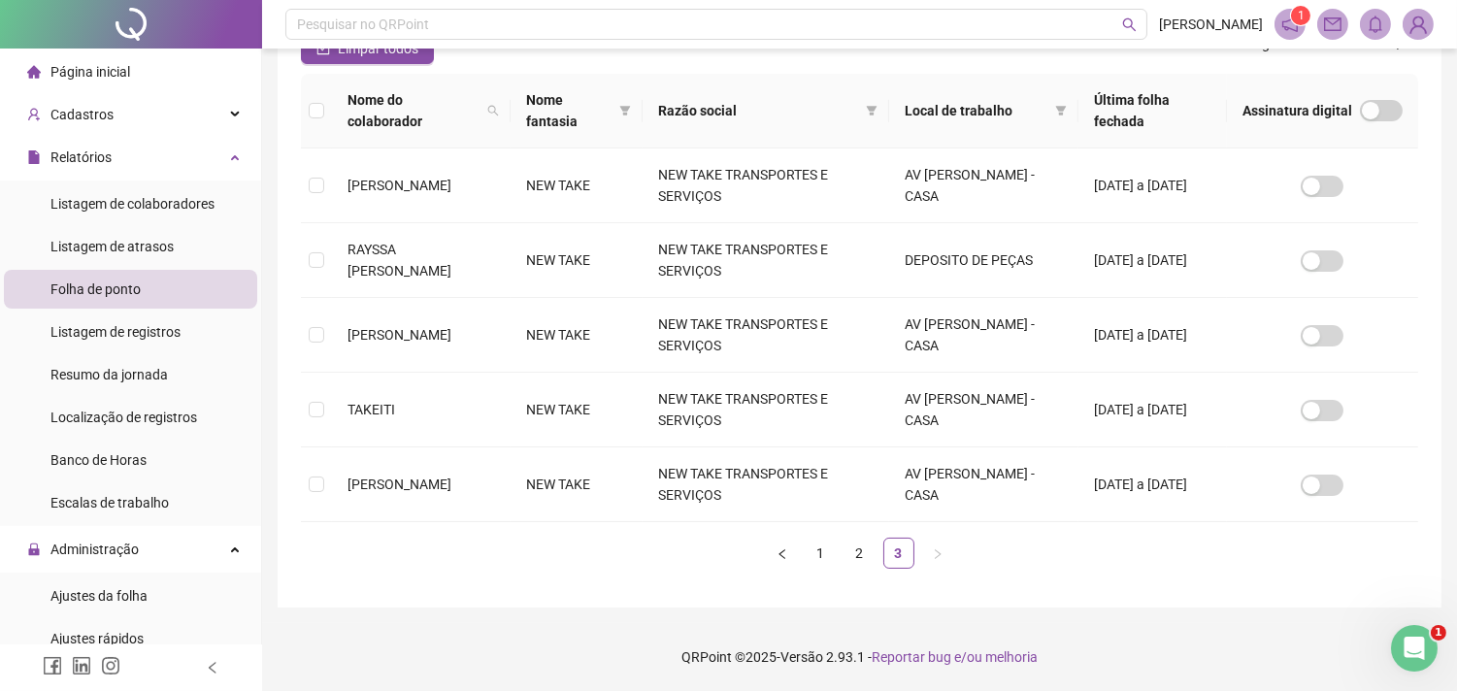
scroll to position [51, 0]
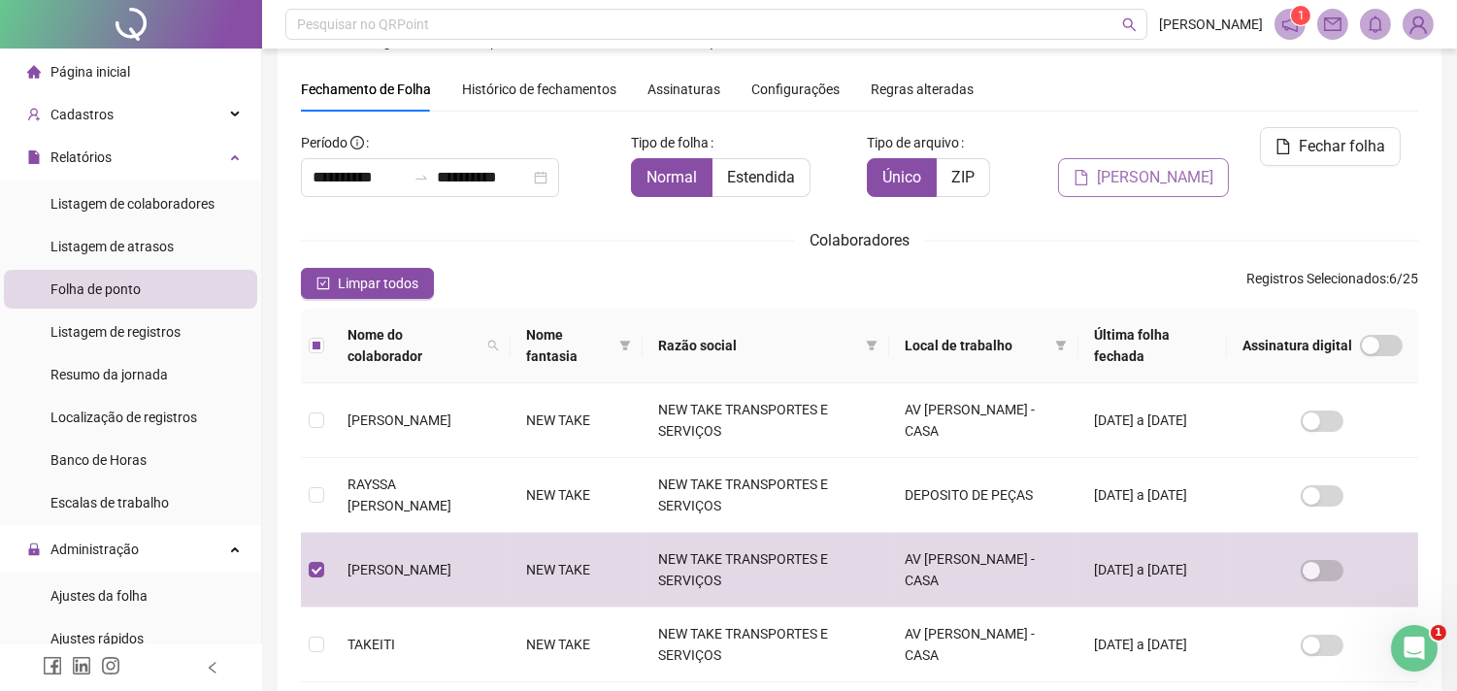
click at [1158, 166] on span "[PERSON_NAME]" at bounding box center [1155, 177] width 117 height 23
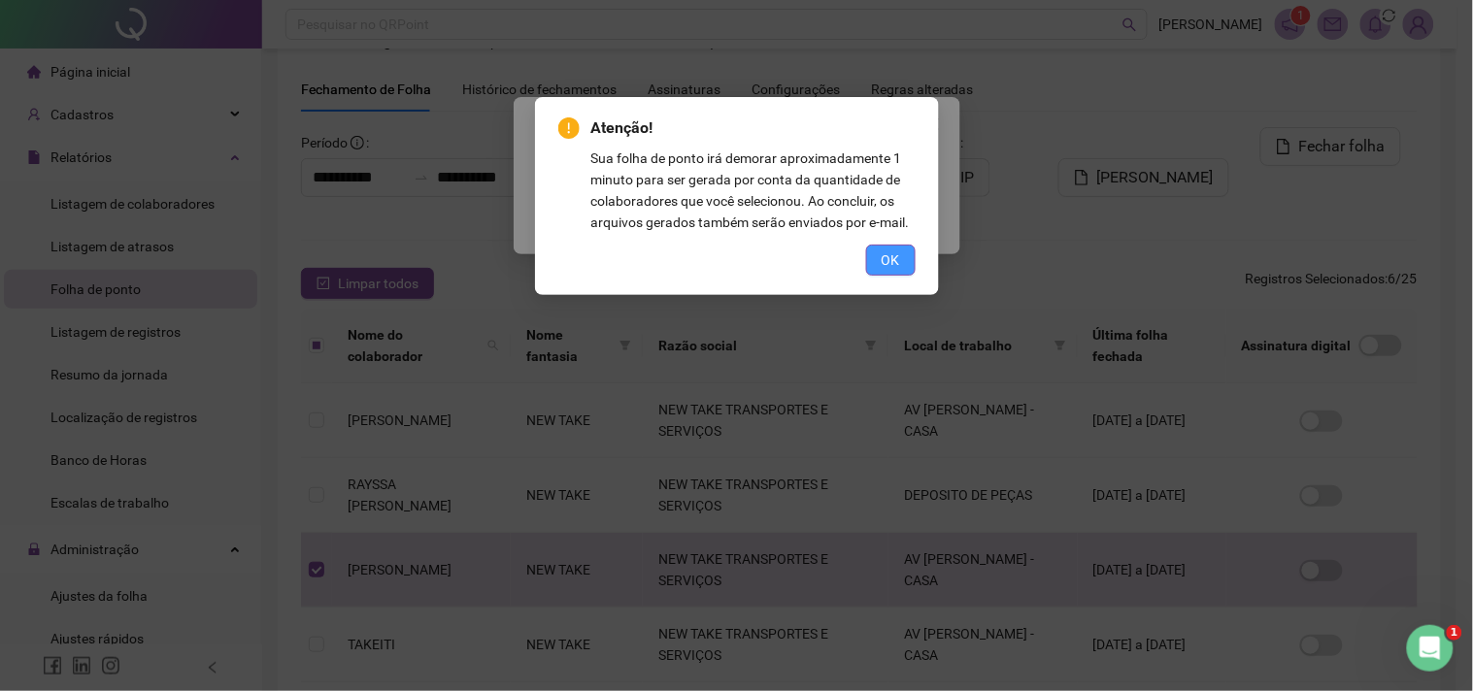
click at [889, 258] on span "OK" at bounding box center [891, 260] width 18 height 21
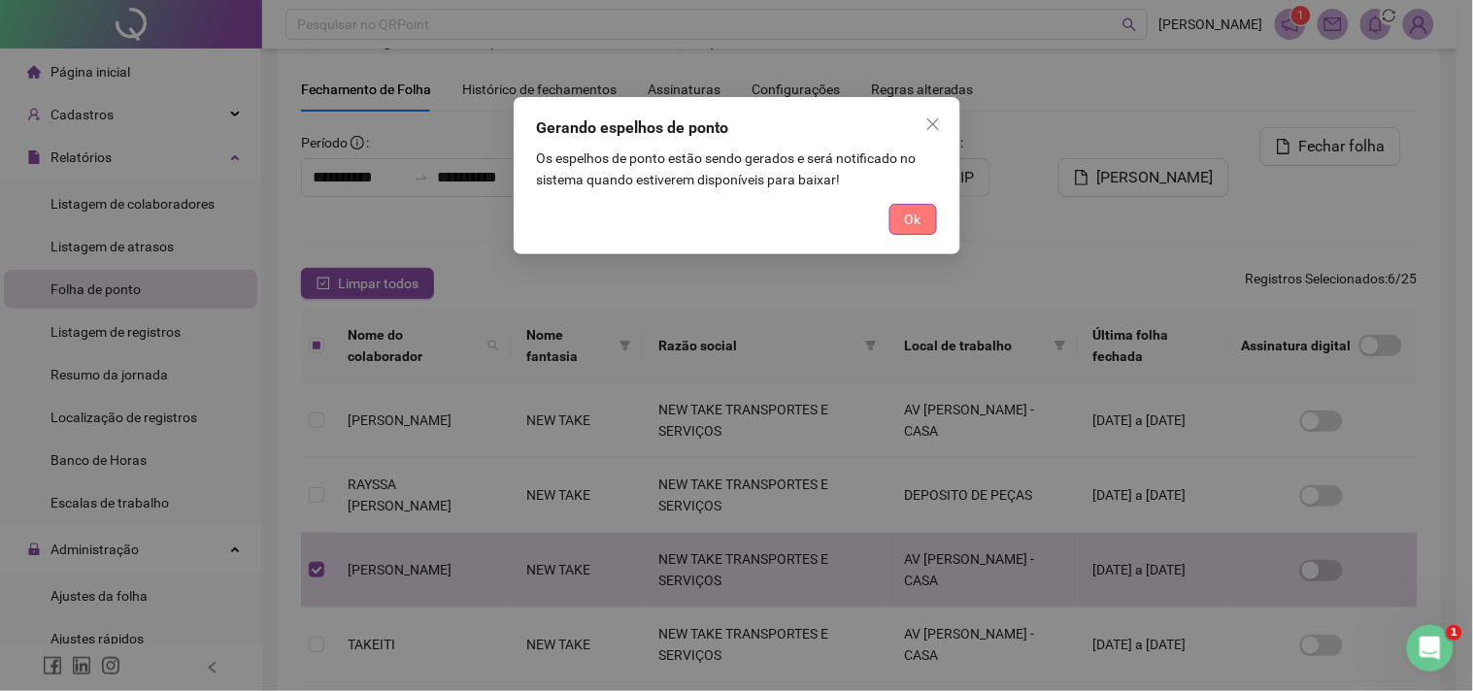
click at [914, 221] on span "Ok" at bounding box center [913, 219] width 17 height 21
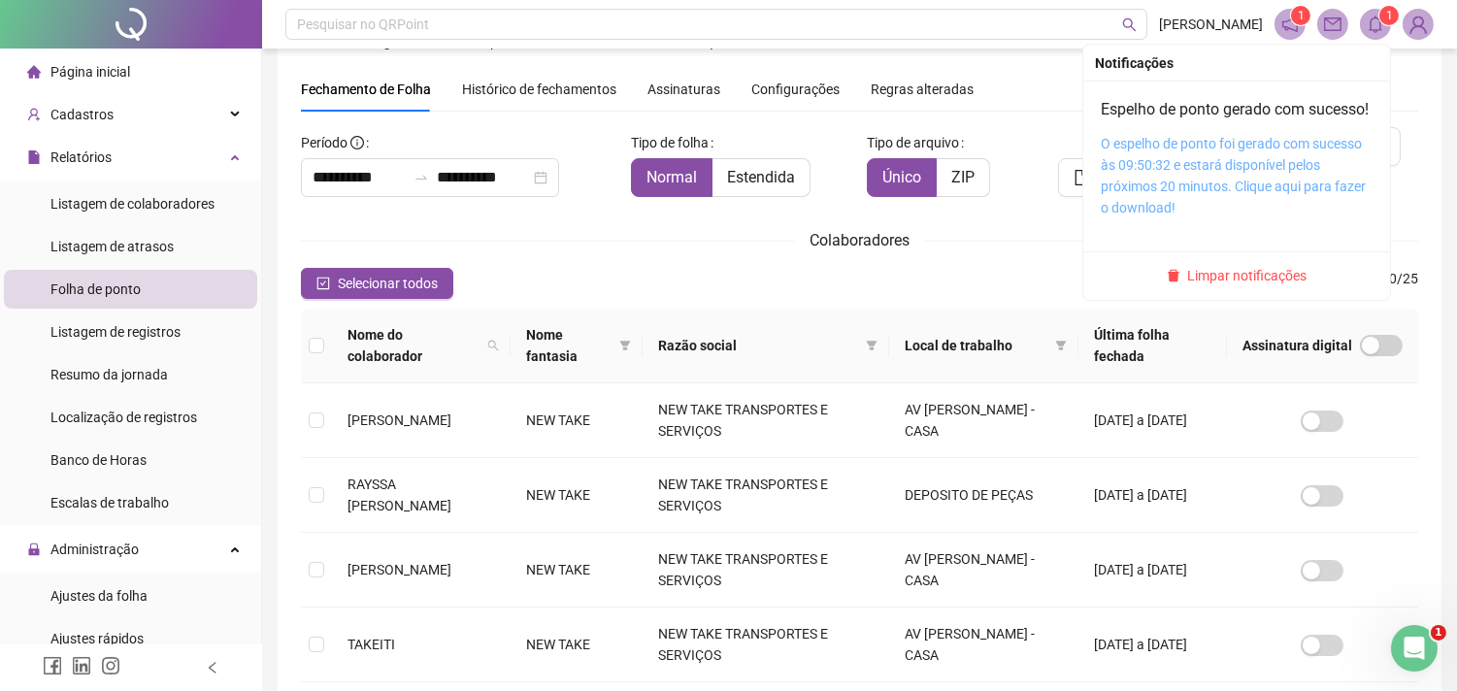
click at [1284, 180] on link "O espelho de ponto foi gerado com sucesso às 09:50:32 e estará disponível pelos…" at bounding box center [1233, 176] width 265 height 80
